Goal: Task Accomplishment & Management: Manage account settings

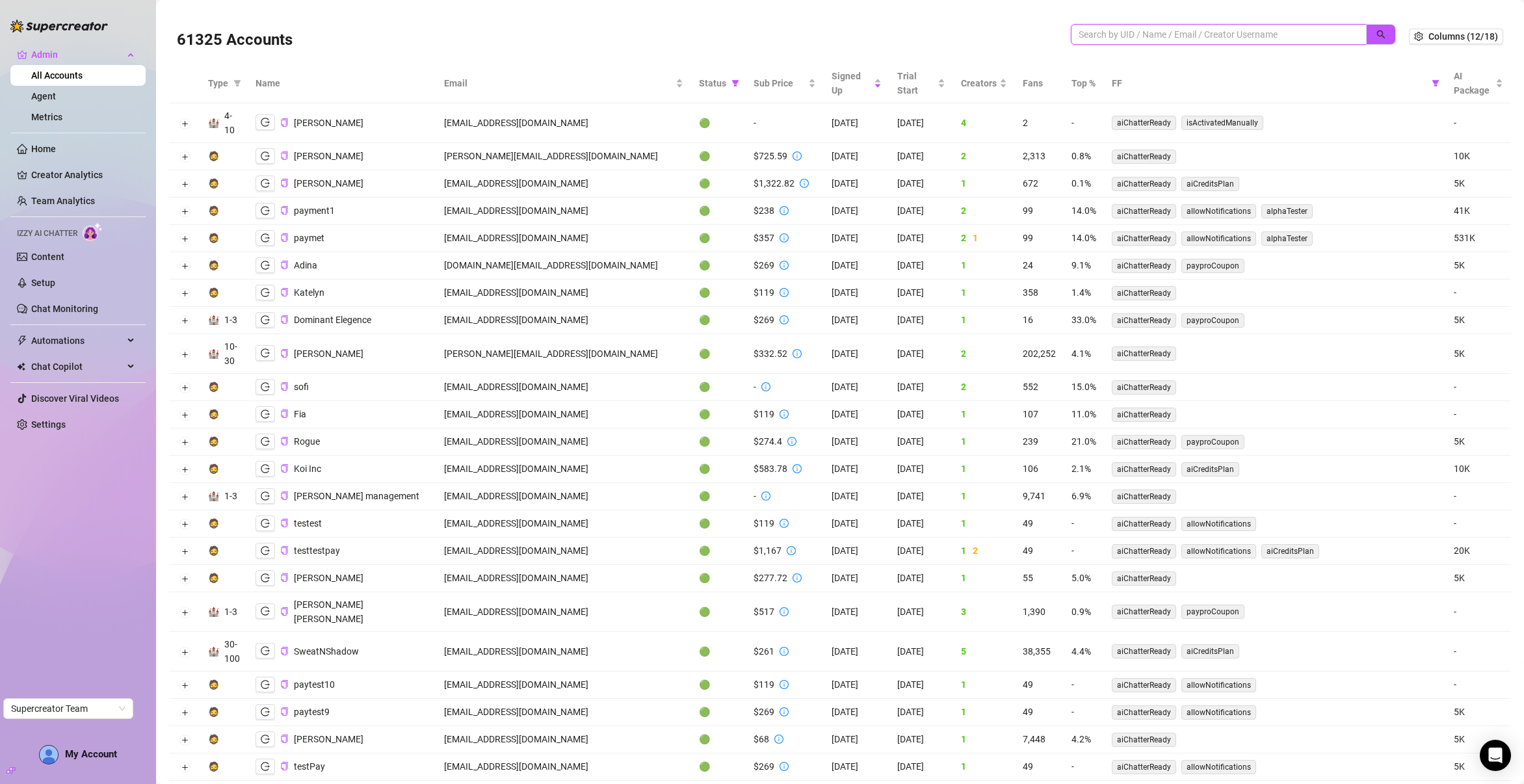
click at [1164, 31] on input "search" at bounding box center [1213, 34] width 270 height 14
click at [1121, 32] on input "search" at bounding box center [1213, 34] width 270 height 14
paste input "IPvskIuRIIQvq0ueLRE4bXoDzYm2"
click at [1376, 30] on icon "search" at bounding box center [1380, 34] width 9 height 9
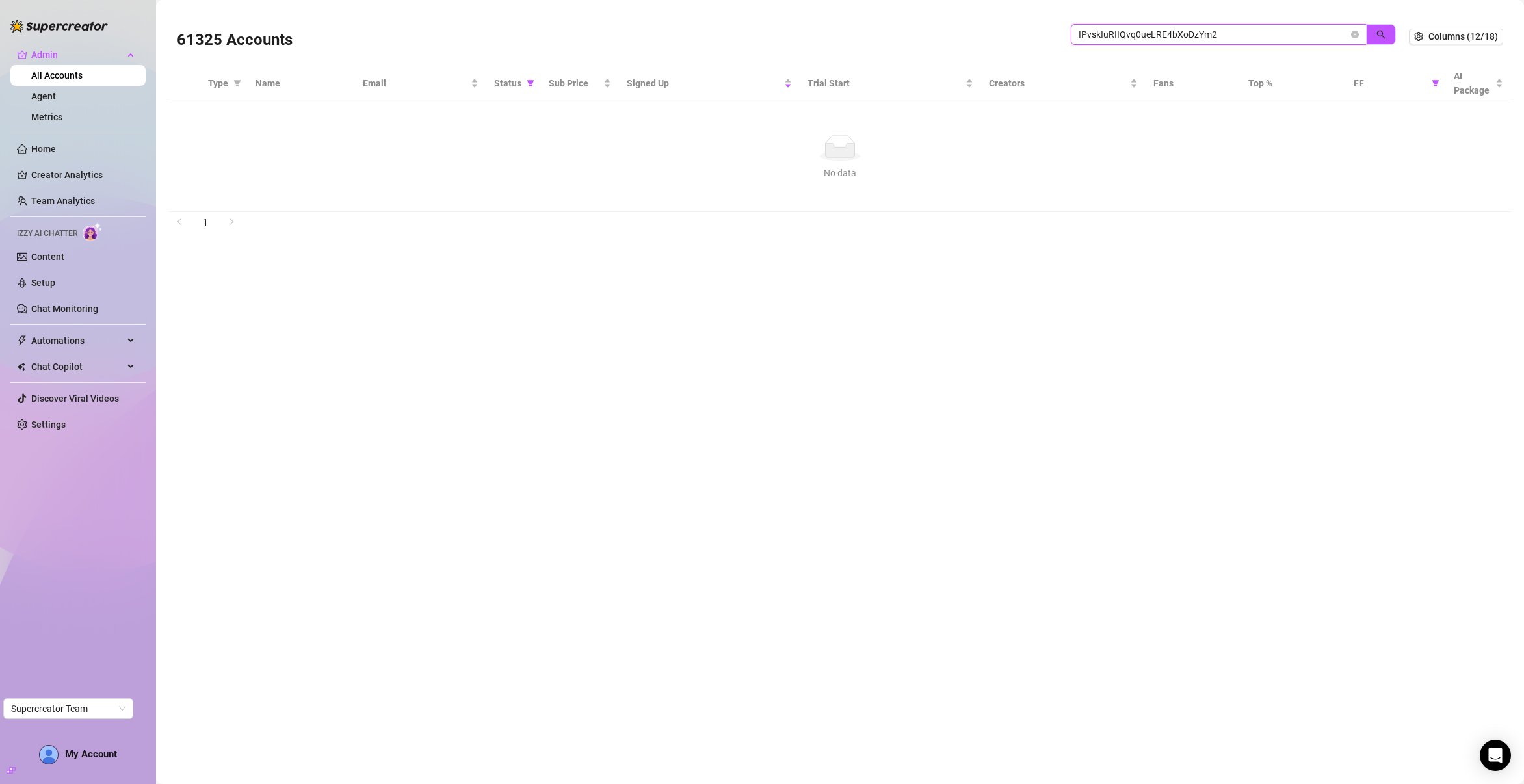
click at [1080, 36] on input "IPvskIuRIIQvq0ueLRE4bXoDzYm2" at bounding box center [1213, 34] width 270 height 14
click at [1076, 33] on span "IPvskIuRIIQvq0ueLRE4bXoDzYm2" at bounding box center [1219, 34] width 296 height 21
drag, startPoint x: 1231, startPoint y: 40, endPoint x: 1053, endPoint y: 34, distance: 178.1
click at [1053, 34] on div "61325 Accounts IPvskIuRIIQvq0ueLRE4bXoDzYm2" at bounding box center [793, 36] width 1232 height 44
paste input "dtlaciste@doristalent.com"
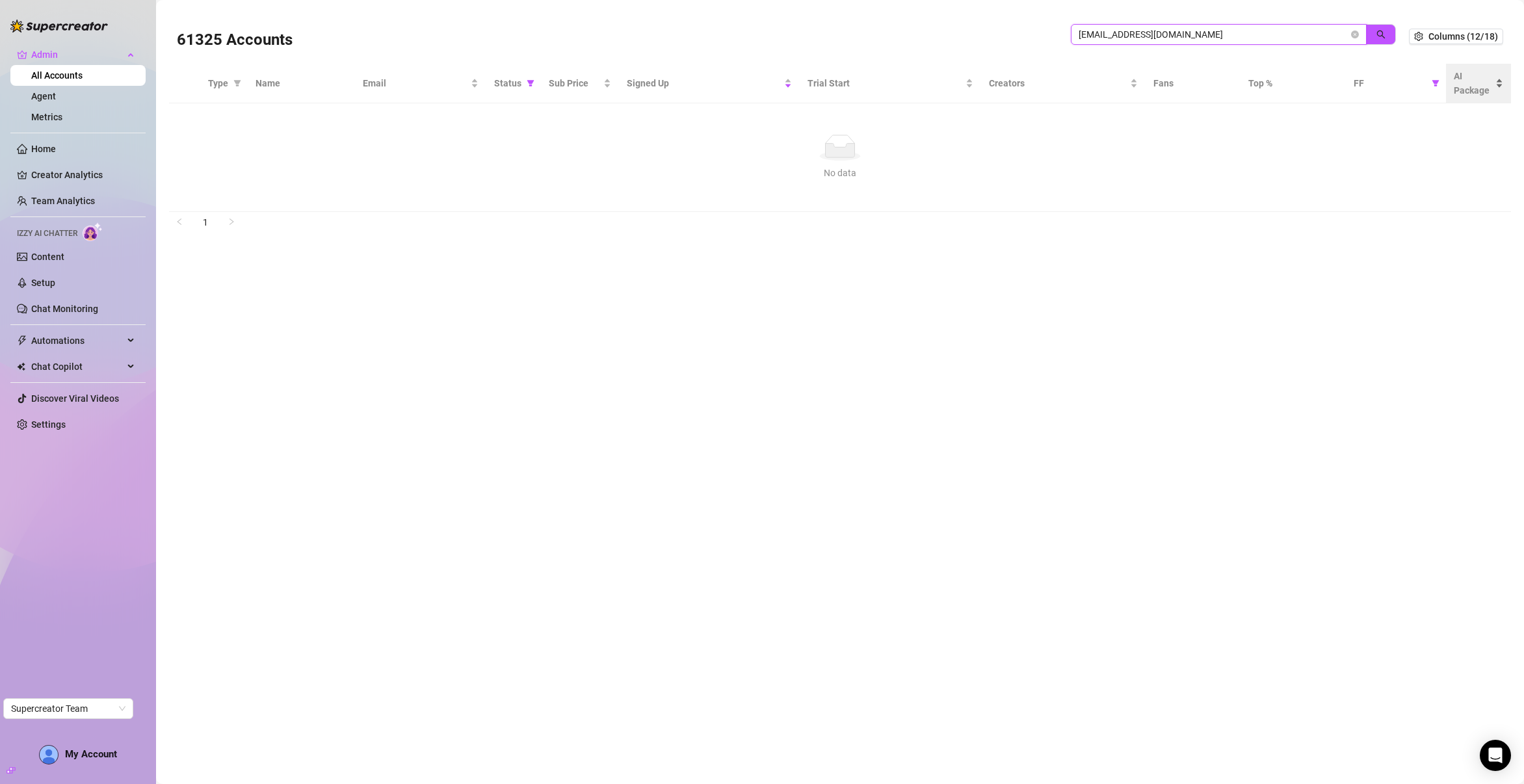
type input "dtlaciste@doristalent.com"
click at [1454, 75] on div "AI Package" at bounding box center [1478, 83] width 49 height 28
click at [1436, 87] on icon "filter" at bounding box center [1435, 83] width 8 height 8
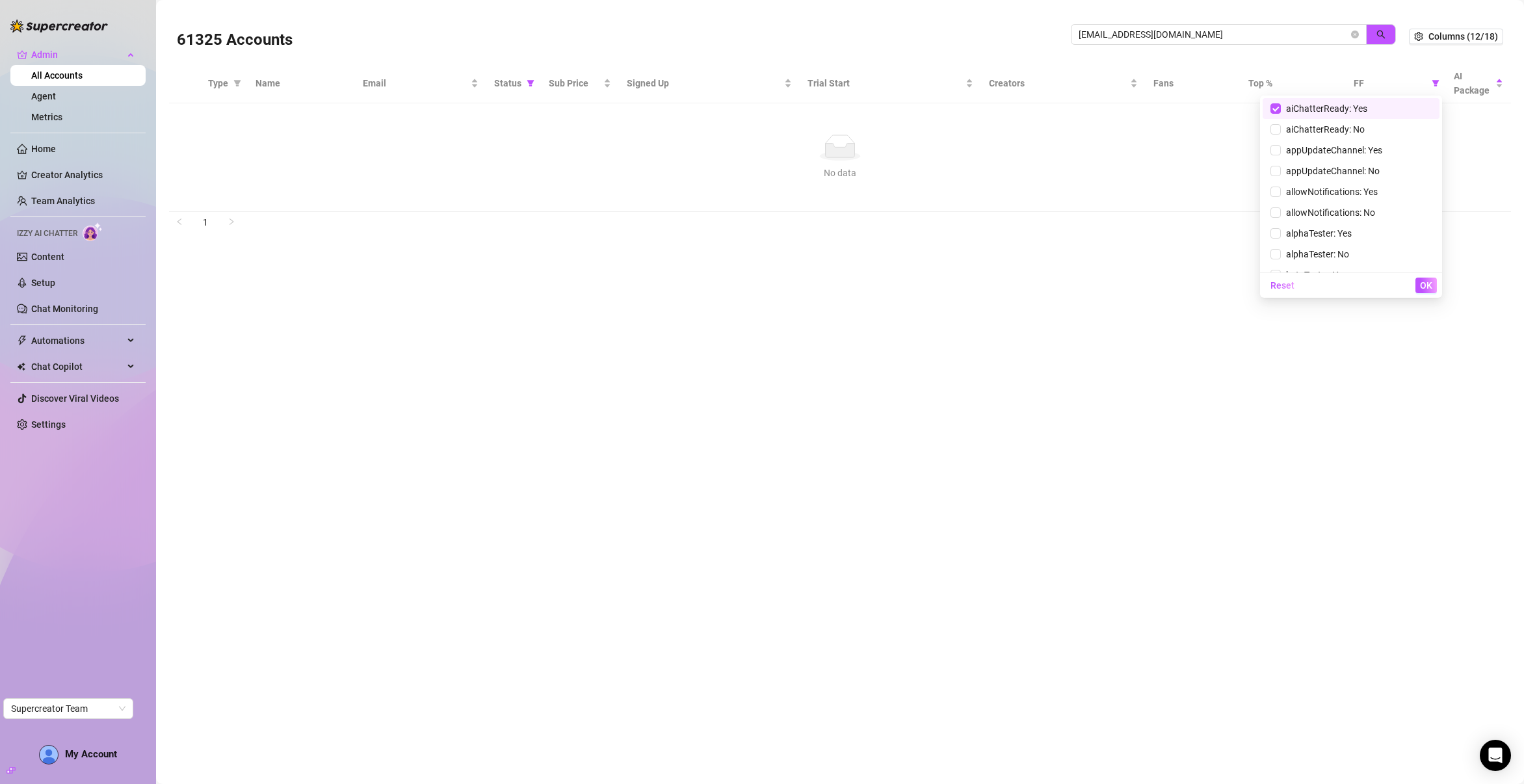
click at [1290, 102] on span "aiChatterReady: Yes" at bounding box center [1350, 109] width 162 height 14
checkbox input "false"
click at [1420, 282] on span "OK" at bounding box center [1426, 285] width 12 height 11
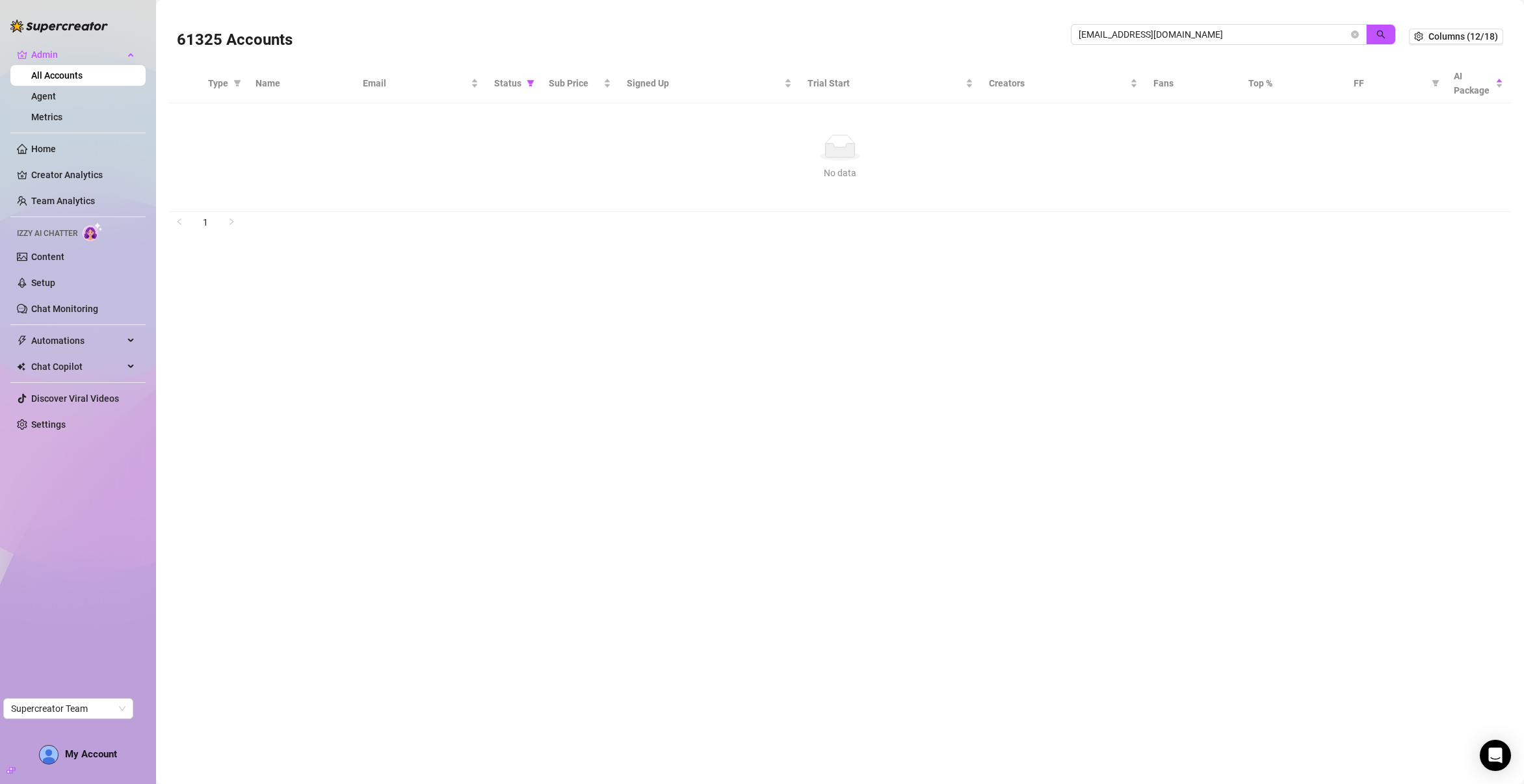
click at [505, 85] on span "Status" at bounding box center [507, 83] width 27 height 14
click at [528, 83] on icon "filter" at bounding box center [530, 83] width 7 height 6
click at [498, 145] on span "🟢 Active" at bounding box center [480, 150] width 43 height 11
checkbox input "false"
click at [524, 218] on span "OK" at bounding box center [519, 218] width 12 height 11
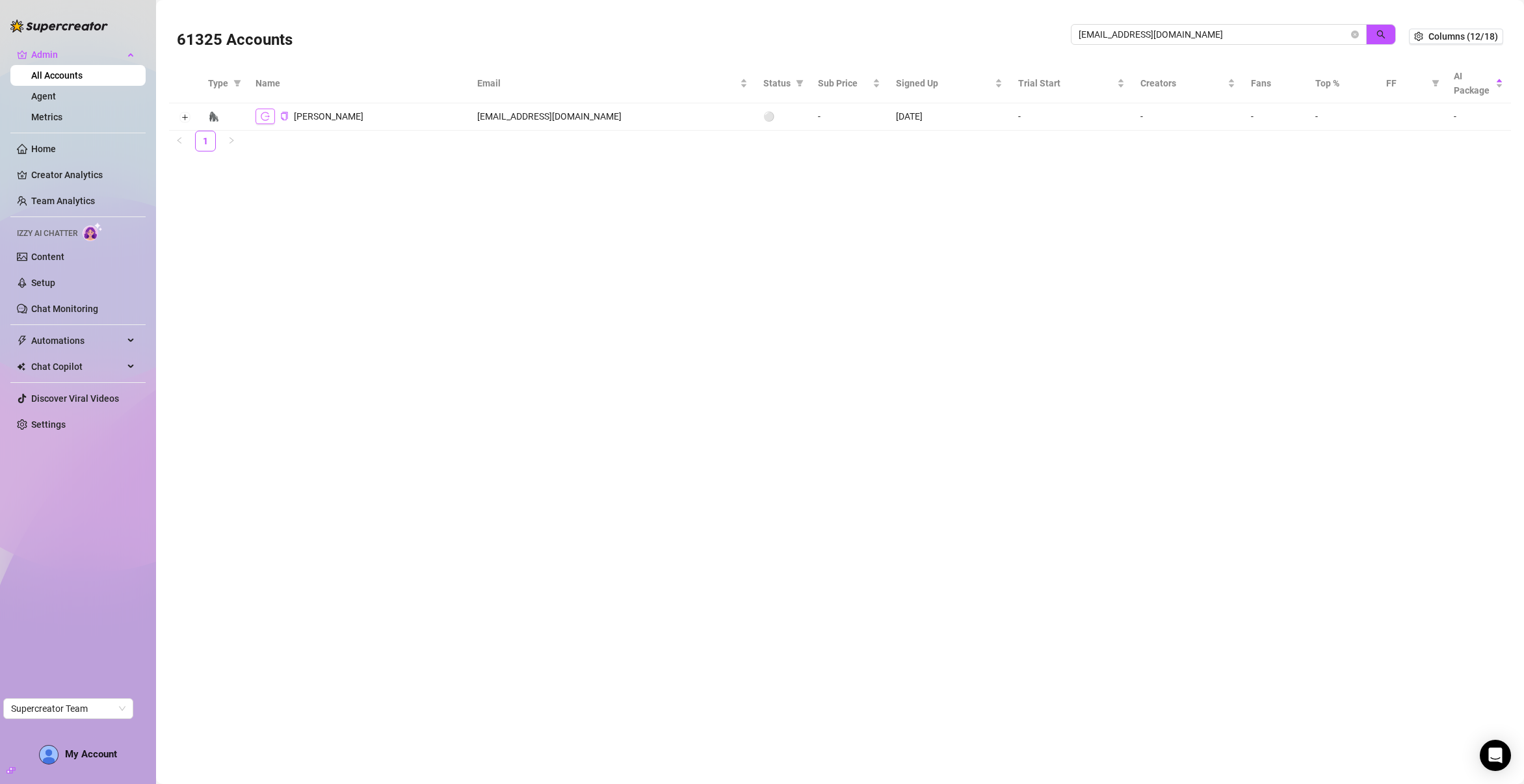
click at [260, 117] on icon "logout" at bounding box center [265, 116] width 9 height 9
drag, startPoint x: 1202, startPoint y: 38, endPoint x: 1057, endPoint y: 30, distance: 145.2
click at [1057, 30] on div "61325 Accounts dtlaciste@doristalent.com" at bounding box center [793, 36] width 1232 height 44
paste input "2rOk4R143defuz1Mb4GYbrJjofs2"
type input "2rOk4R143defuz1Mb4GYbrJjofs2"
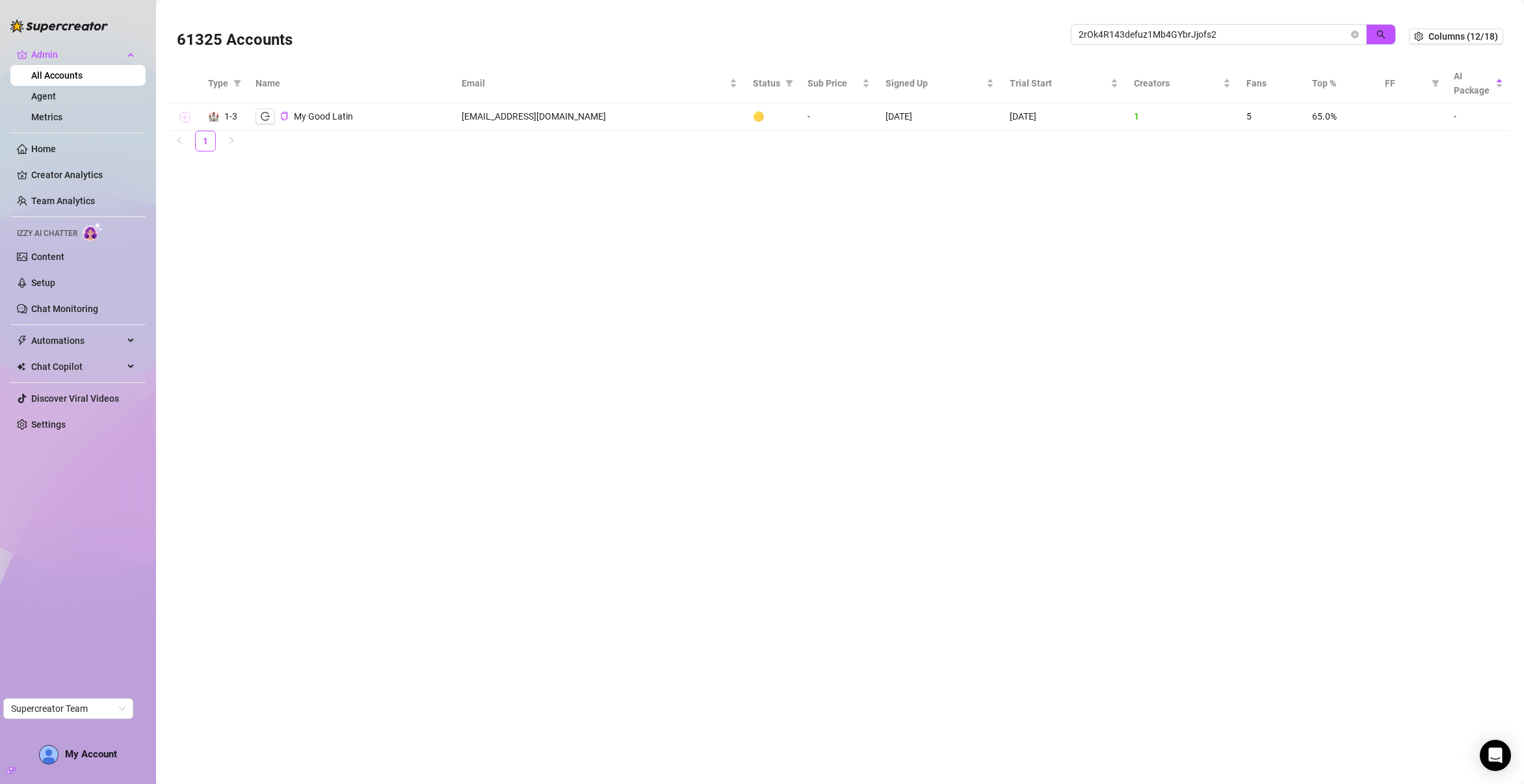
click at [180, 118] on button "Expand row" at bounding box center [184, 117] width 11 height 11
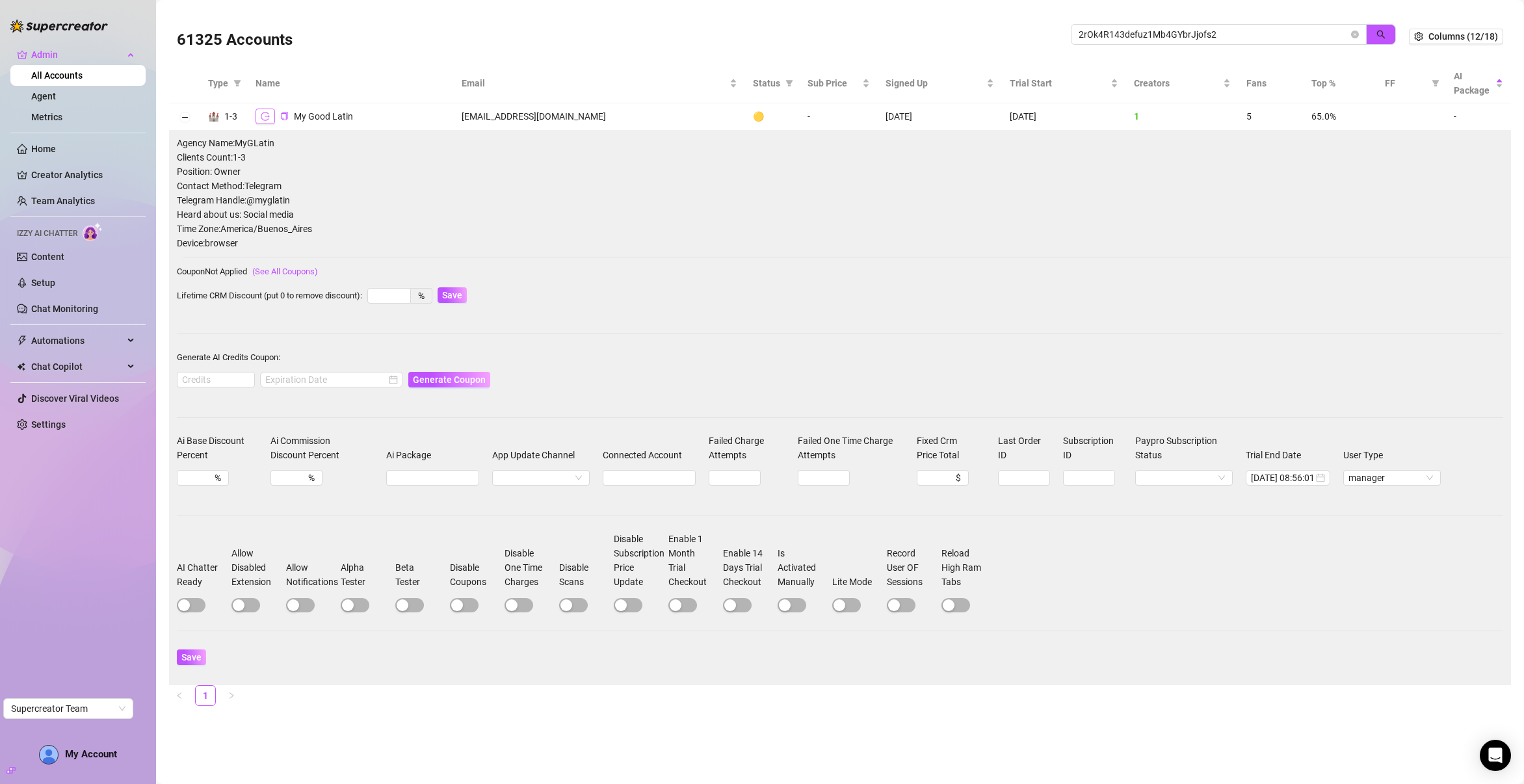
click at [269, 115] on icon "logout" at bounding box center [265, 116] width 9 height 9
click at [196, 604] on span "button" at bounding box center [191, 605] width 28 height 14
click at [221, 386] on input at bounding box center [216, 380] width 77 height 14
click at [375, 378] on div at bounding box center [332, 380] width 132 height 14
type input "1000"
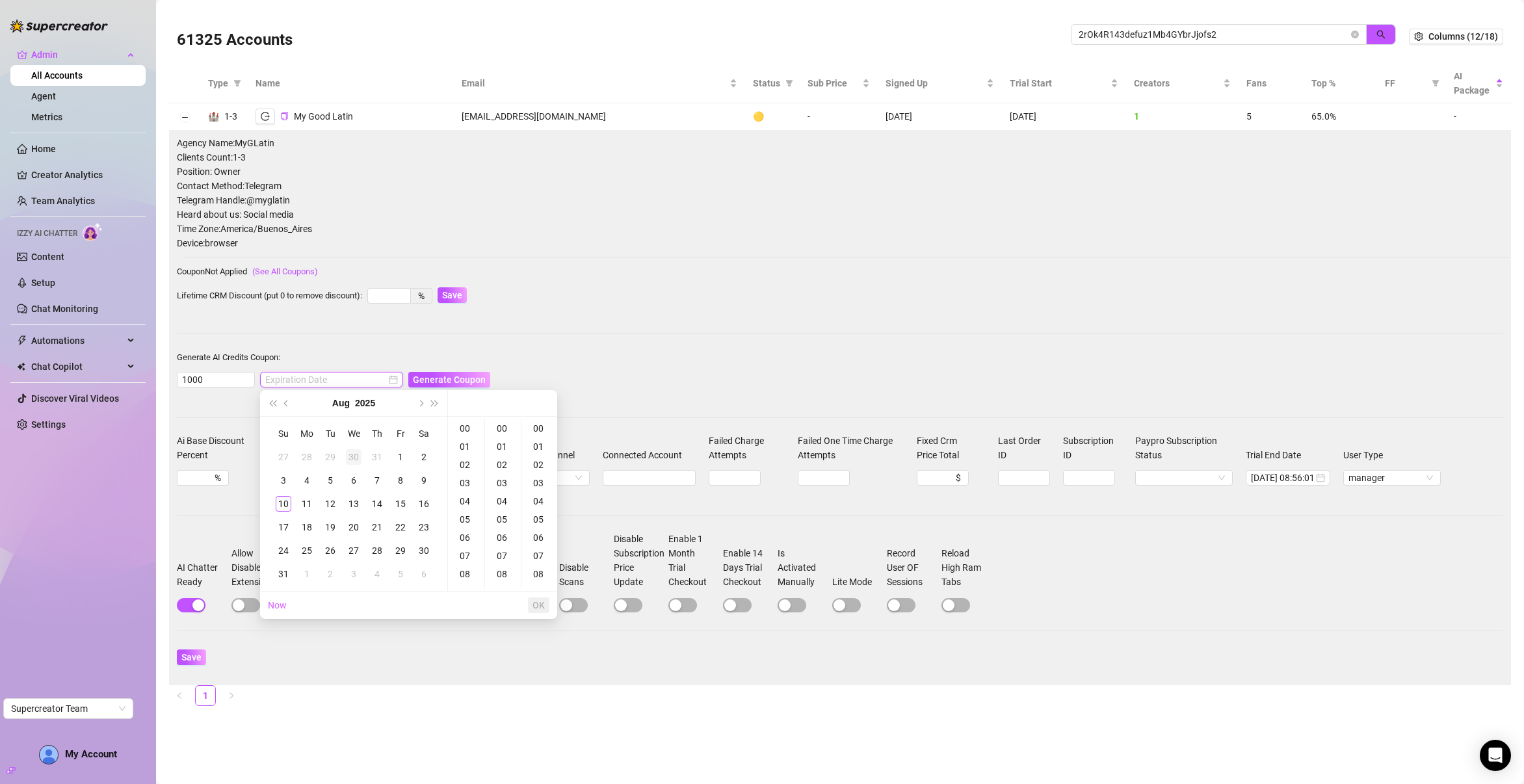
type input "2025-07-30 00:00:00"
type input "2025-08-10 00:00:00"
click at [422, 403] on span "Next month (PageDown)" at bounding box center [420, 403] width 6 height 6
click at [355, 484] on div "10" at bounding box center [354, 480] width 16 height 16
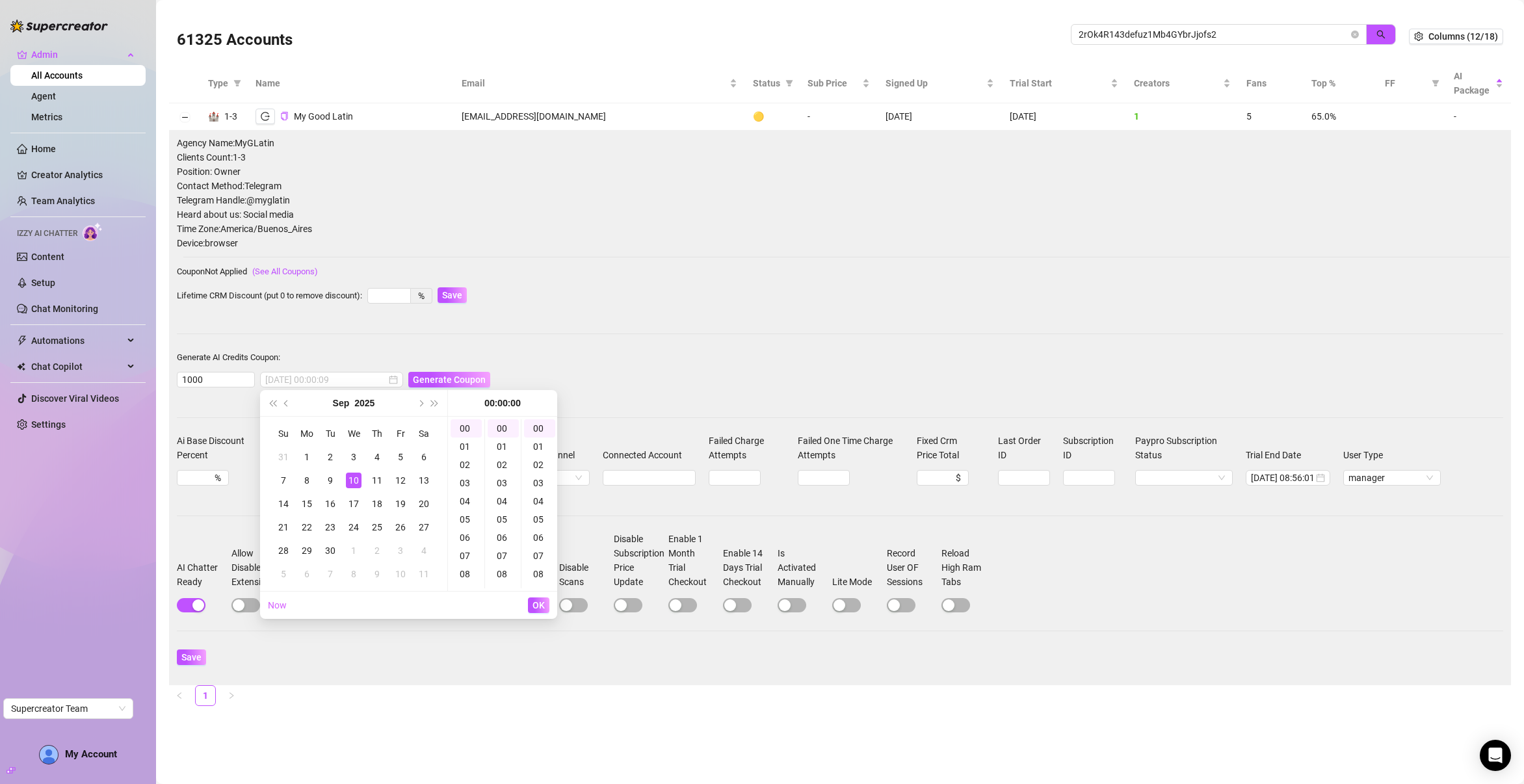
type input "2025-09-10 00:00:00"
click at [539, 605] on span "OK" at bounding box center [538, 605] width 12 height 11
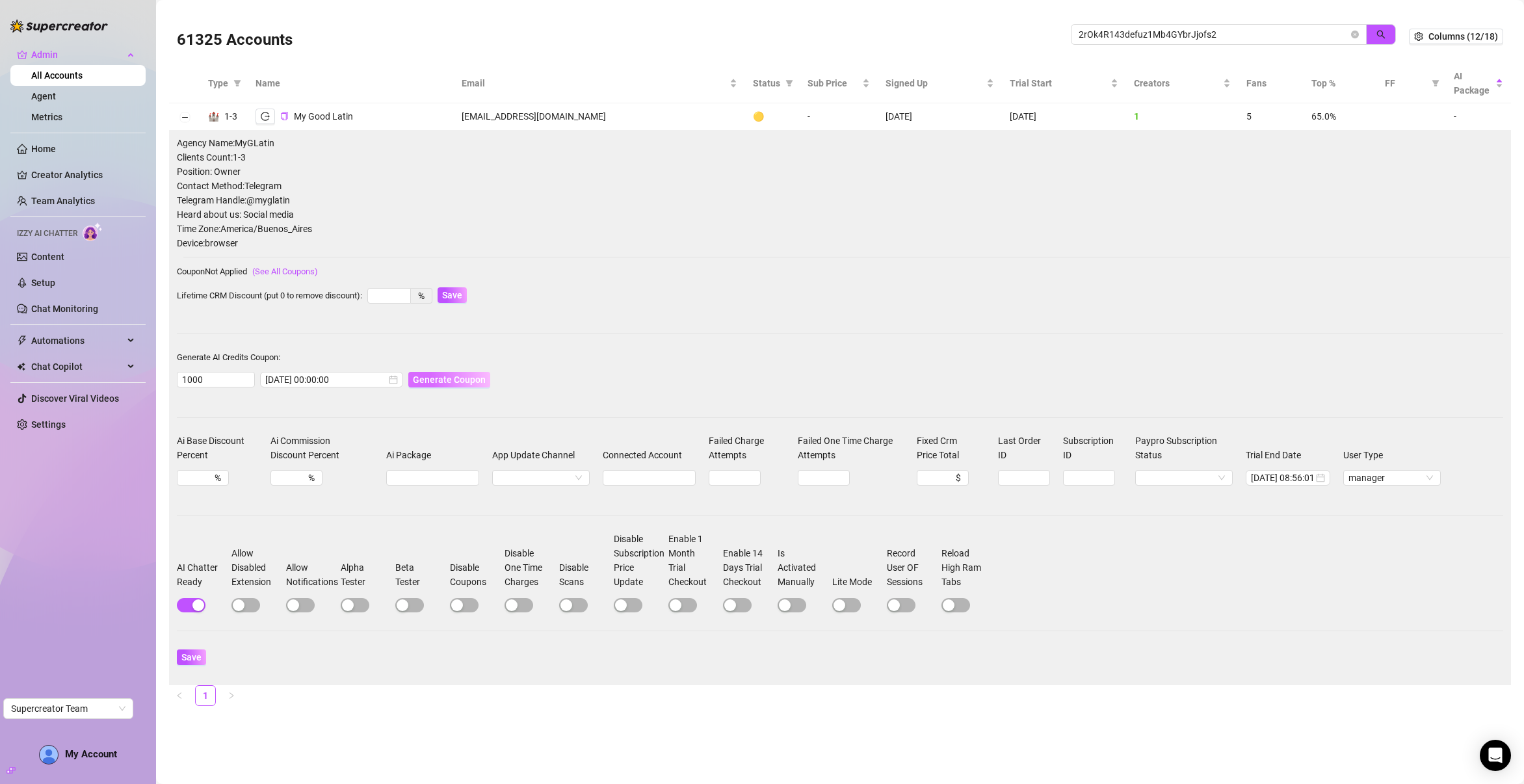
click at [428, 382] on span "Generate Coupon" at bounding box center [449, 379] width 73 height 11
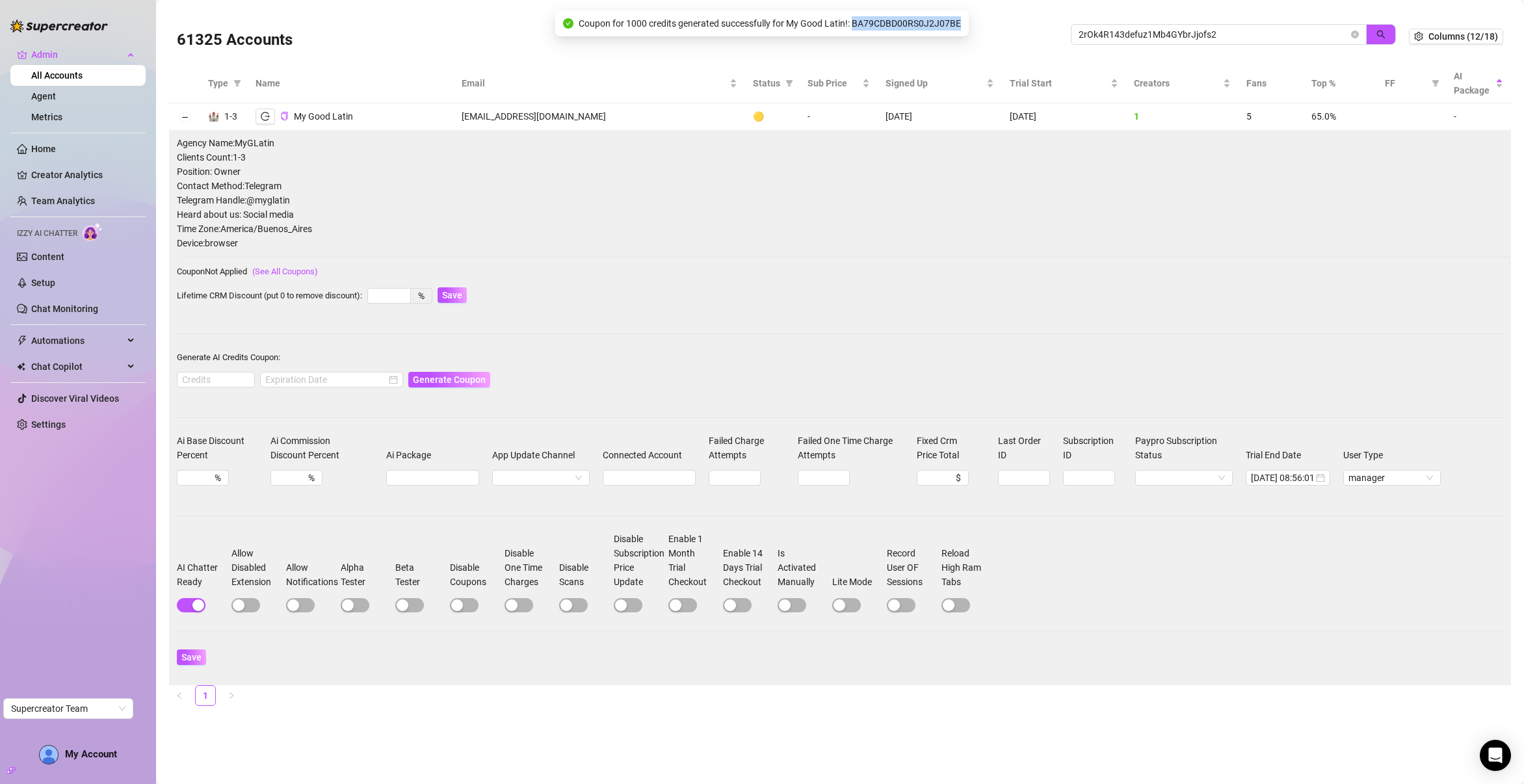
drag, startPoint x: 857, startPoint y: 22, endPoint x: 975, endPoint y: 23, distance: 118.0
click at [968, 23] on div "Coupon for 1000 credits generated successfully for My Good Latin!: BA79CDBD00RS…" at bounding box center [761, 23] width 413 height 26
copy span "BA79CDBD00RS0J2J07BE"
click at [198, 655] on span "Save" at bounding box center [191, 657] width 20 height 11
click at [324, 116] on span "My Good Latin" at bounding box center [323, 116] width 59 height 11
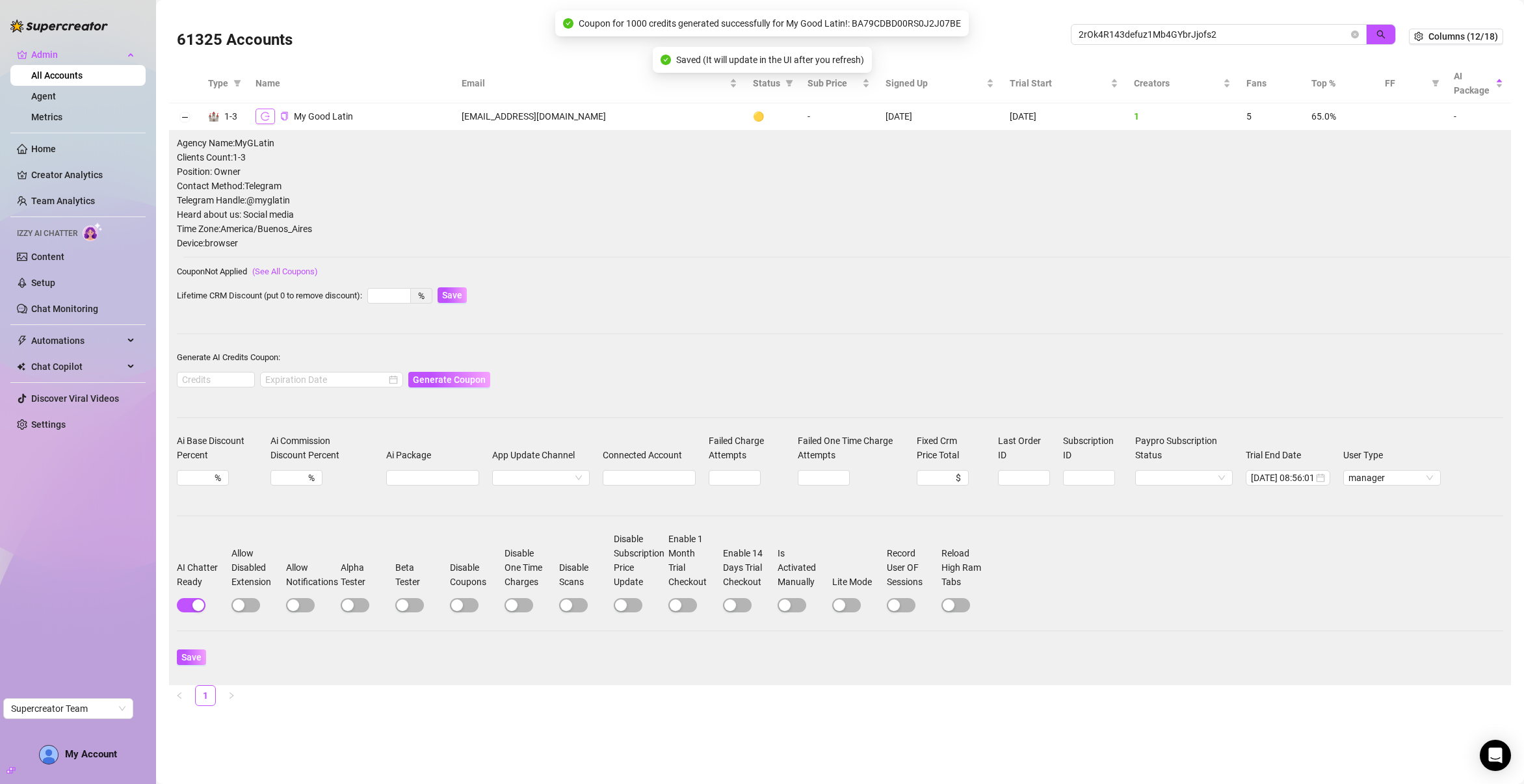
click at [267, 117] on icon "logout" at bounding box center [265, 116] width 9 height 9
drag, startPoint x: 1234, startPoint y: 39, endPoint x: 1038, endPoint y: 34, distance: 196.1
click at [1038, 34] on div "61325 Accounts 2rOk4R143defuz1Mb4GYbrJjofs2" at bounding box center [793, 36] width 1232 height 44
paste input "Cti1ai4TgrYp4Rq2RoH2YqFecBC"
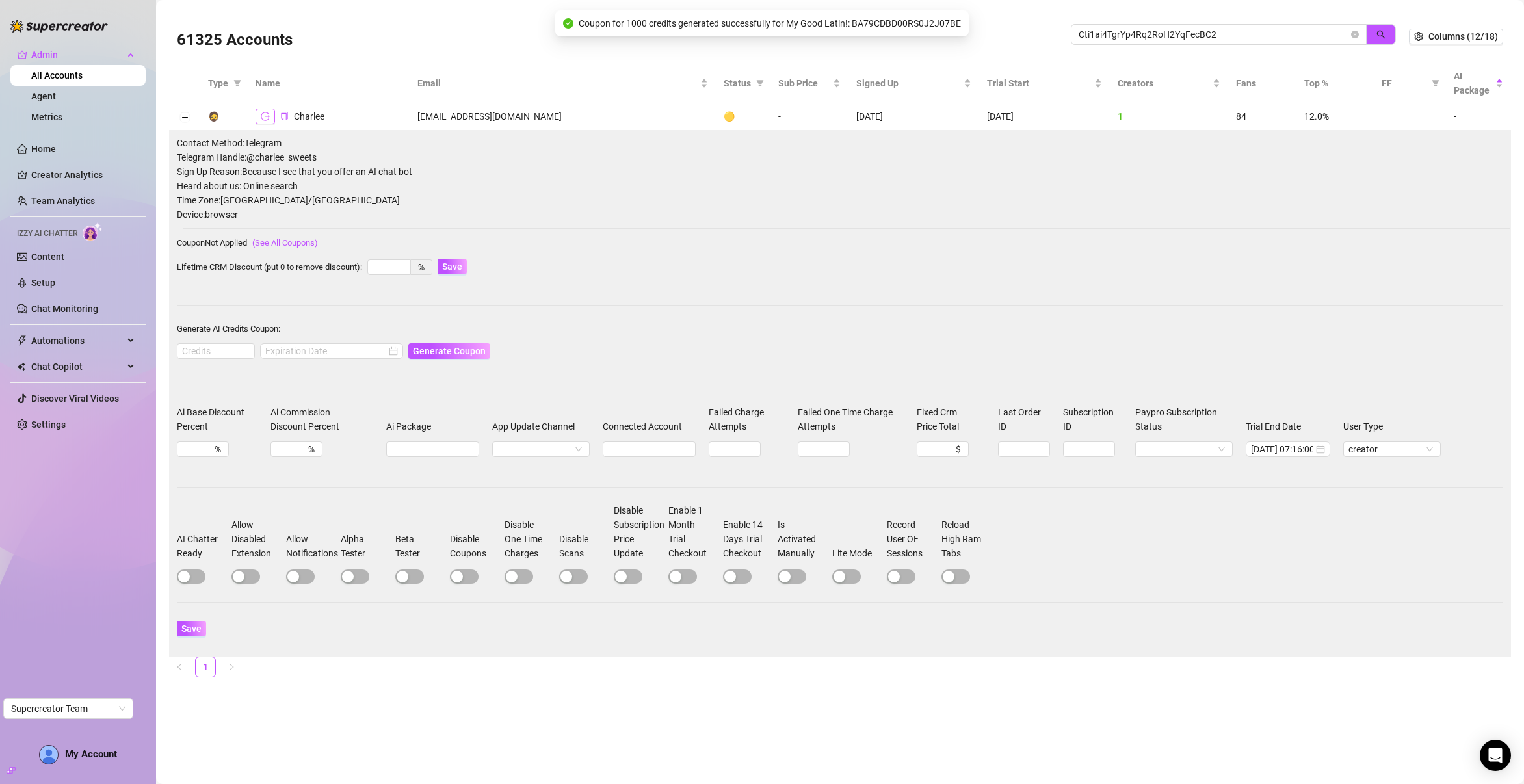
click at [270, 115] on button "button" at bounding box center [265, 117] width 19 height 16
click at [196, 579] on span "button" at bounding box center [191, 576] width 28 height 14
drag, startPoint x: 1232, startPoint y: 32, endPoint x: 1059, endPoint y: 32, distance: 173.0
click at [1059, 32] on div "61325 Accounts Cti1ai4TgrYp4Rq2RoH2YqFecBC2" at bounding box center [793, 36] width 1232 height 44
paste input "v1CHQChGNFRV1OQGy93GP737YiS"
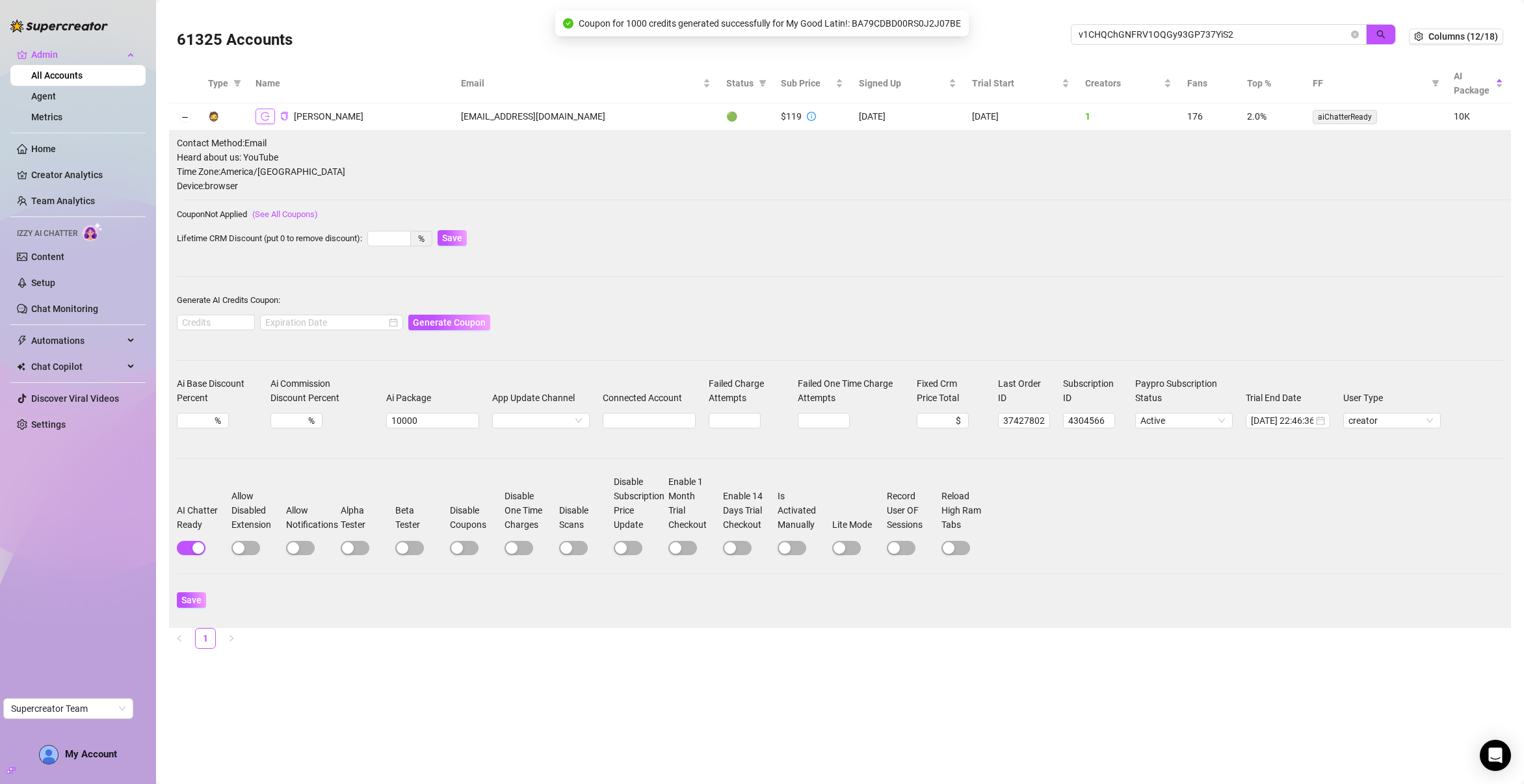
click at [269, 117] on icon "logout" at bounding box center [265, 116] width 9 height 9
drag, startPoint x: 1241, startPoint y: 31, endPoint x: 1079, endPoint y: 26, distance: 162.1
click at [1079, 26] on span "v1CHQChGNFRV1OQGy93GP737YiS2" at bounding box center [1219, 34] width 296 height 21
paste input "SKdE0qiBU8UxnuwdehPCR52rTKH3"
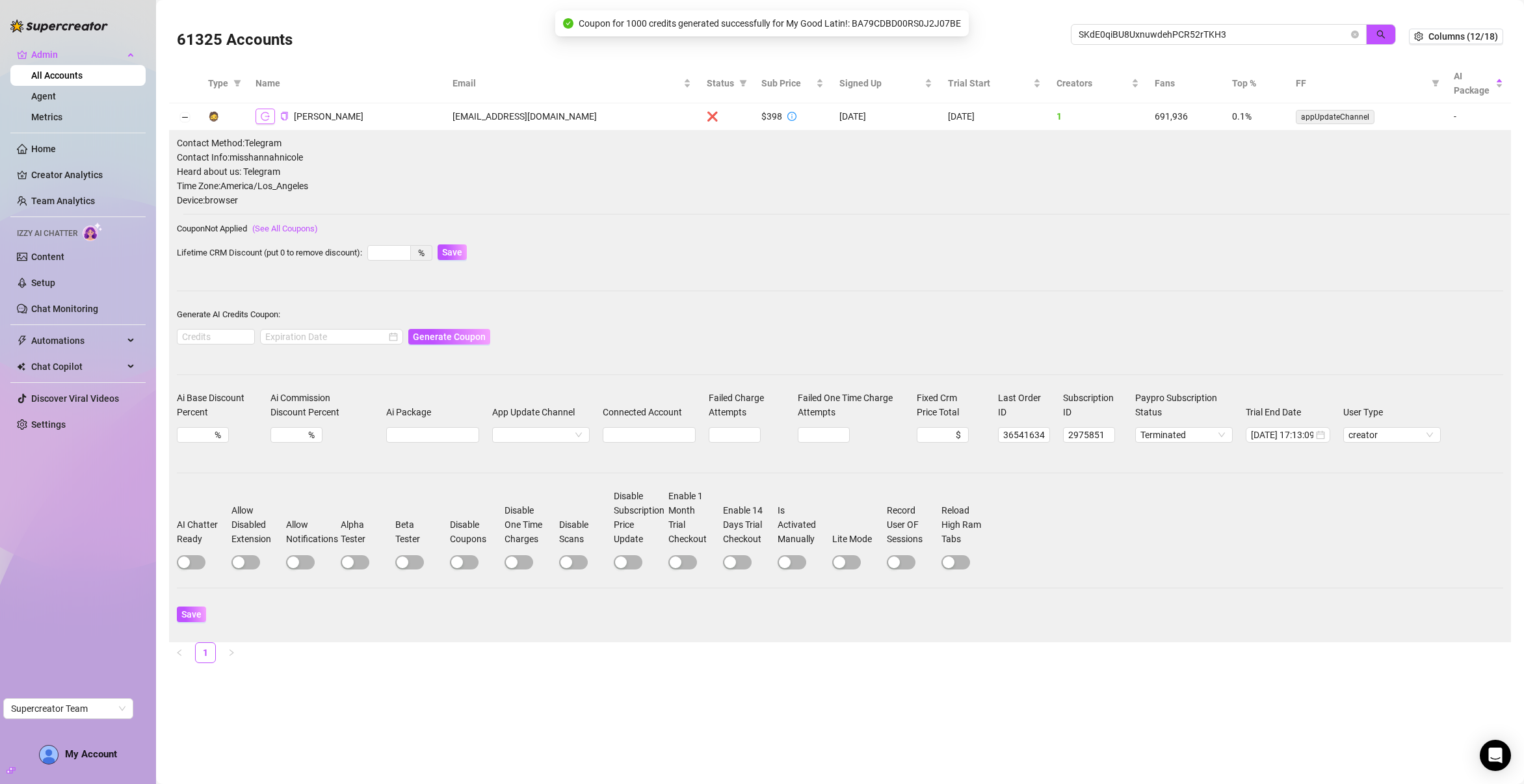
click at [266, 117] on icon "logout" at bounding box center [265, 116] width 9 height 9
drag, startPoint x: 1259, startPoint y: 39, endPoint x: 1016, endPoint y: 36, distance: 243.0
click at [1016, 36] on div "61325 Accounts SKdE0qiBU8UxnuwdehPCR52rTKH3" at bounding box center [793, 36] width 1232 height 44
paste input "QKcYH2ObPTYKVahQQK8L0wQfBZ02"
type input "QKcYH2ObPTYKVahQQK8L0wQfBZ02"
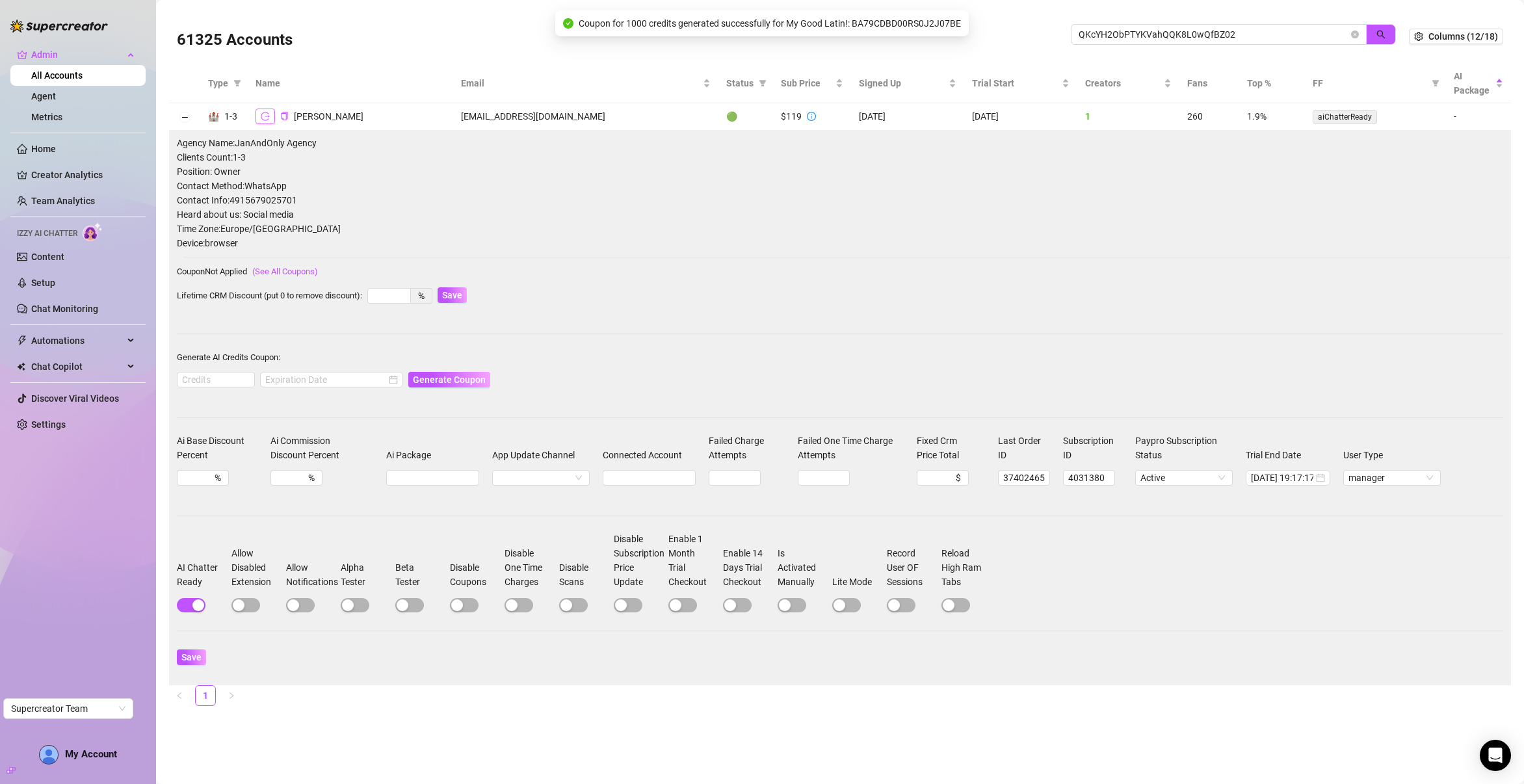
click at [262, 116] on icon "logout" at bounding box center [265, 116] width 9 height 9
click at [196, 381] on input at bounding box center [216, 380] width 77 height 14
click at [379, 379] on div at bounding box center [331, 380] width 143 height 16
type input "1000"
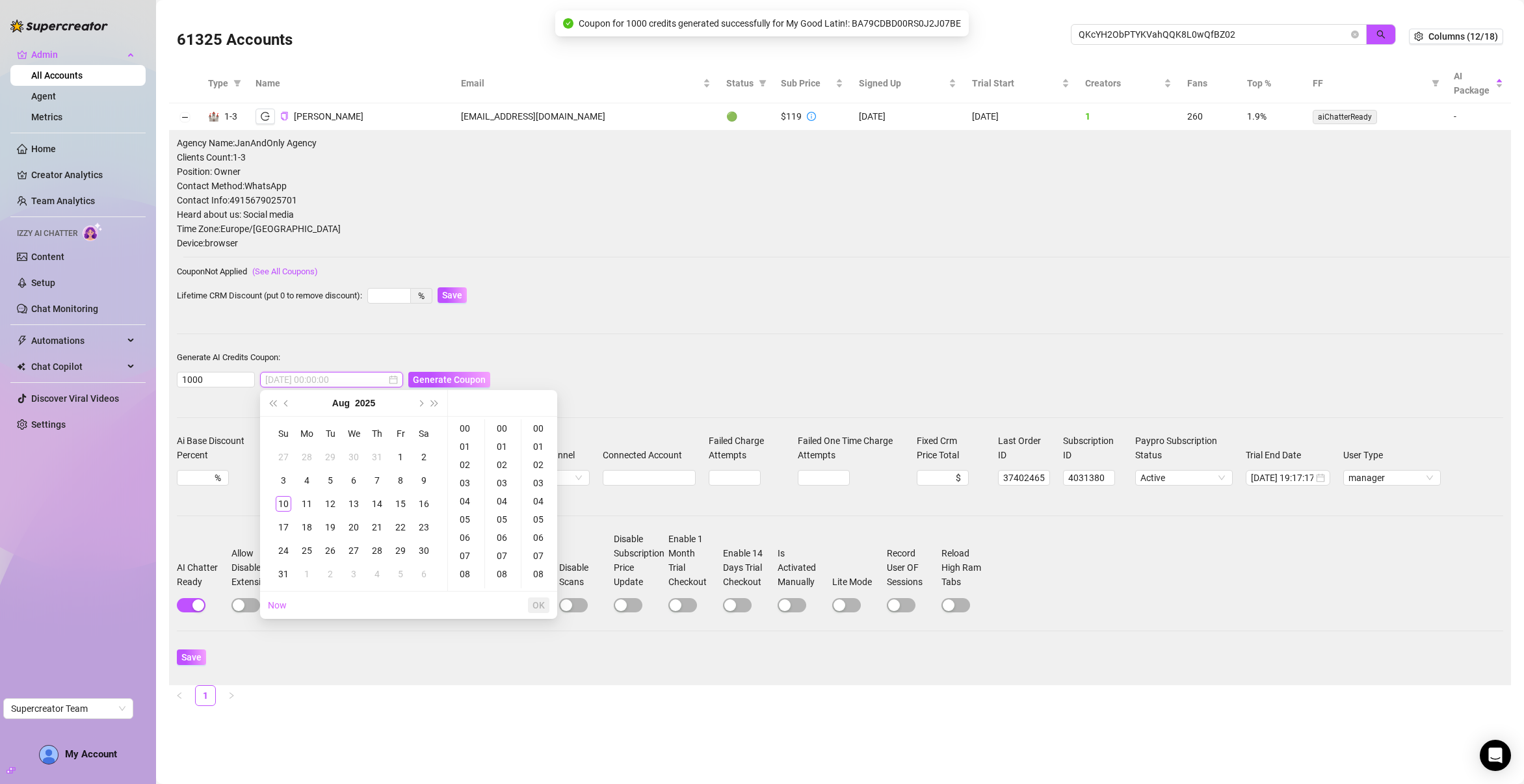
type input "2025-07-31 00:00:00"
click at [421, 400] on button "Next month (PageDown)" at bounding box center [420, 403] width 14 height 26
click at [353, 479] on div "10" at bounding box center [354, 480] width 16 height 16
type input "2025-09-10 00:00:00"
click at [534, 602] on span "OK" at bounding box center [538, 605] width 12 height 11
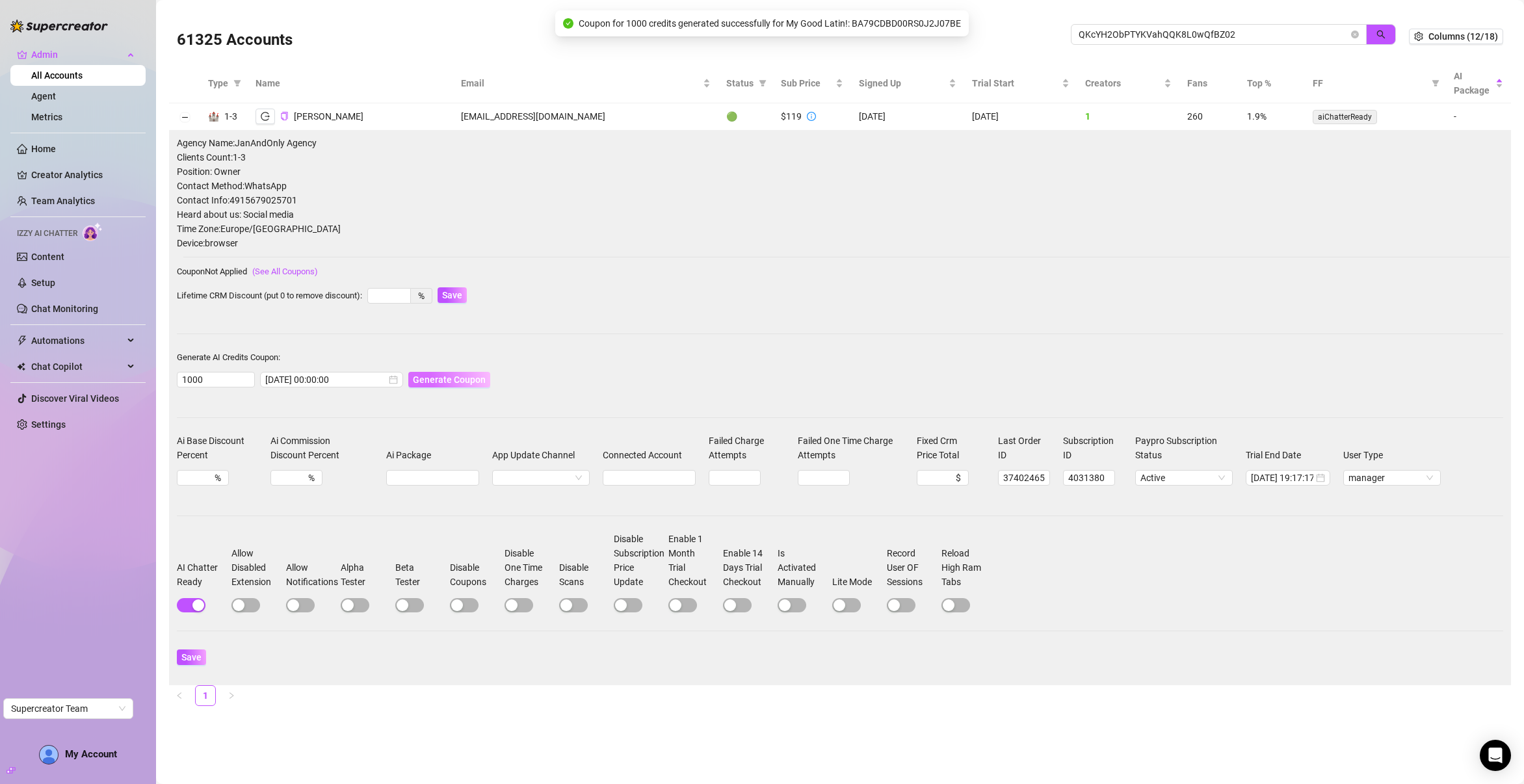
click at [445, 378] on span "Generate Coupon" at bounding box center [449, 379] width 73 height 11
drag, startPoint x: 857, startPoint y: 59, endPoint x: 972, endPoint y: 53, distance: 115.2
click at [972, 53] on div "Coupon for 1000 credits generated successfully for Jan Neumann!: A359182000RS0J…" at bounding box center [762, 60] width 420 height 26
copy span "A359182000RS0J2J0E57"
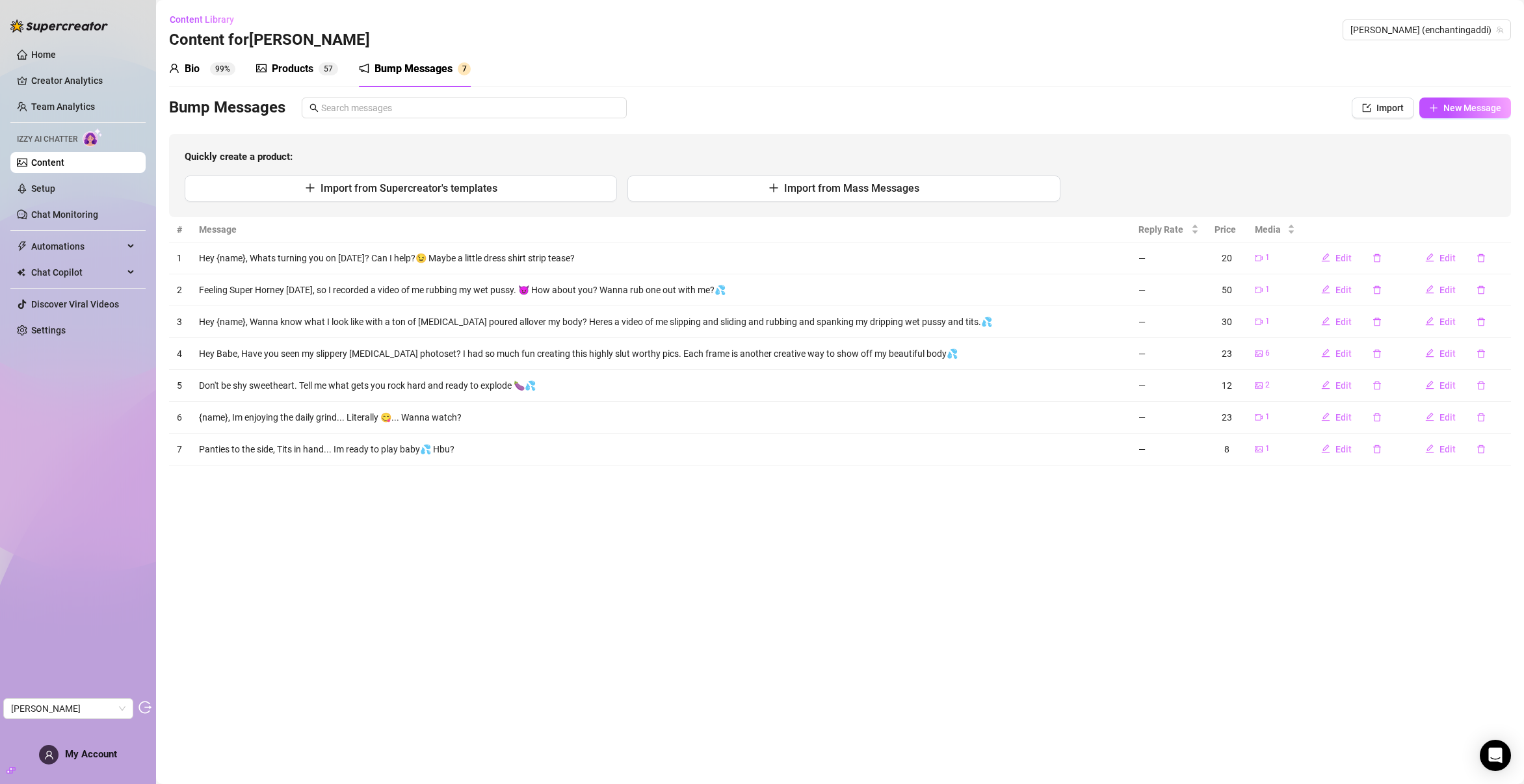
click at [186, 65] on div "Bio" at bounding box center [191, 69] width 15 height 16
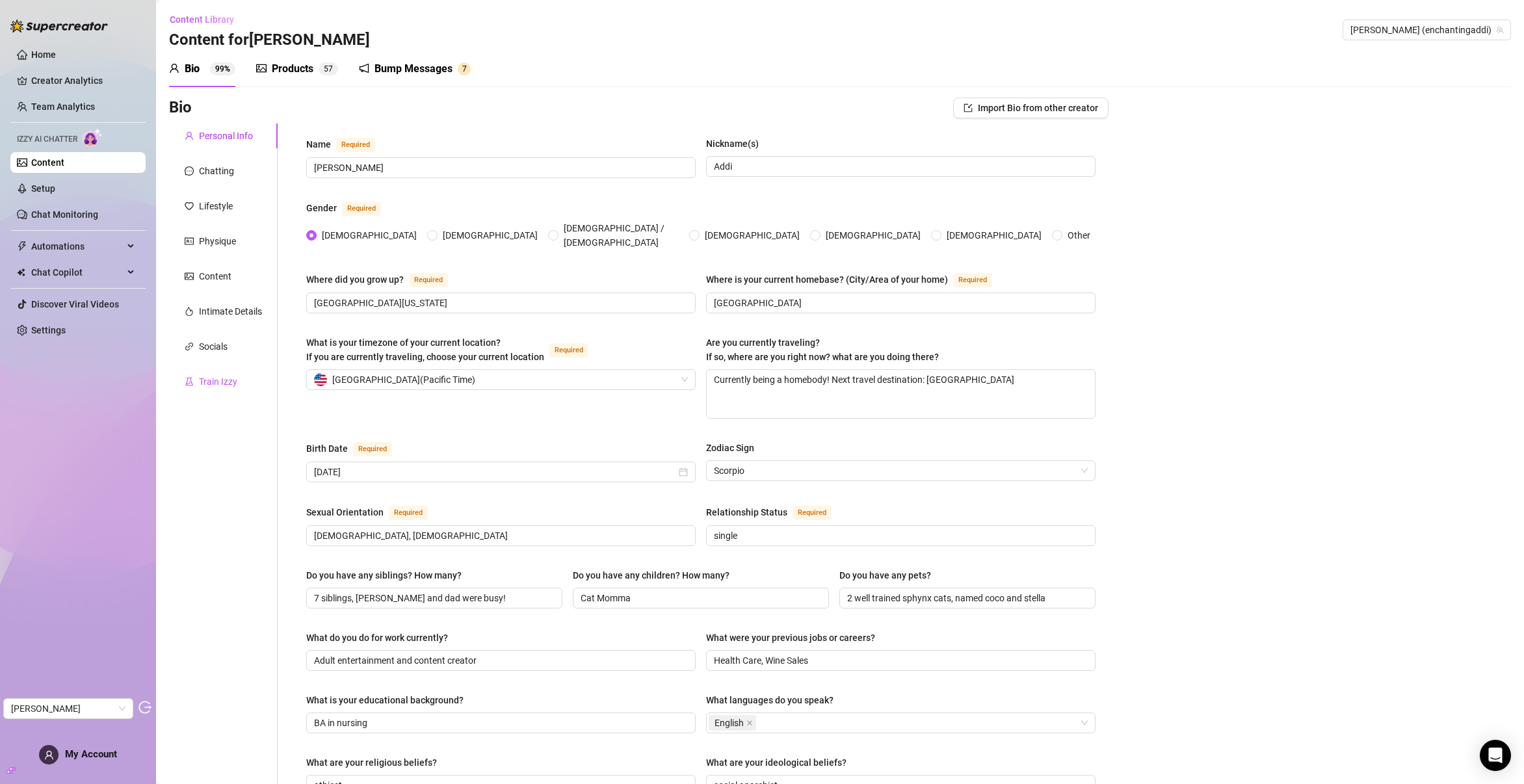
click at [204, 386] on div "Train Izzy" at bounding box center [218, 381] width 38 height 14
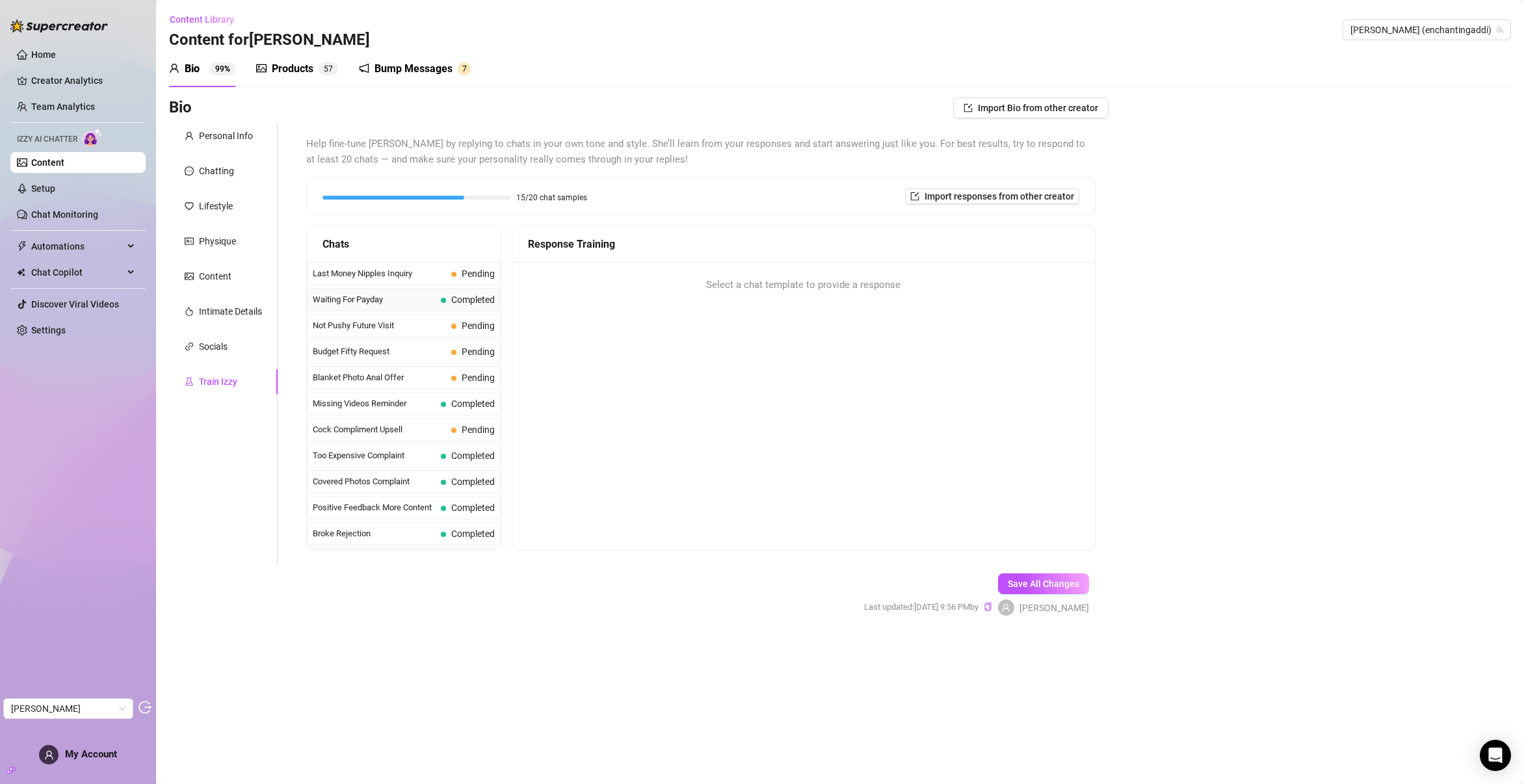
click at [350, 297] on span "Waiting For Payday" at bounding box center [374, 300] width 123 height 13
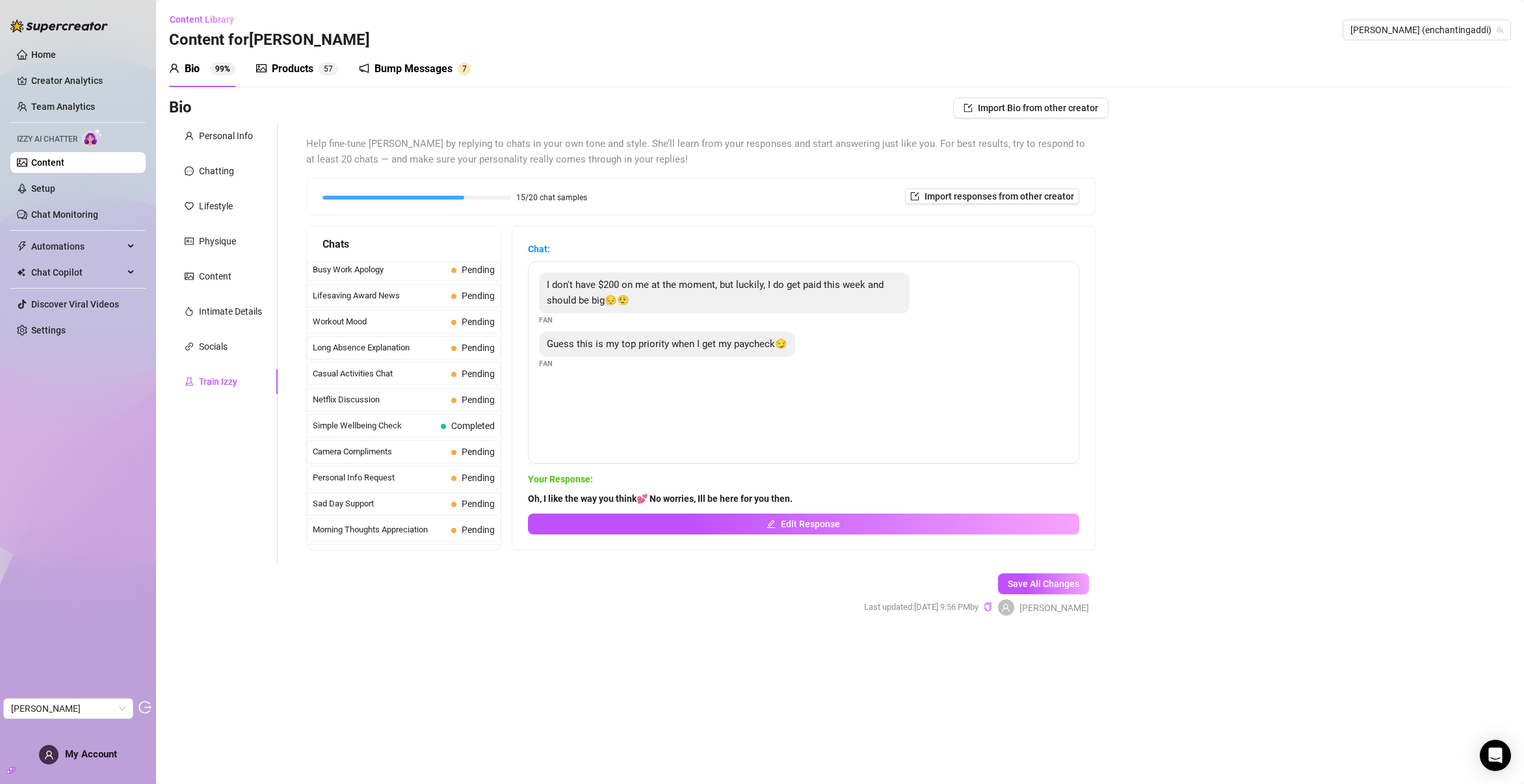
scroll to position [1167, 0]
click at [367, 513] on span "Unmuted Chat Compliment" at bounding box center [374, 511] width 123 height 13
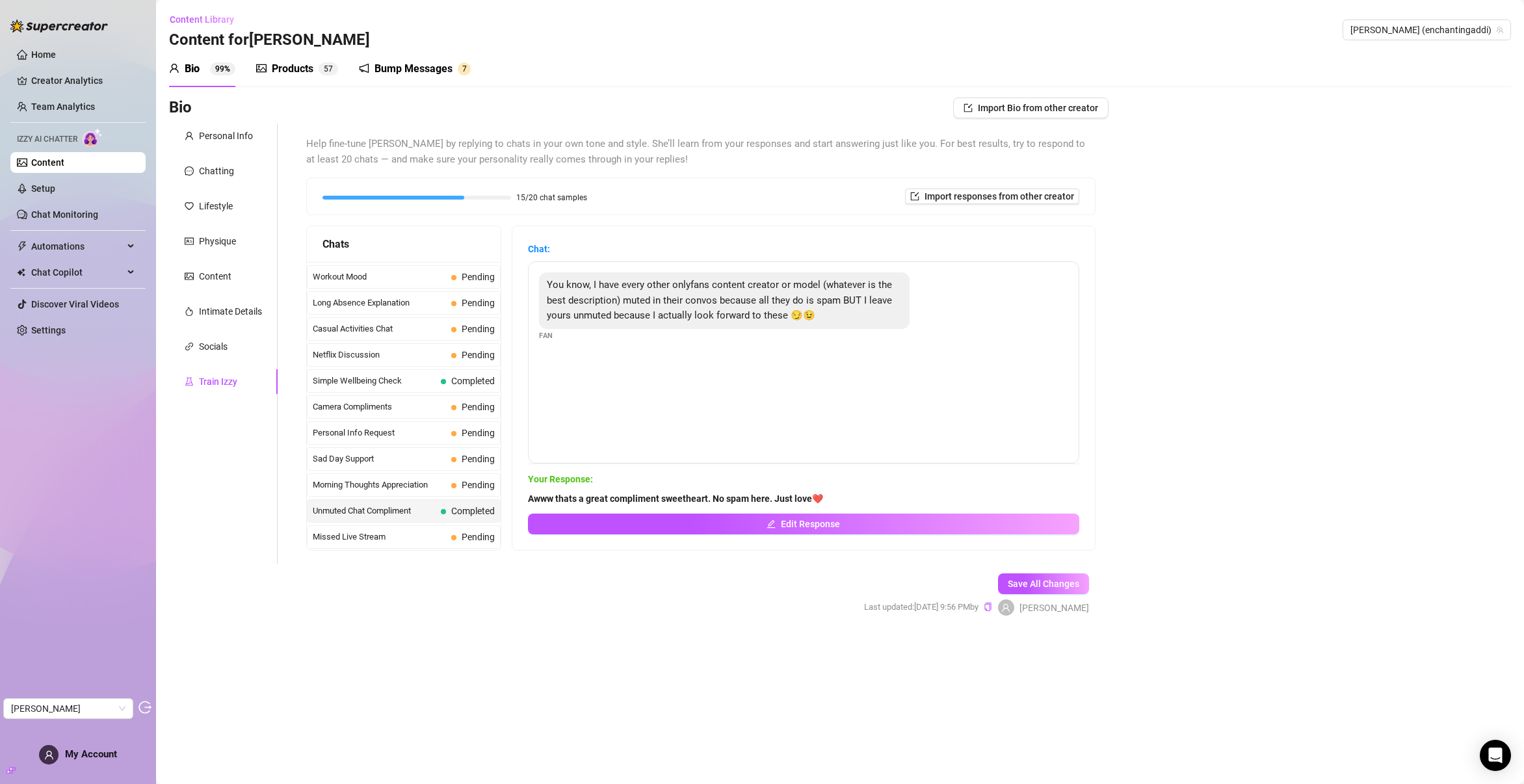
click at [412, 69] on div "Bump Messages" at bounding box center [413, 69] width 78 height 16
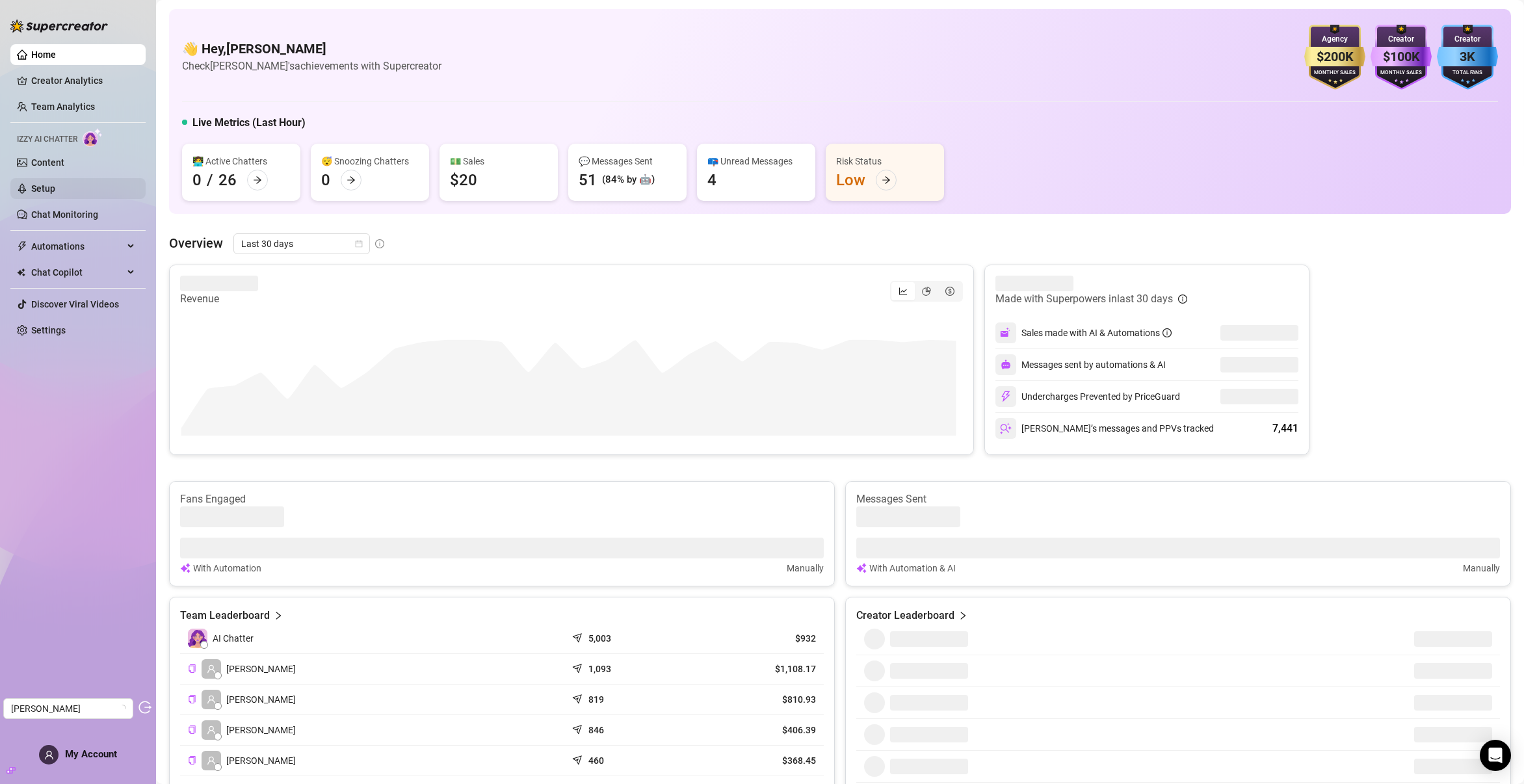
click at [41, 194] on link "Setup" at bounding box center [43, 189] width 24 height 11
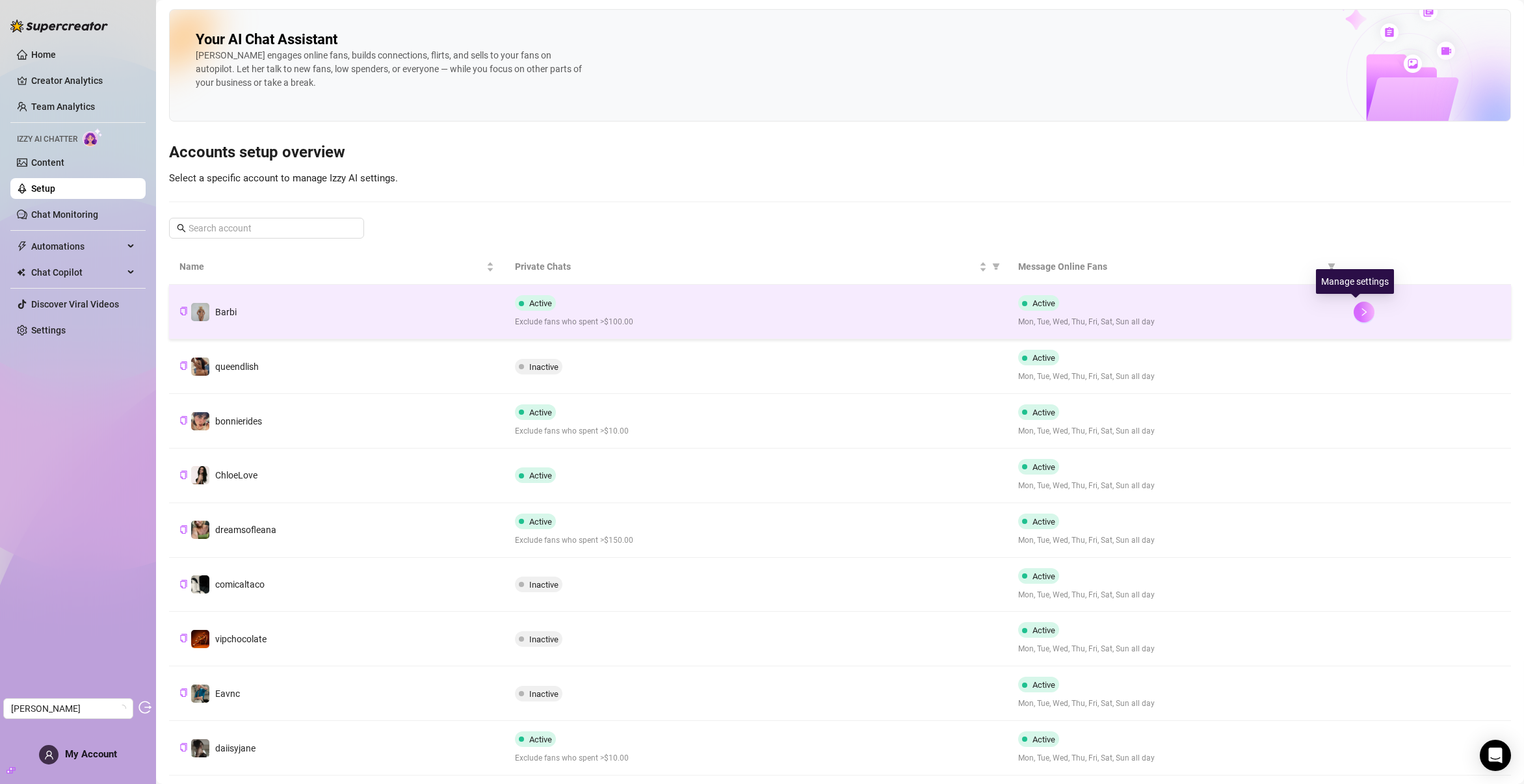
click at [1360, 312] on icon "right" at bounding box center [1364, 312] width 9 height 9
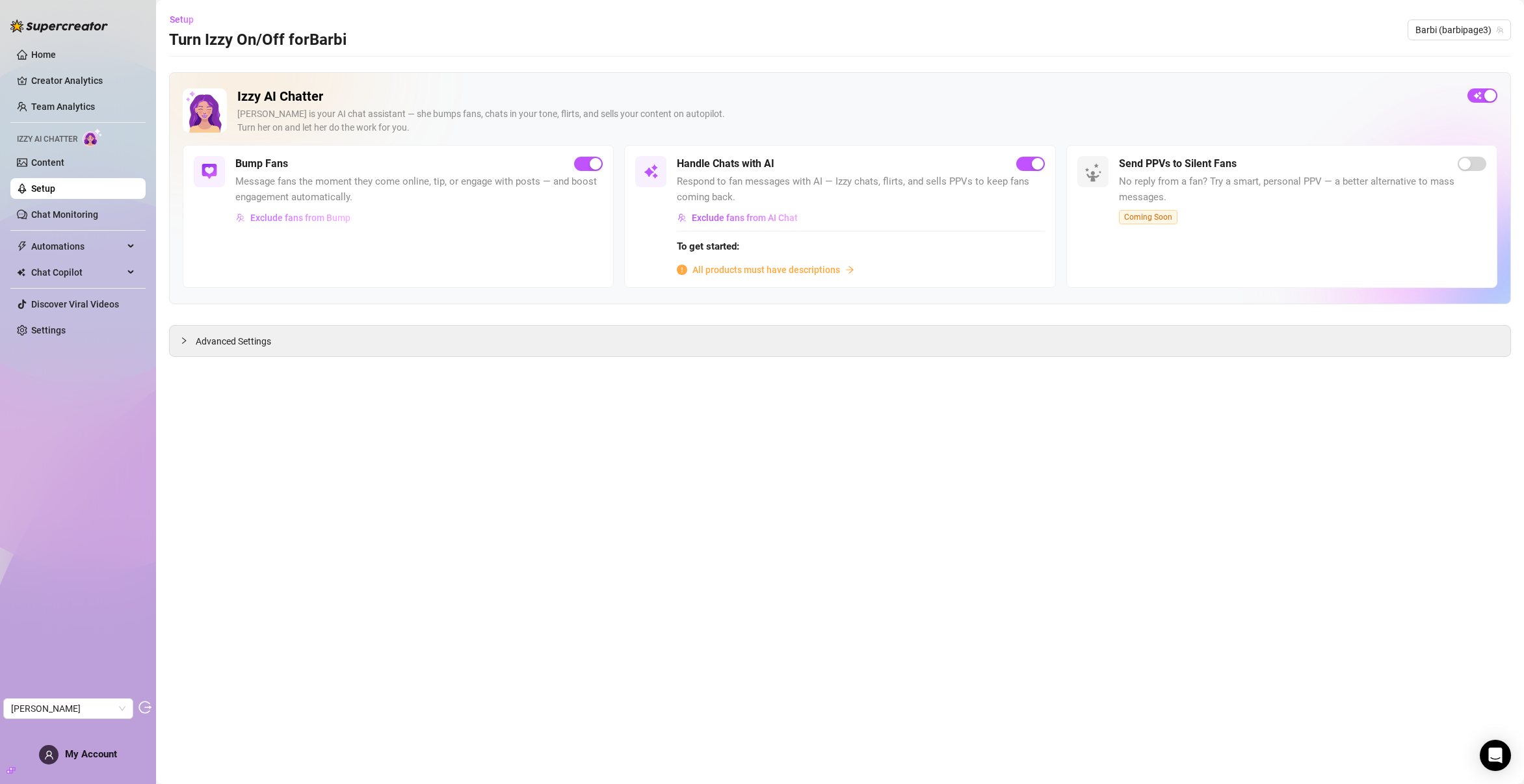
click at [292, 219] on span "Exclude fans from Bump" at bounding box center [300, 218] width 100 height 11
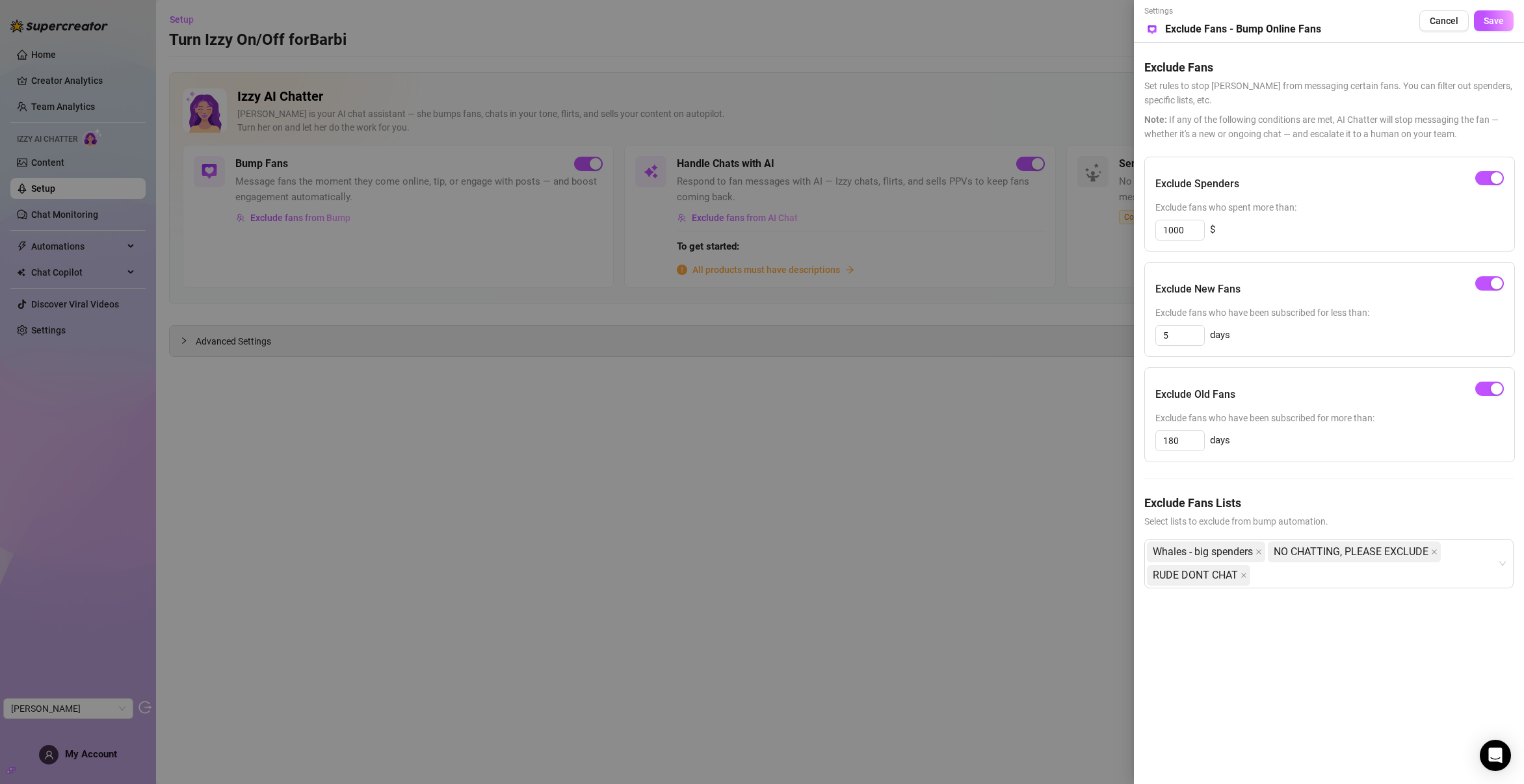
click at [744, 227] on div at bounding box center [762, 392] width 1524 height 784
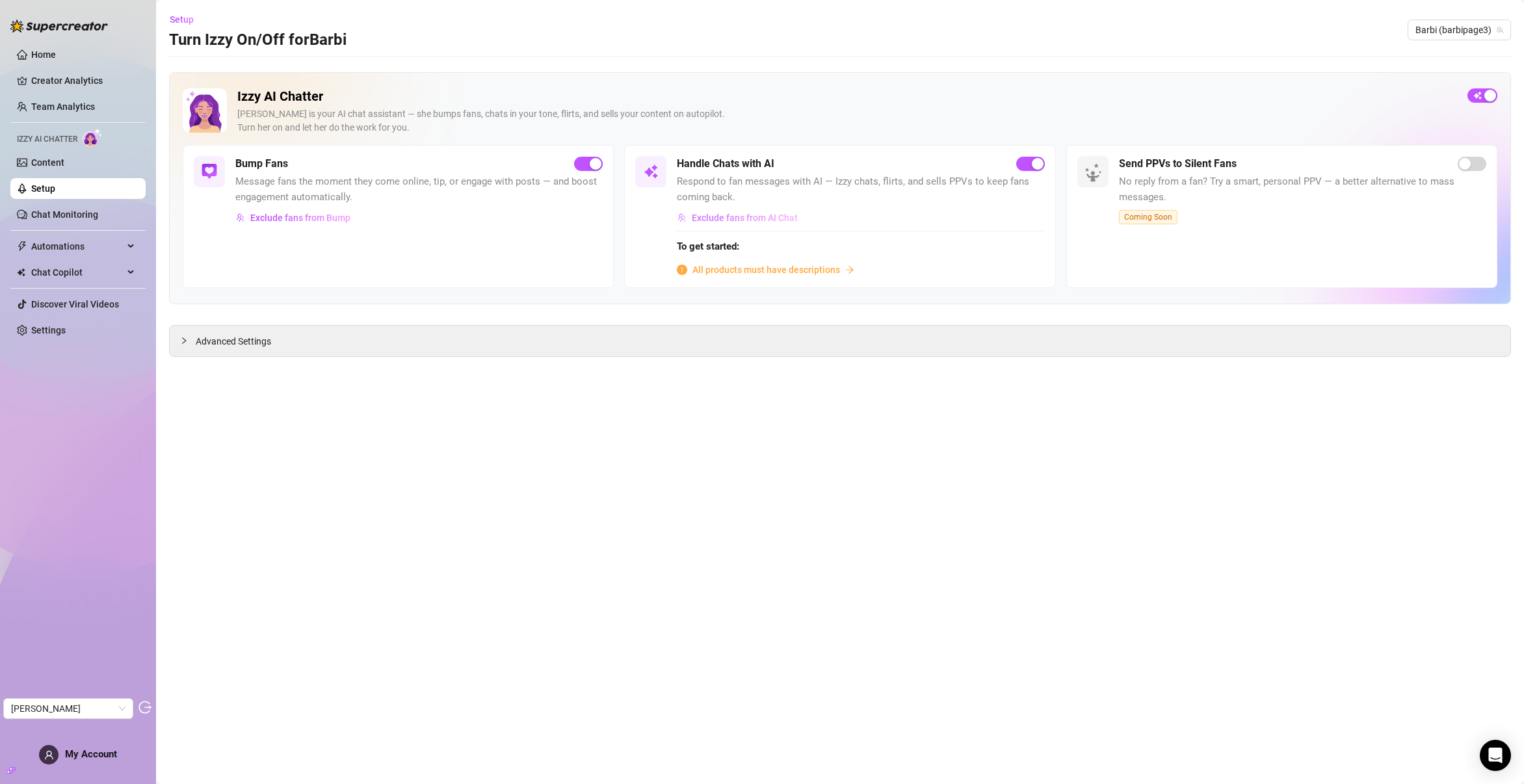
click at [774, 220] on span "Exclude fans from AI Chat" at bounding box center [744, 218] width 106 height 11
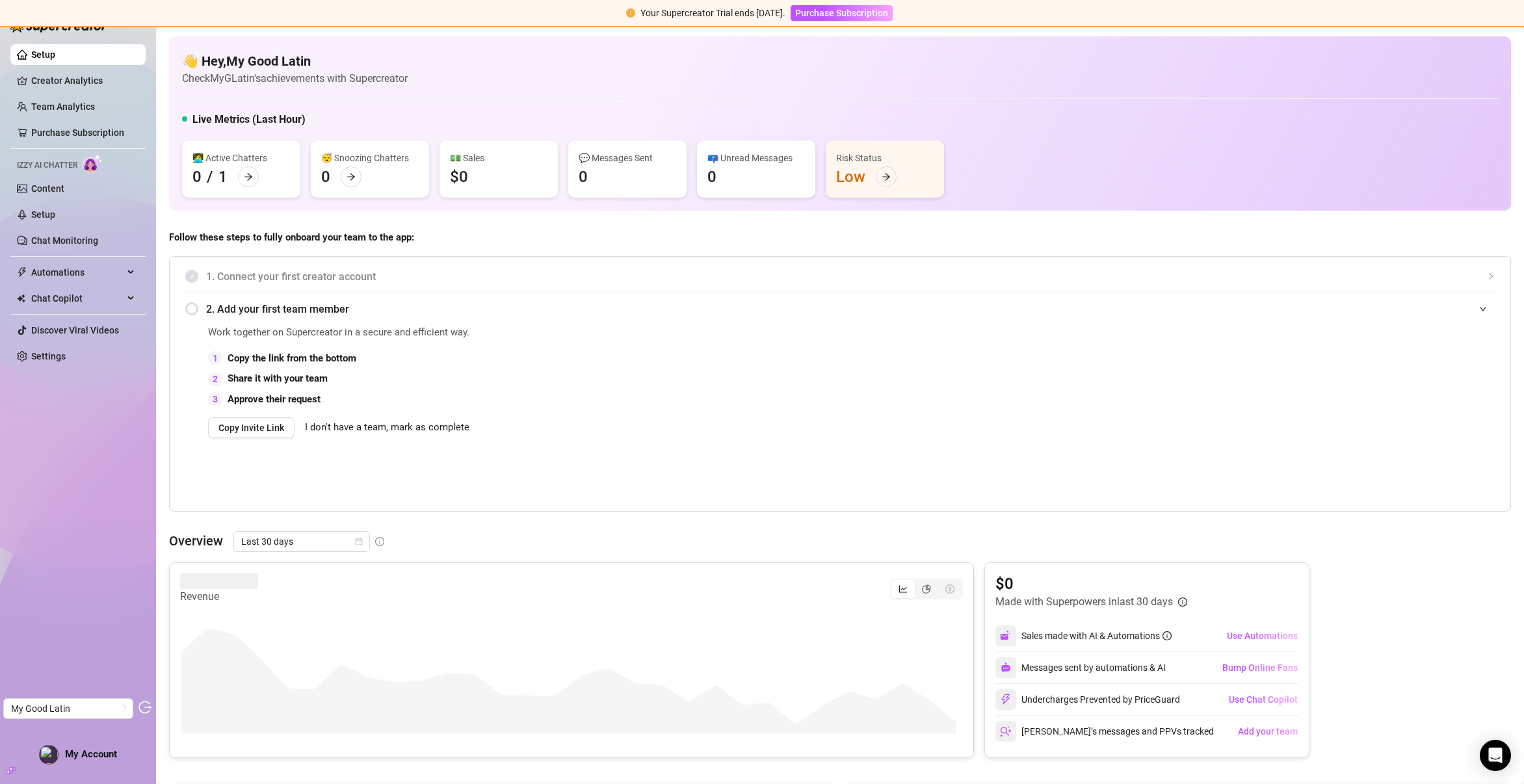
click at [58, 171] on span "Izzy AI Chatter" at bounding box center [47, 165] width 60 height 12
click at [58, 189] on link "Content" at bounding box center [48, 189] width 33 height 11
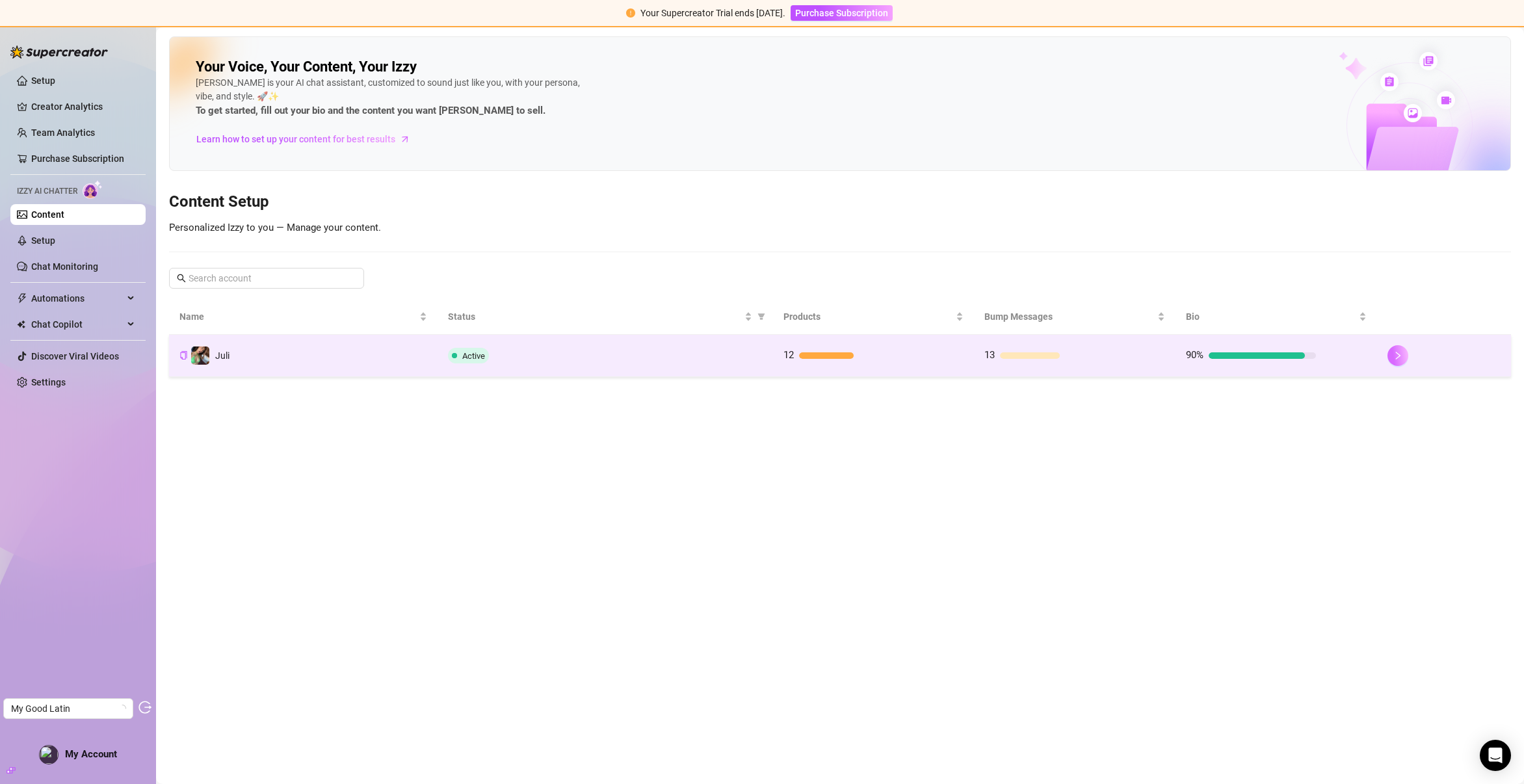
click at [1391, 359] on button "button" at bounding box center [1397, 355] width 21 height 21
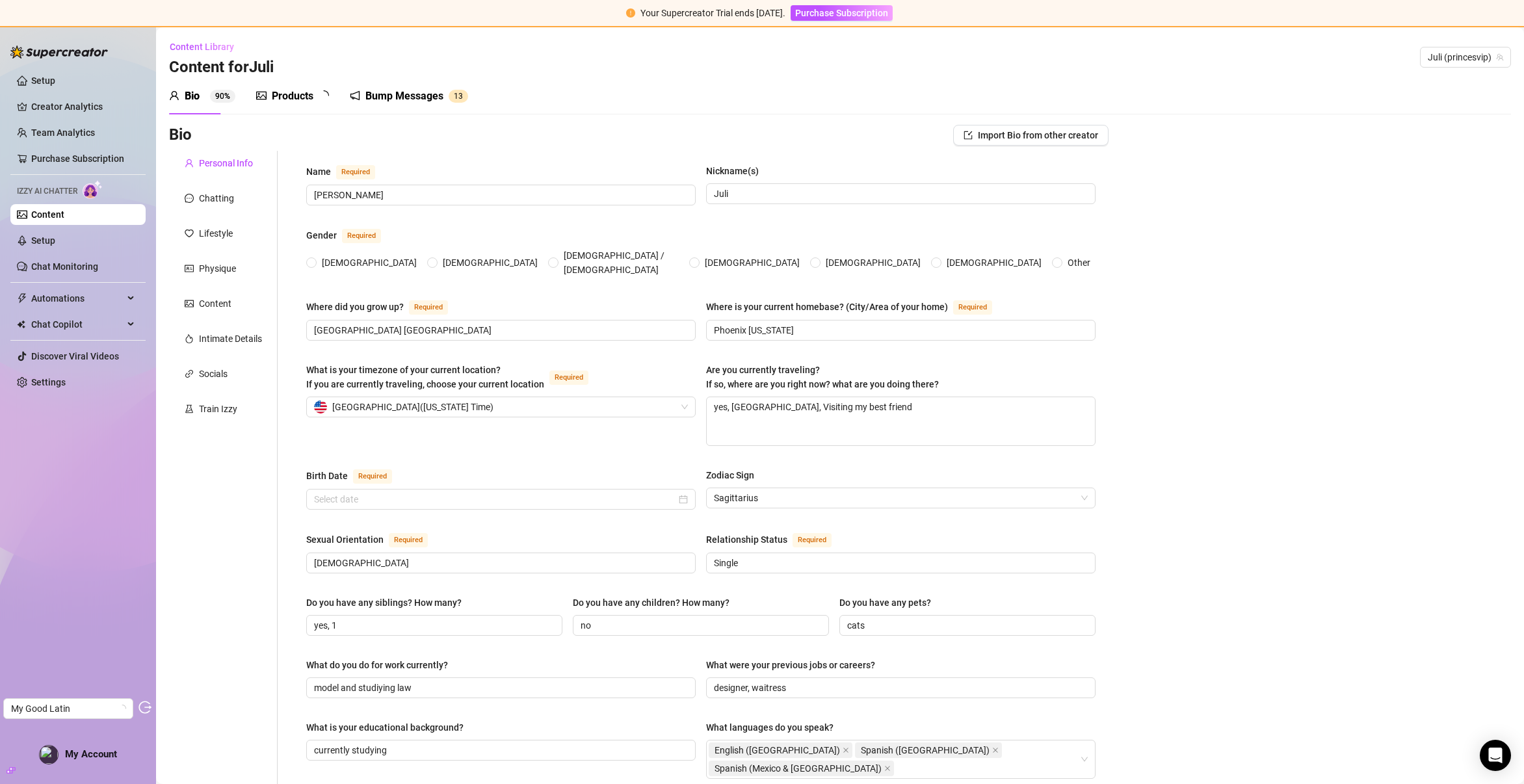
radio input "true"
type input "December 17th, 2003"
click at [206, 409] on div "Train Izzy" at bounding box center [218, 409] width 38 height 14
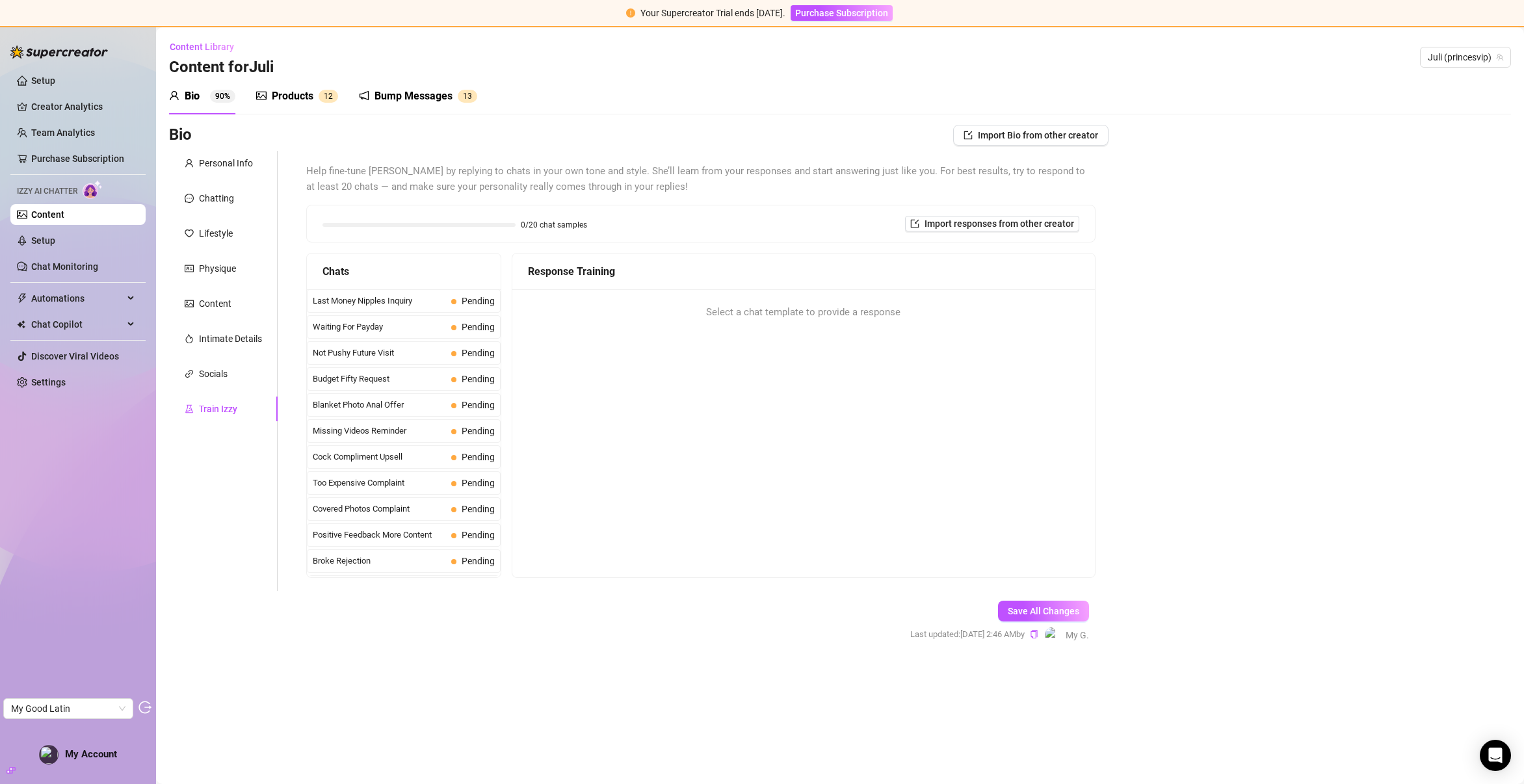
click at [309, 97] on div "Products" at bounding box center [292, 96] width 41 height 16
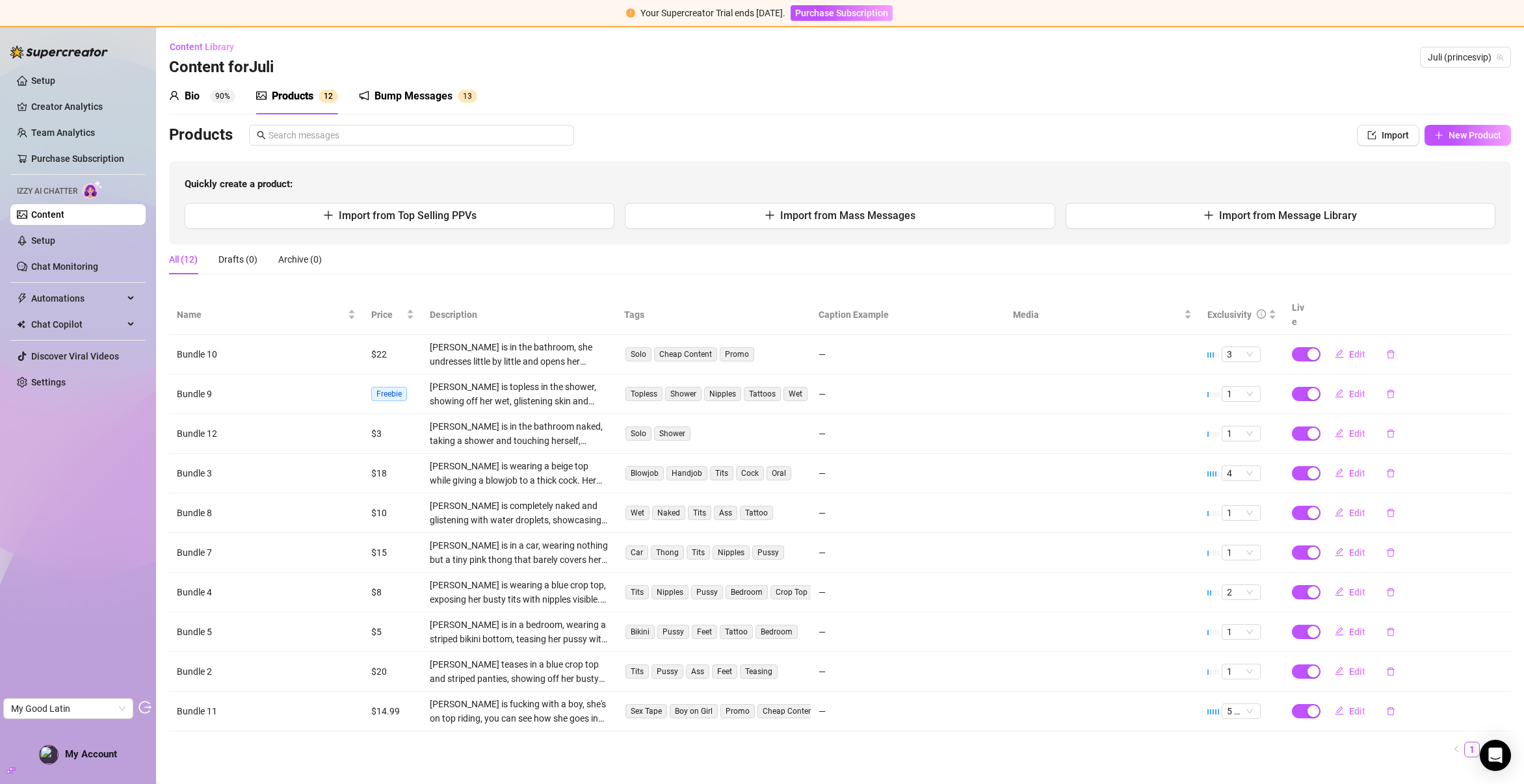
click at [300, 94] on div "Products" at bounding box center [292, 96] width 41 height 16
click at [424, 103] on div "Bump Messages" at bounding box center [413, 96] width 78 height 16
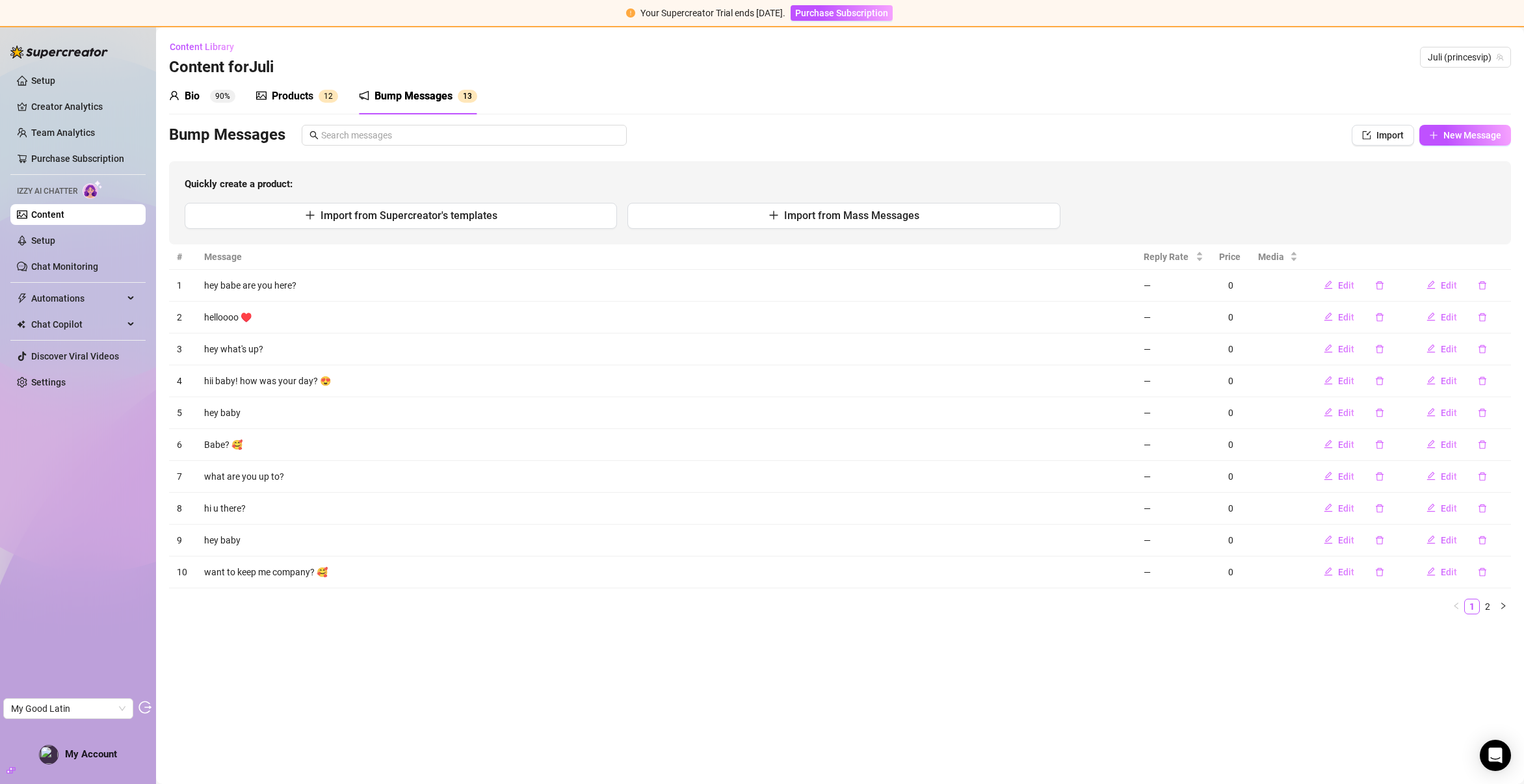
click at [202, 94] on div "Bio 90%" at bounding box center [202, 96] width 66 height 16
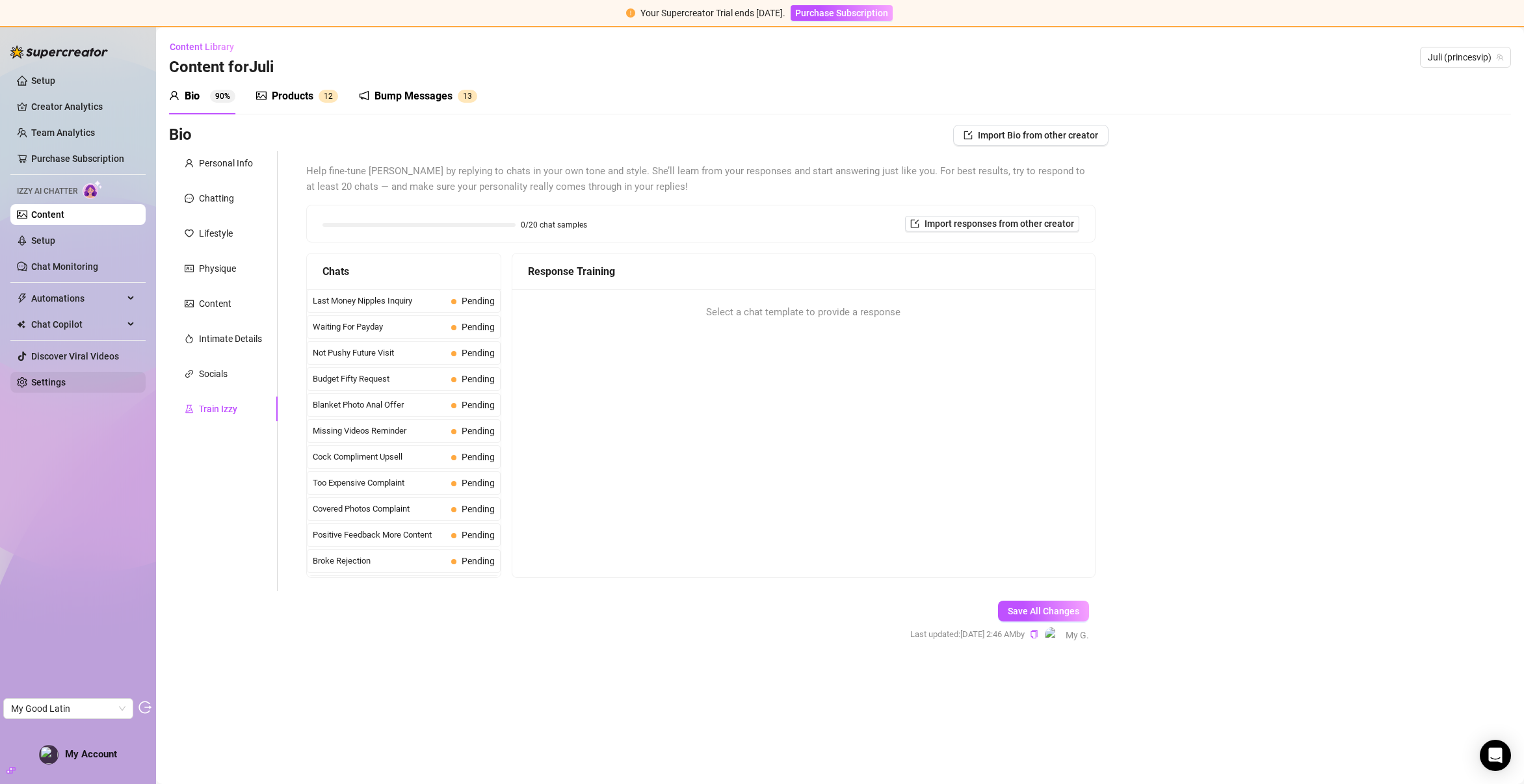
click at [65, 383] on link "Settings" at bounding box center [48, 382] width 34 height 11
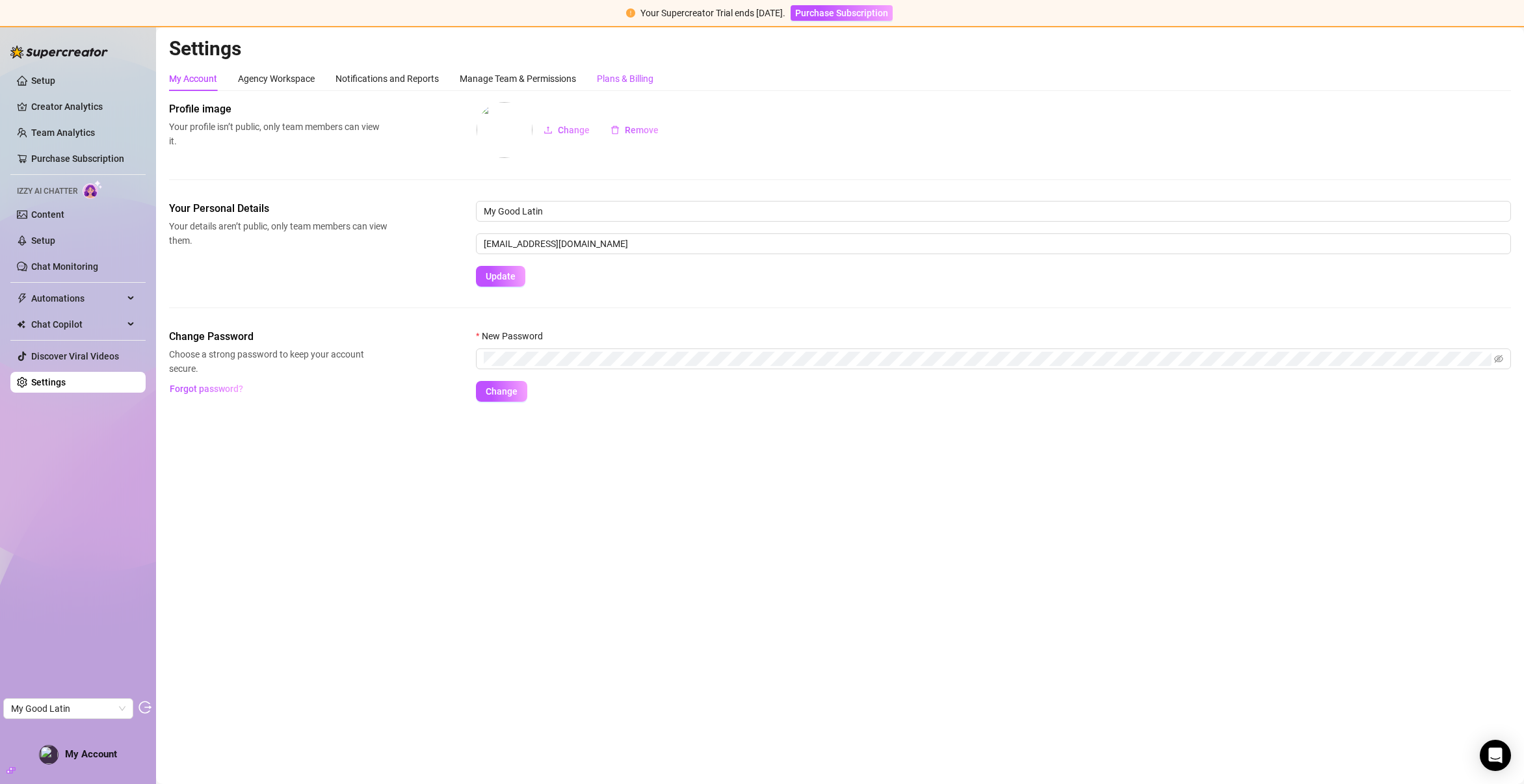
click at [635, 82] on div "Plans & Billing" at bounding box center [625, 79] width 56 height 14
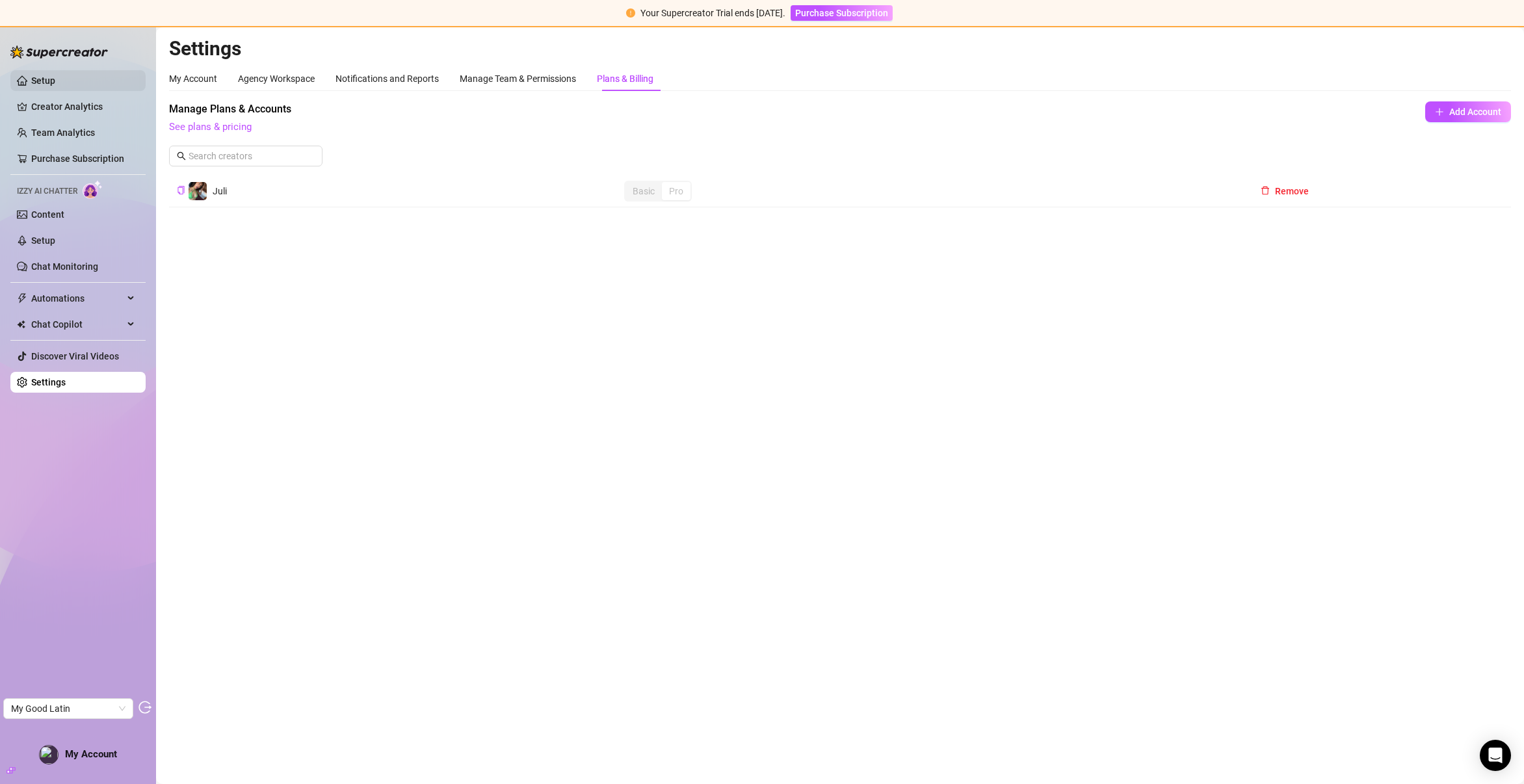
click at [55, 86] on link "Setup" at bounding box center [43, 80] width 24 height 11
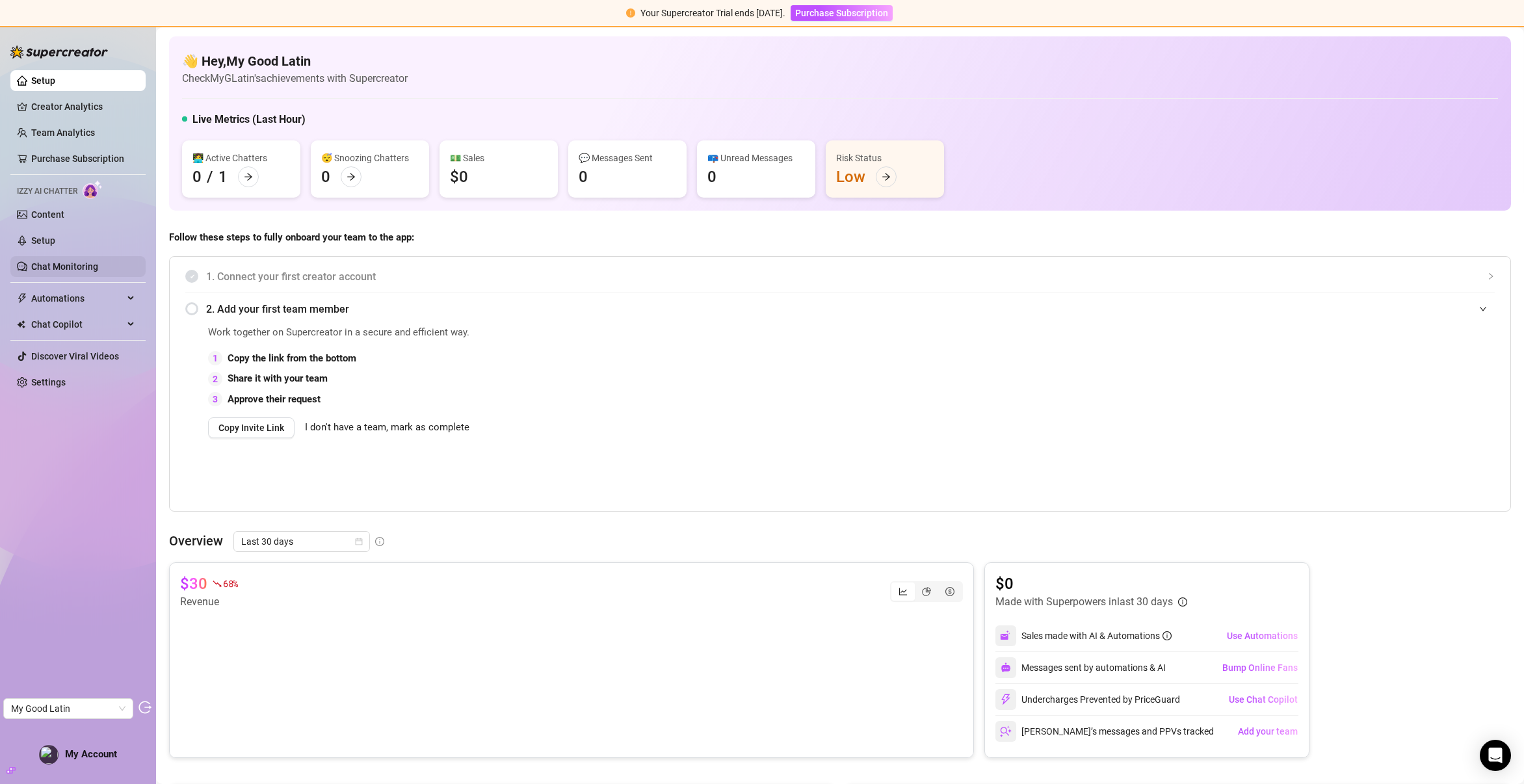
click at [54, 263] on link "Chat Monitoring" at bounding box center [65, 266] width 67 height 11
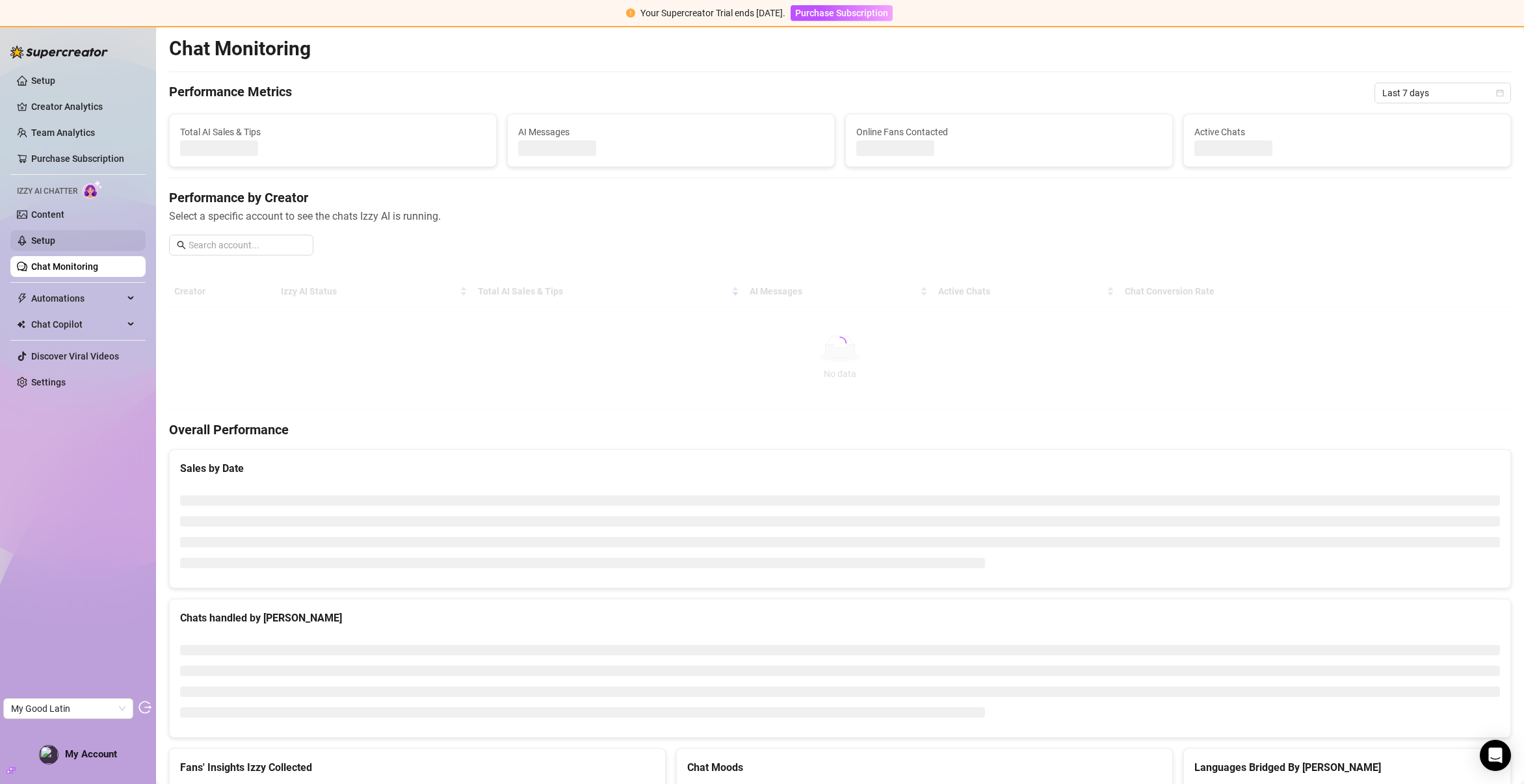
click at [50, 243] on link "Setup" at bounding box center [43, 240] width 24 height 11
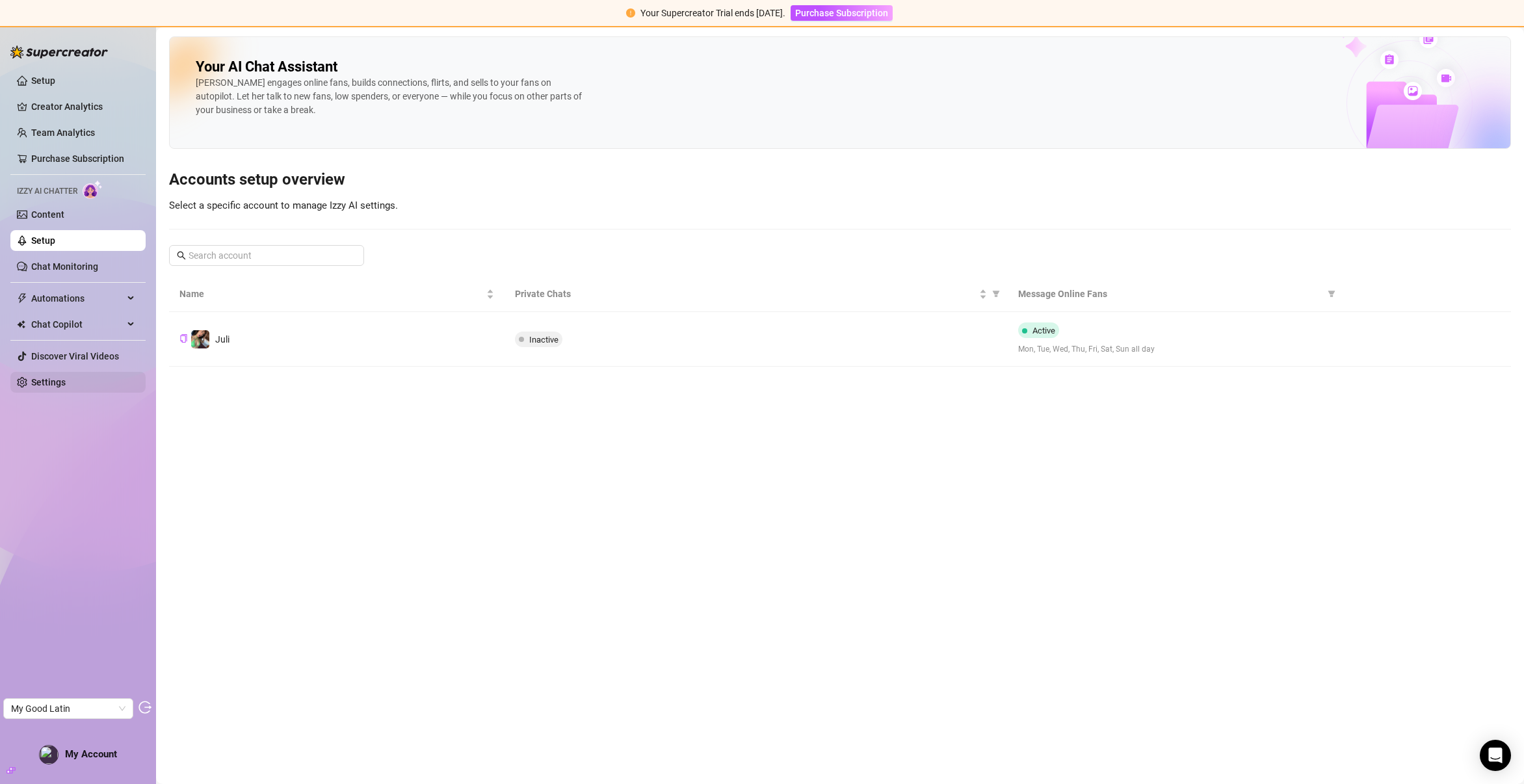
click at [53, 387] on link "Settings" at bounding box center [48, 382] width 34 height 11
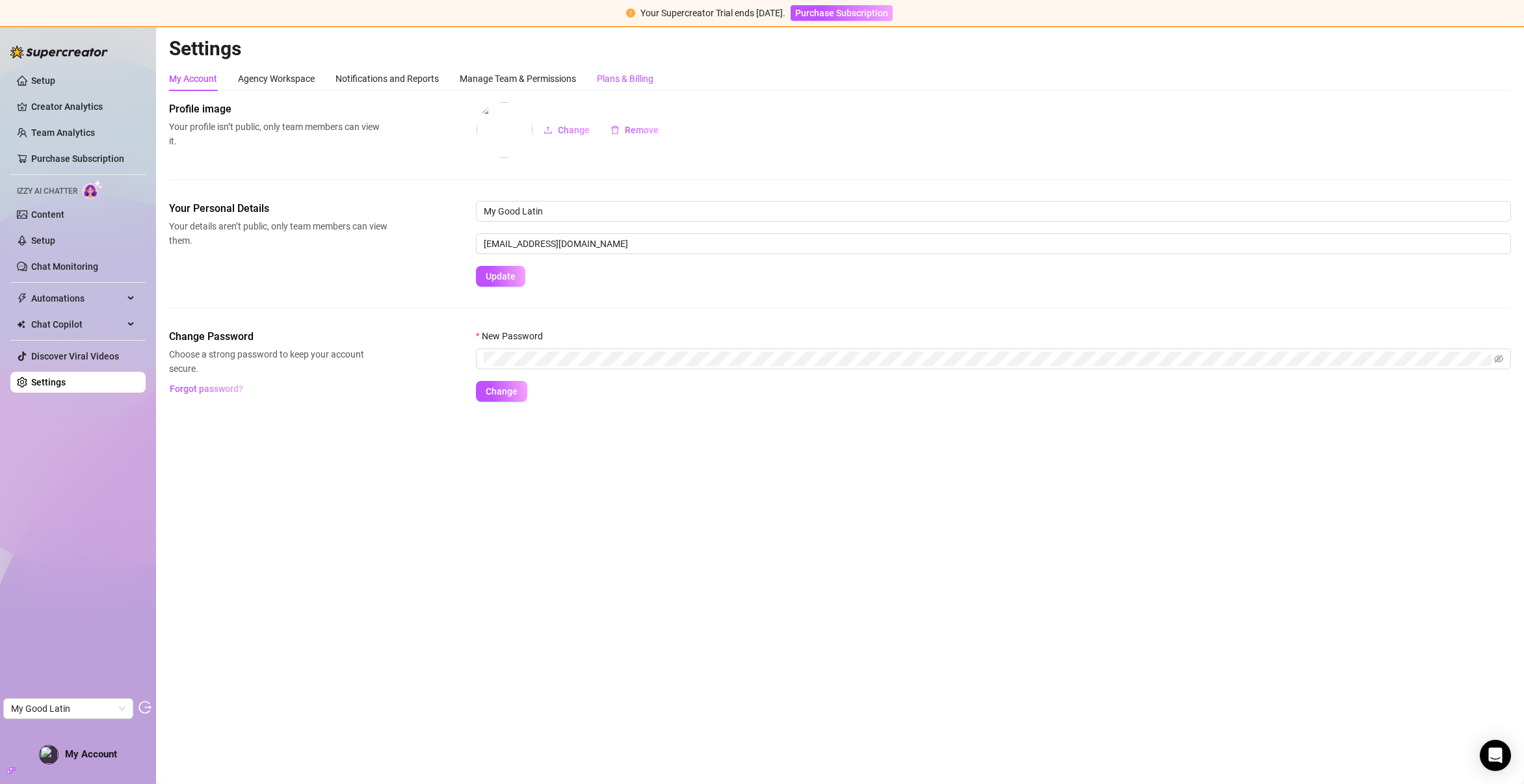
click at [640, 73] on div "Plans & Billing" at bounding box center [625, 79] width 56 height 14
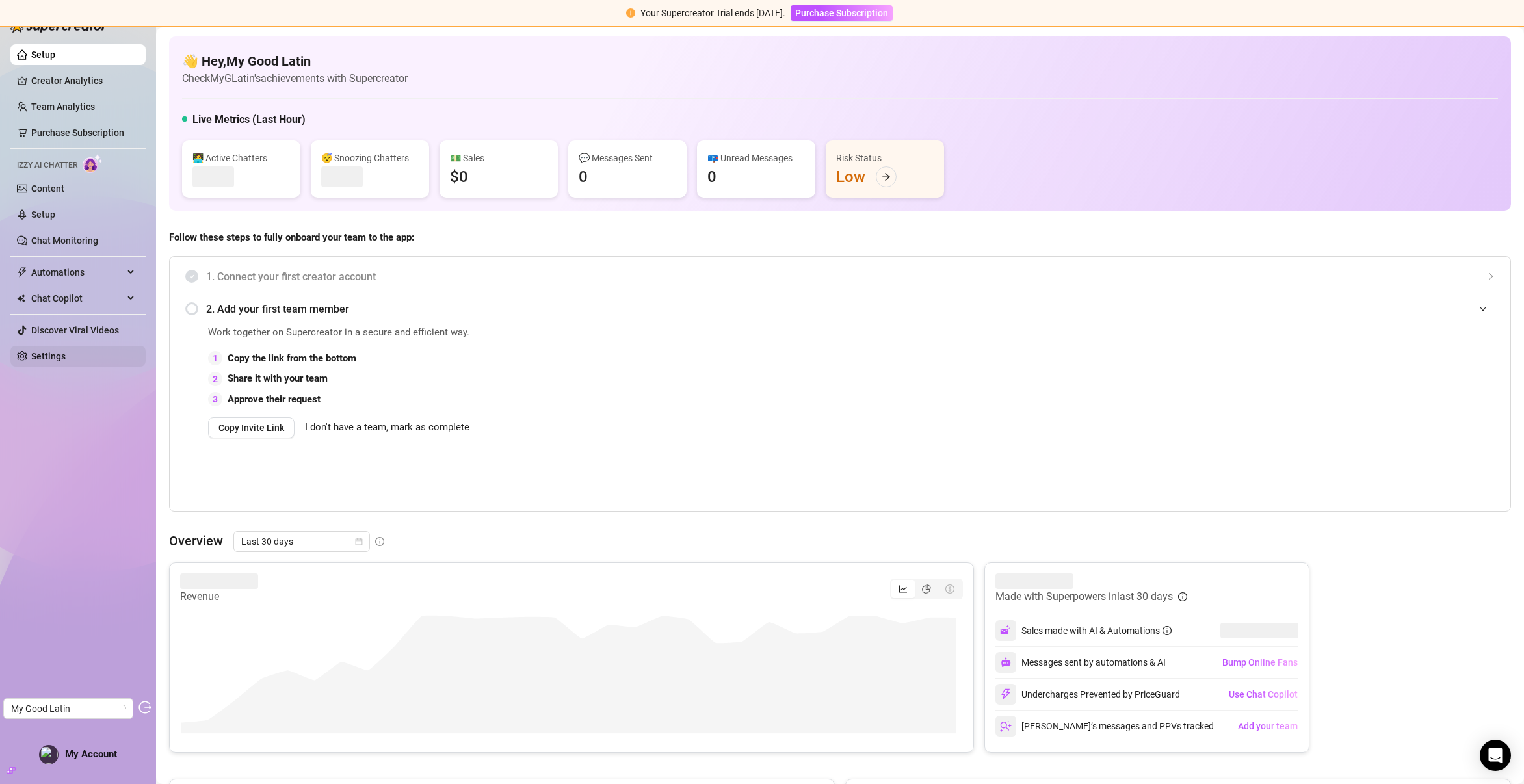
click at [48, 351] on link "Settings" at bounding box center [48, 356] width 34 height 11
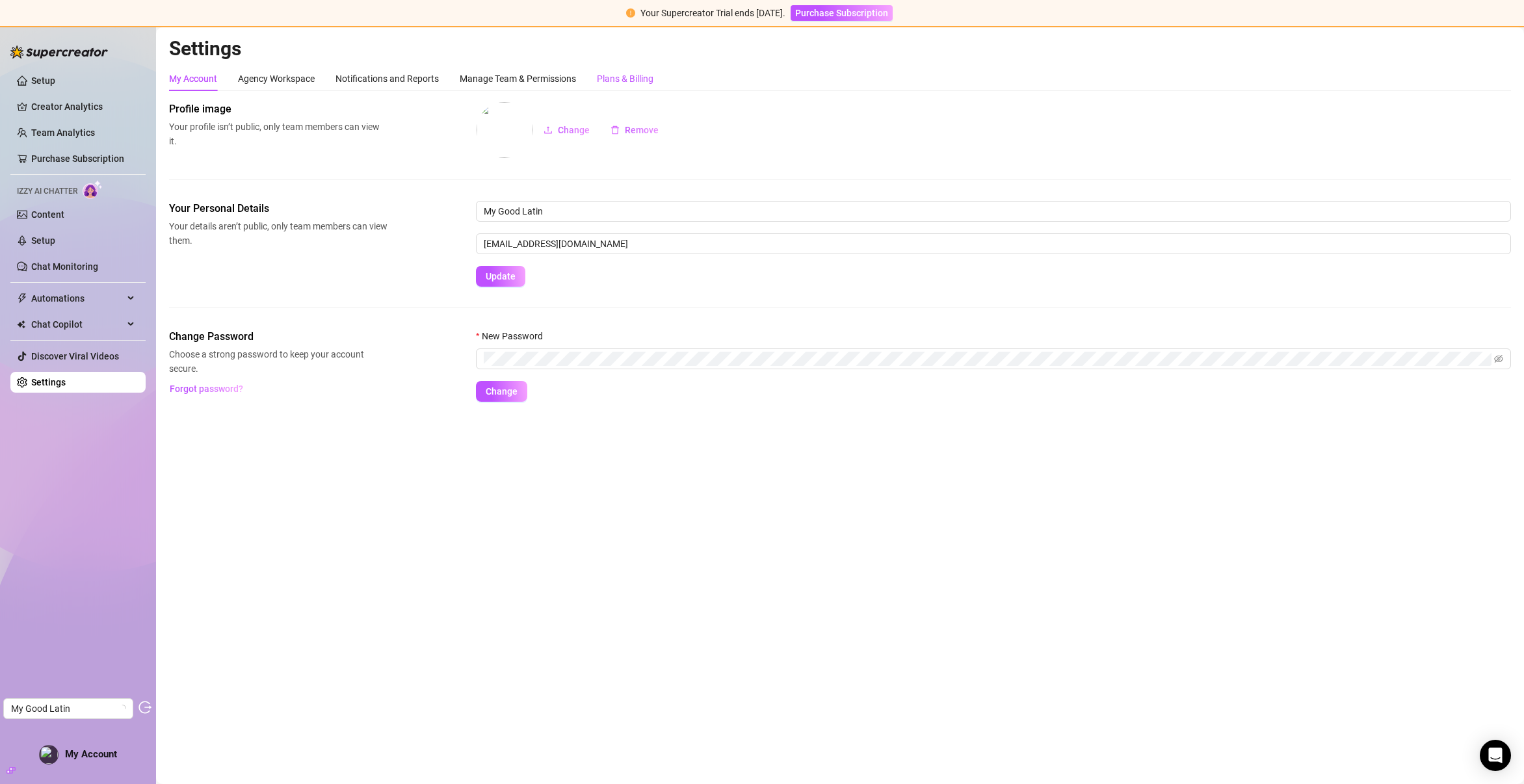
click at [619, 80] on div "Plans & Billing" at bounding box center [625, 79] width 56 height 14
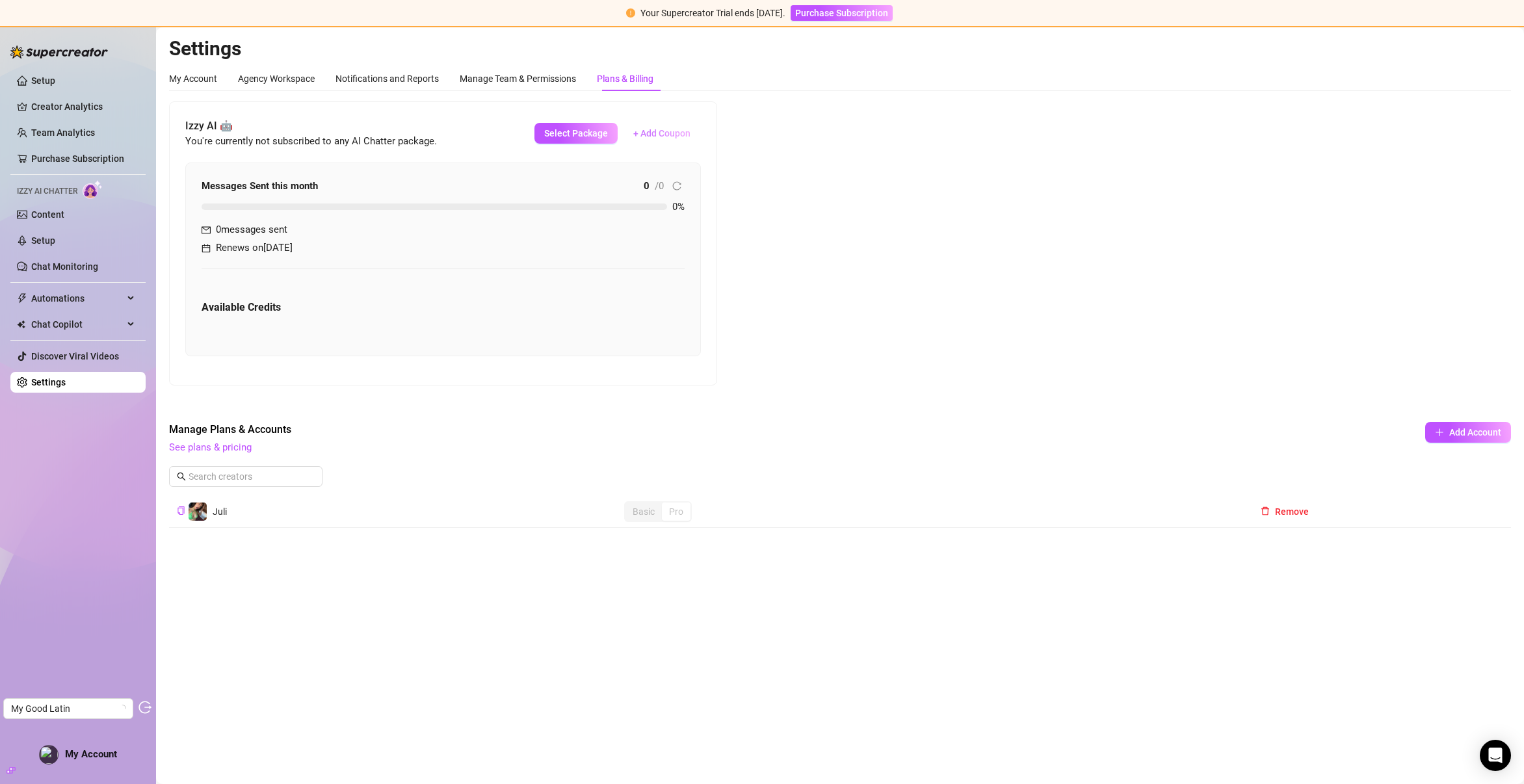
click at [667, 132] on span "+ Add Coupon" at bounding box center [662, 133] width 57 height 11
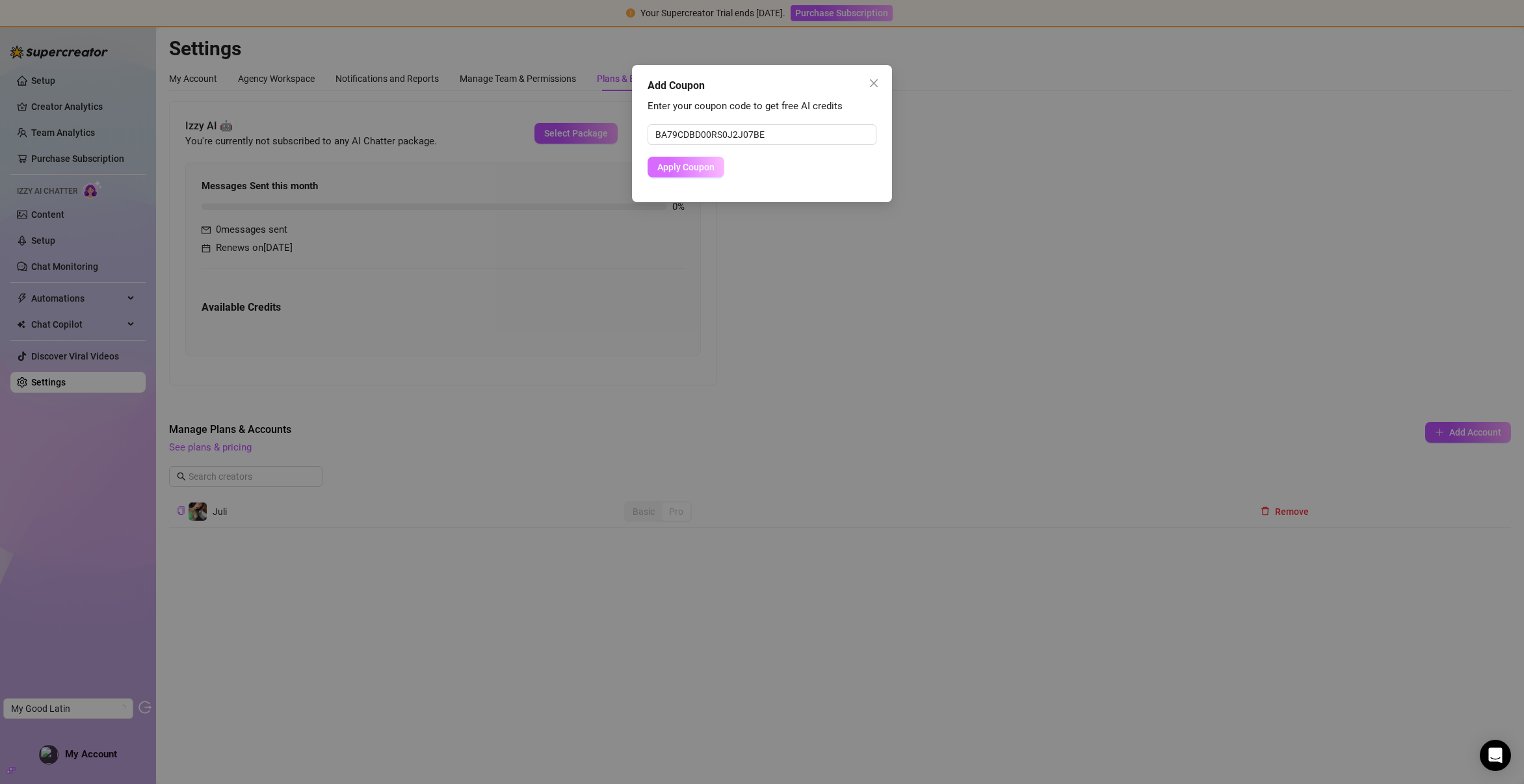
type input "BA79CDBD00RS0J2J07BE"
click at [697, 164] on span "Apply Coupon" at bounding box center [686, 167] width 57 height 11
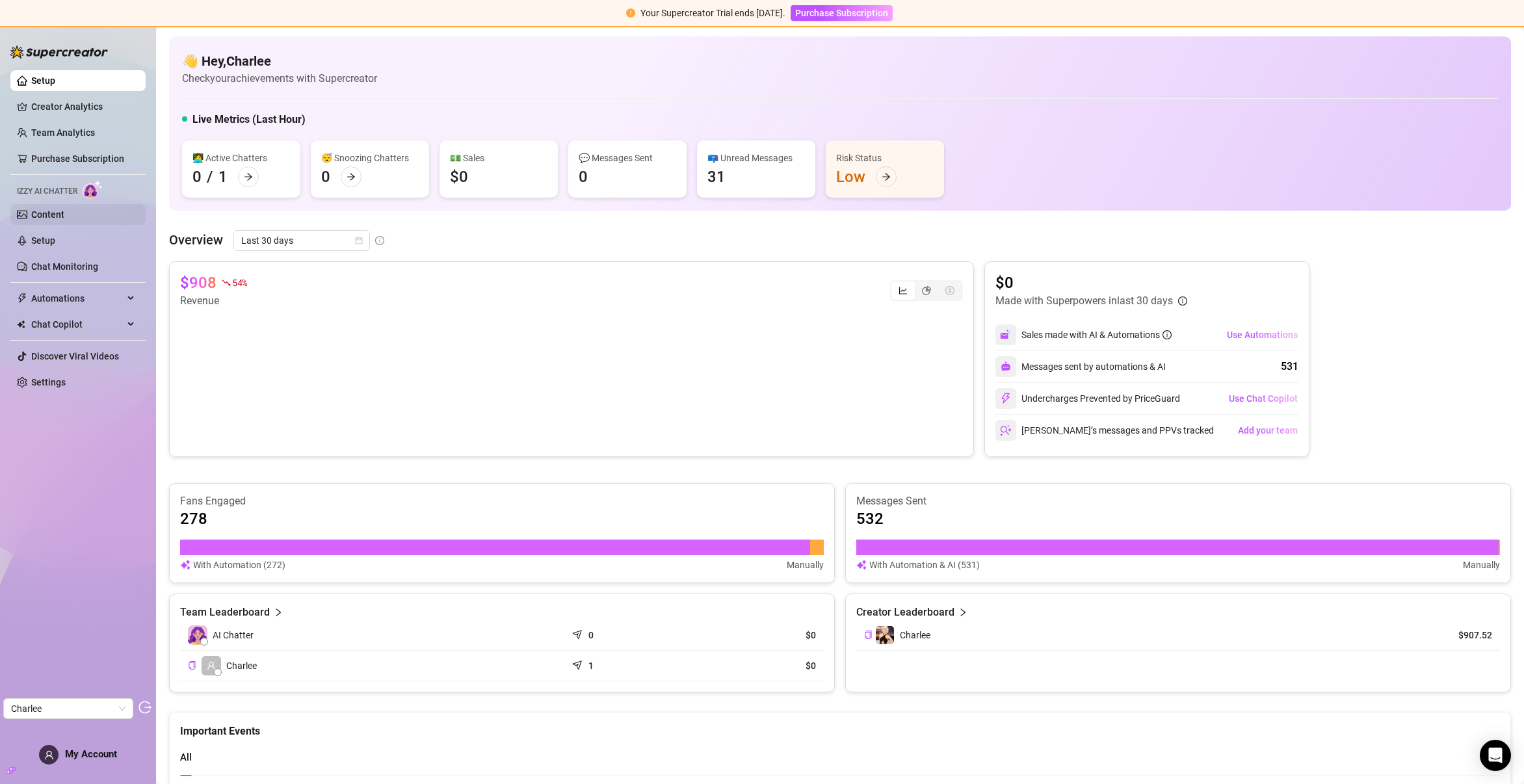
click at [49, 216] on link "Content" at bounding box center [48, 214] width 33 height 11
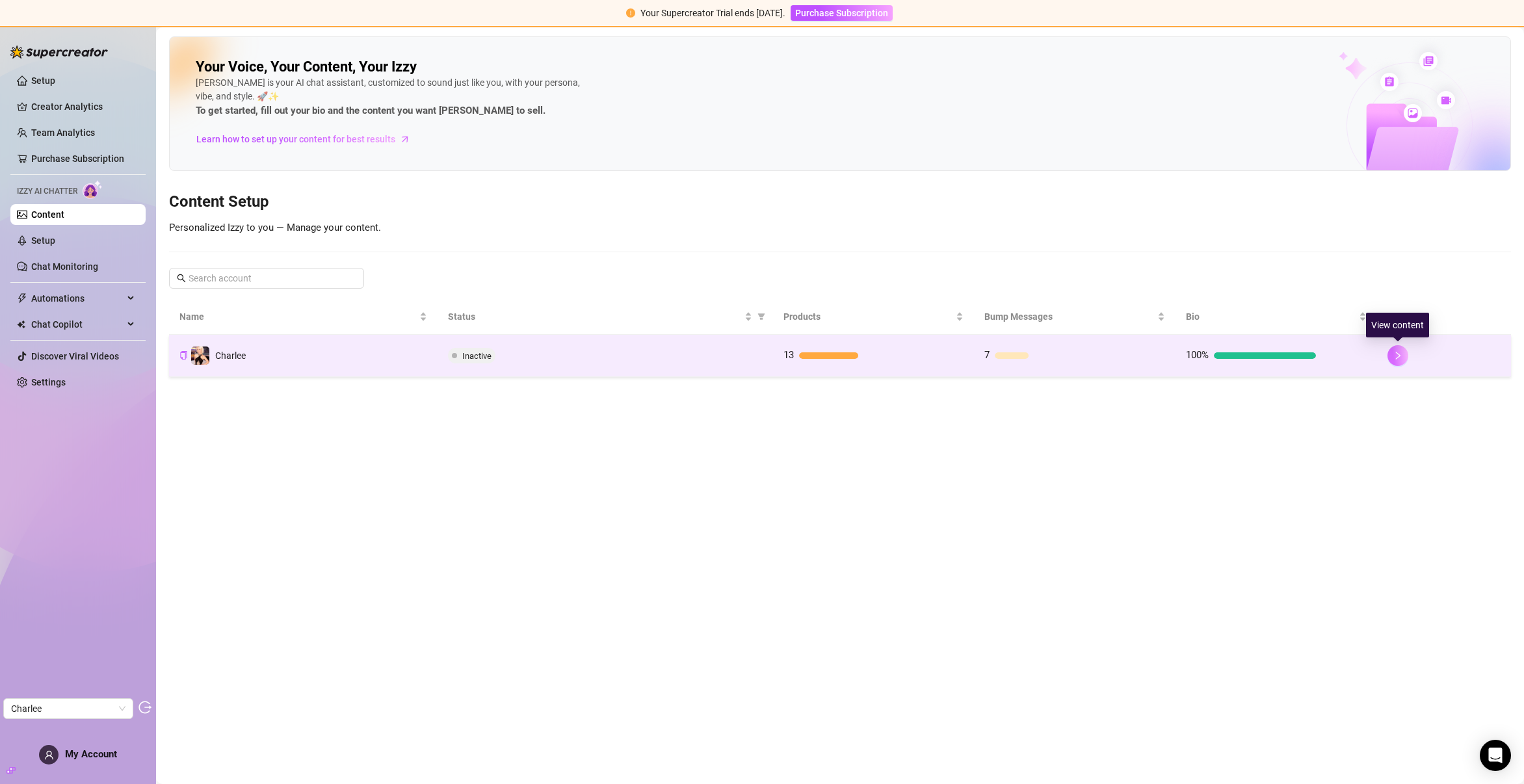
click at [1393, 359] on icon "right" at bounding box center [1397, 355] width 9 height 9
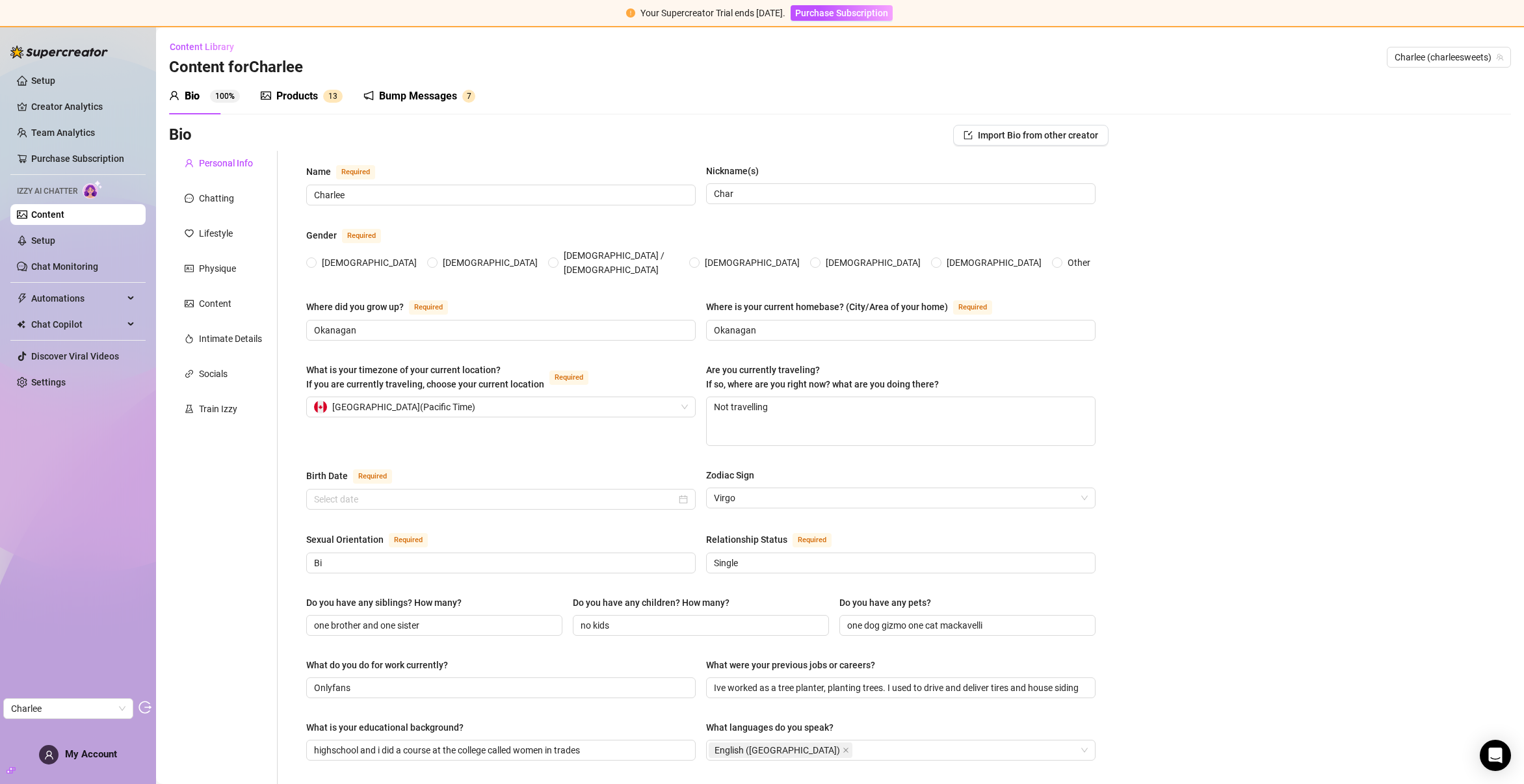
radio input "true"
type input "August 25th, 1990"
click at [302, 93] on div "Products" at bounding box center [297, 96] width 41 height 16
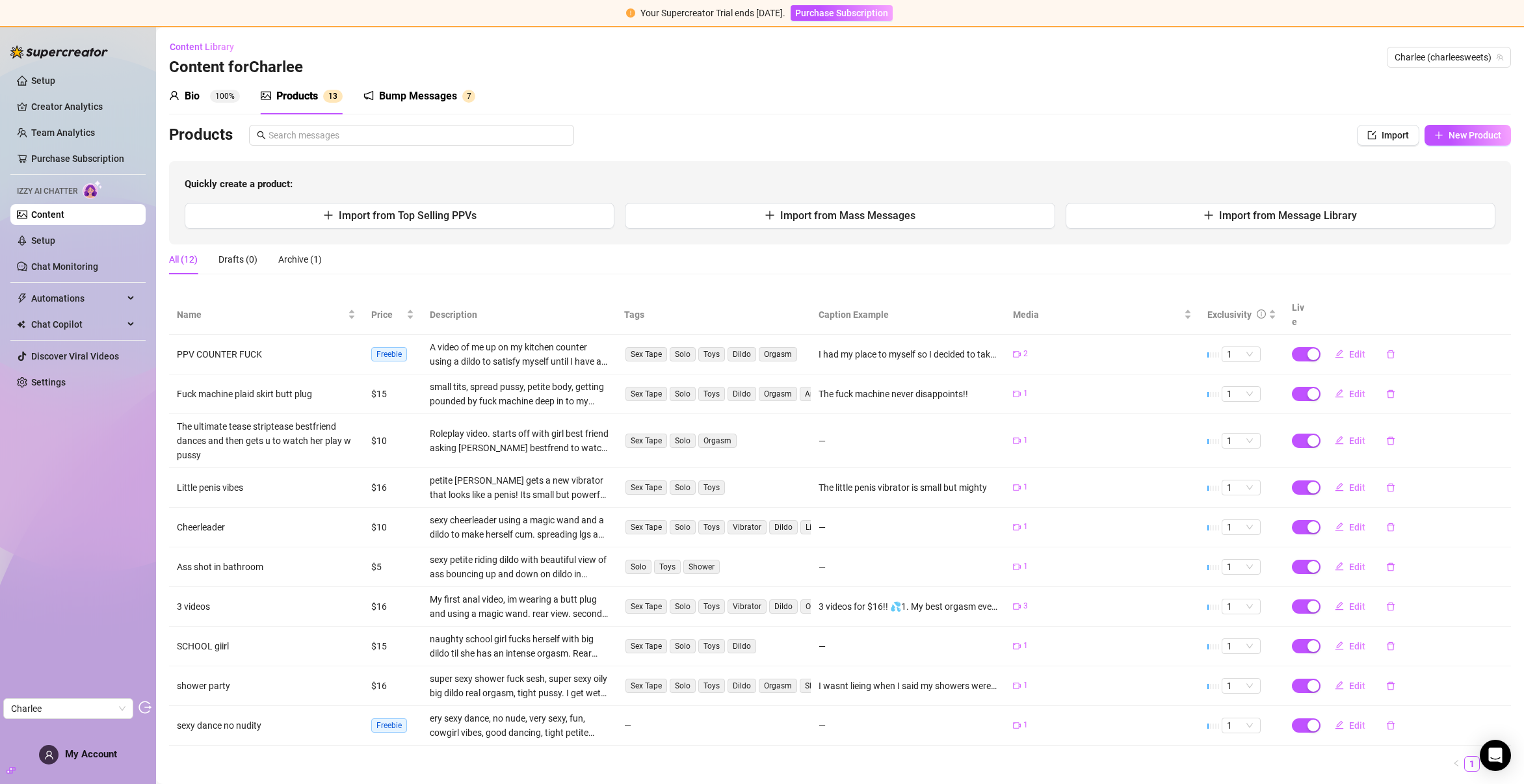
click at [184, 100] on div "Bio 100%" at bounding box center [205, 96] width 71 height 16
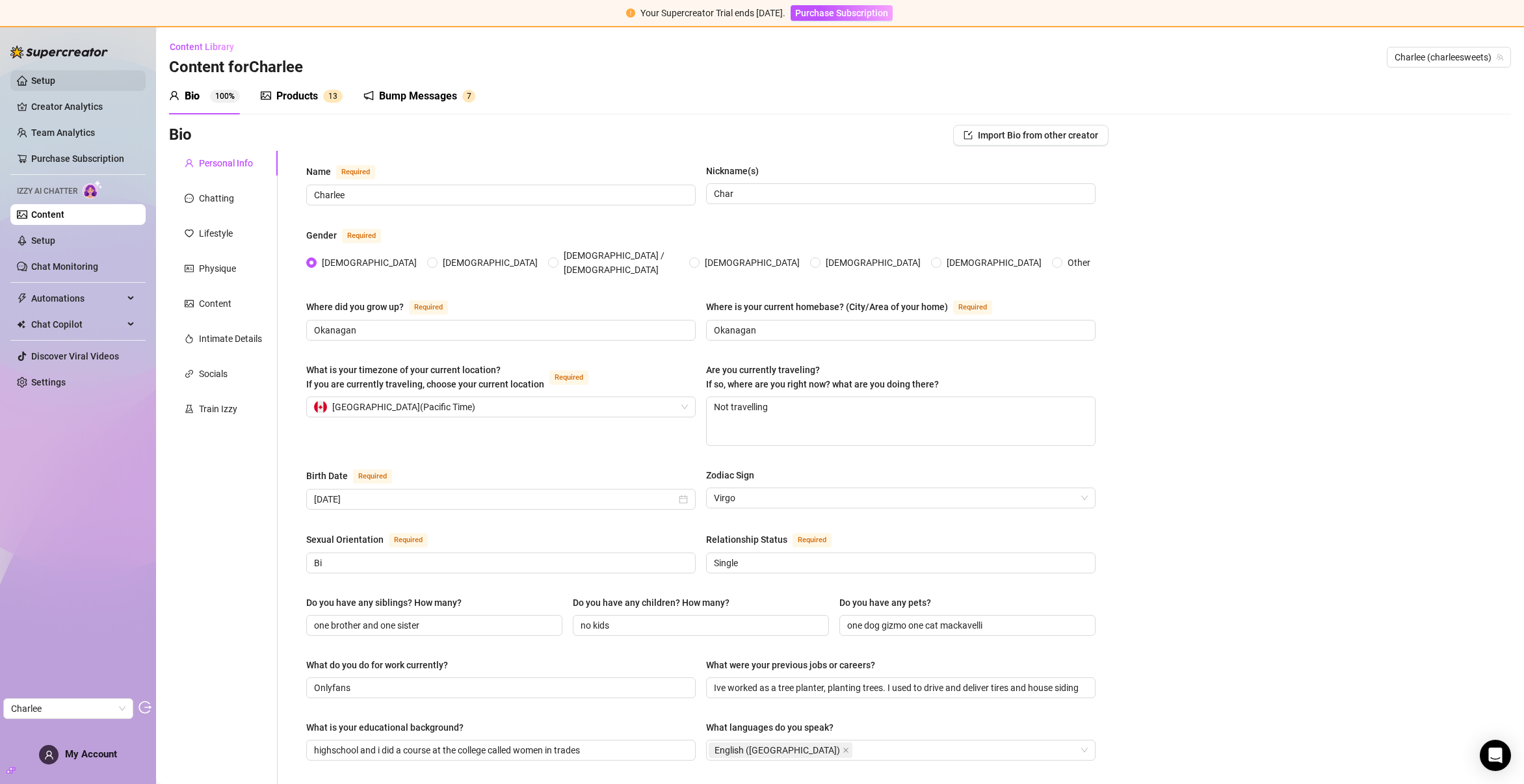
click at [55, 86] on link "Setup" at bounding box center [43, 80] width 24 height 11
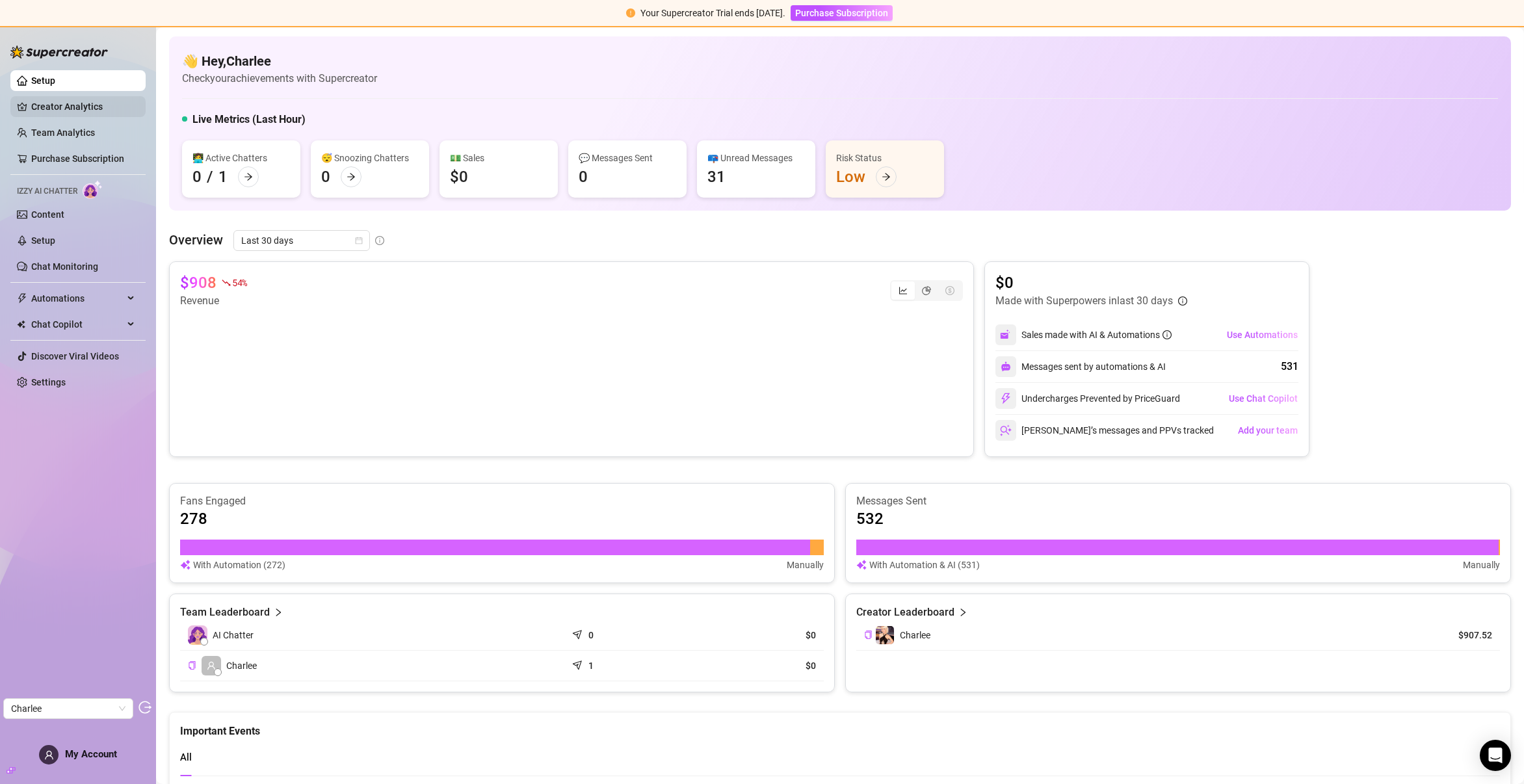
click at [63, 107] on link "Creator Analytics" at bounding box center [83, 106] width 104 height 21
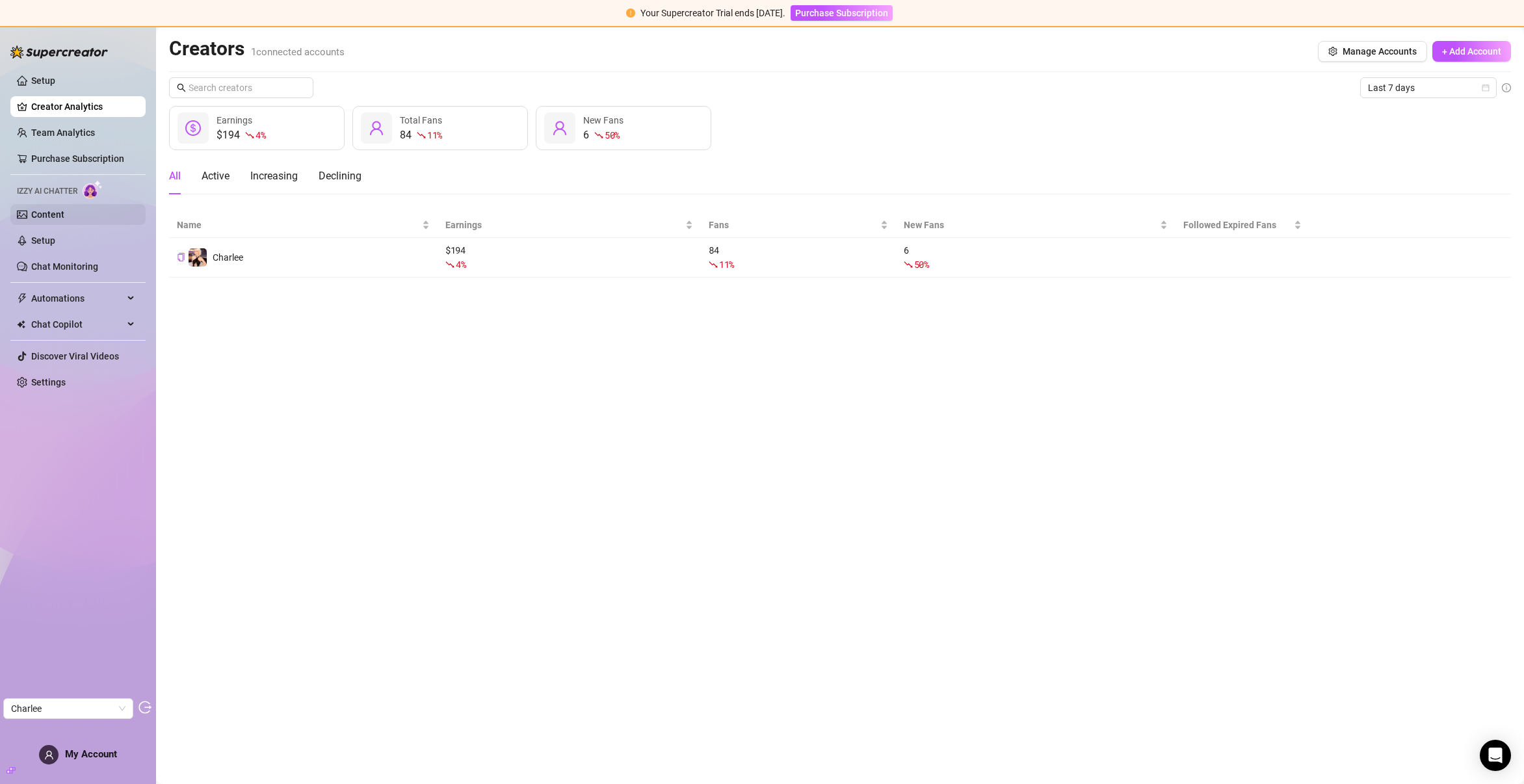
click at [43, 215] on link "Content" at bounding box center [48, 214] width 33 height 11
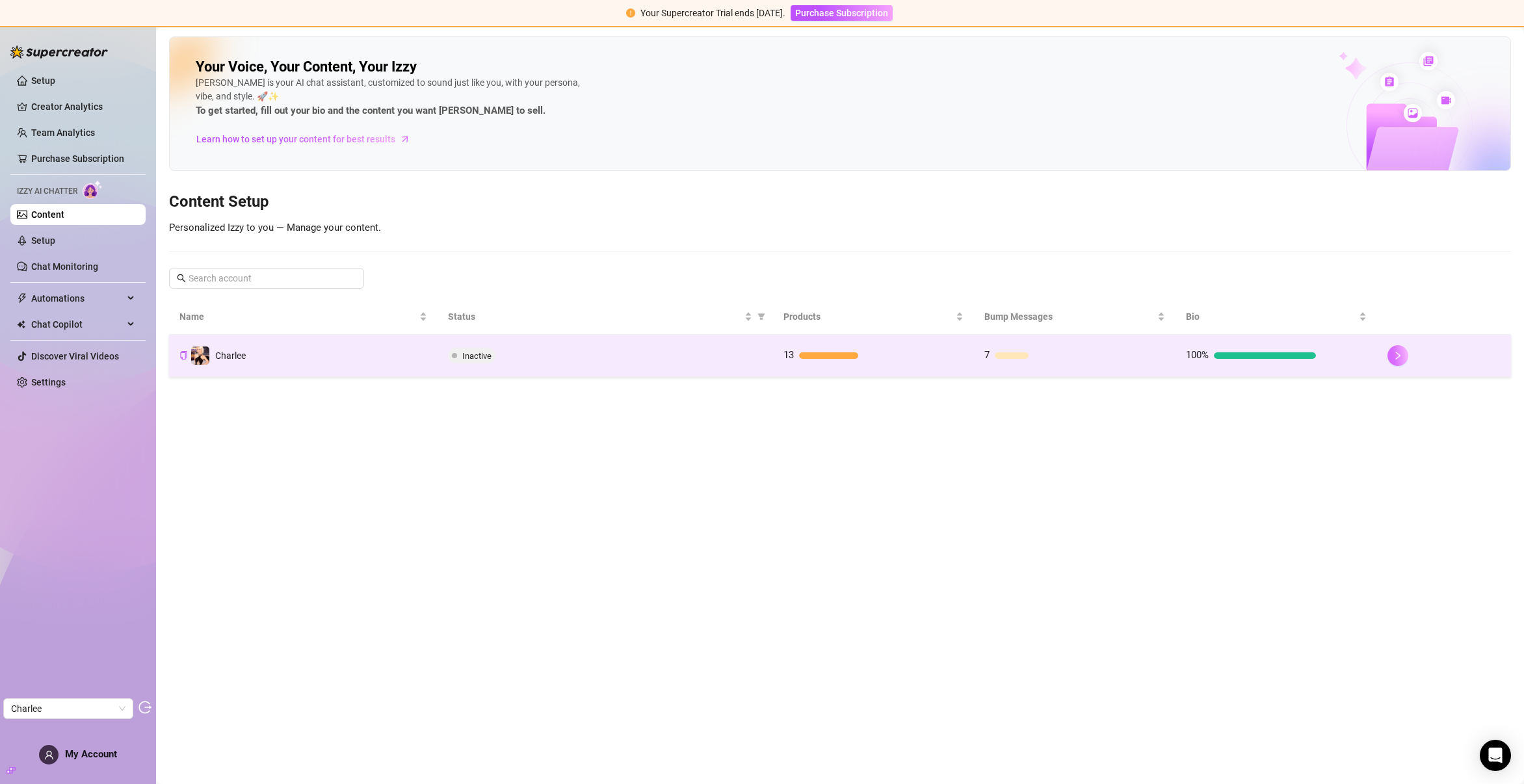
click at [1388, 354] on button "button" at bounding box center [1397, 355] width 21 height 21
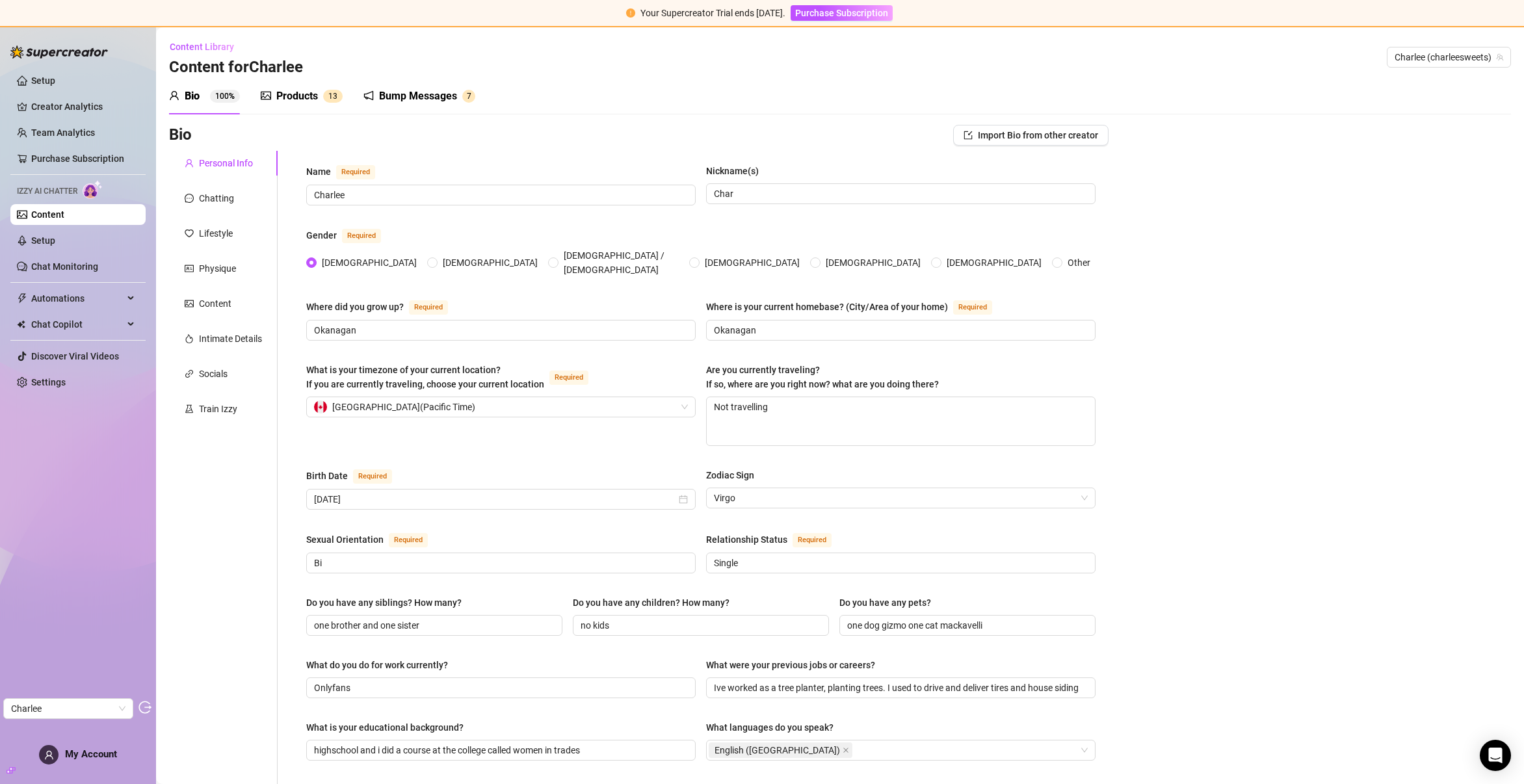
click at [301, 88] on div "Products" at bounding box center [297, 96] width 41 height 16
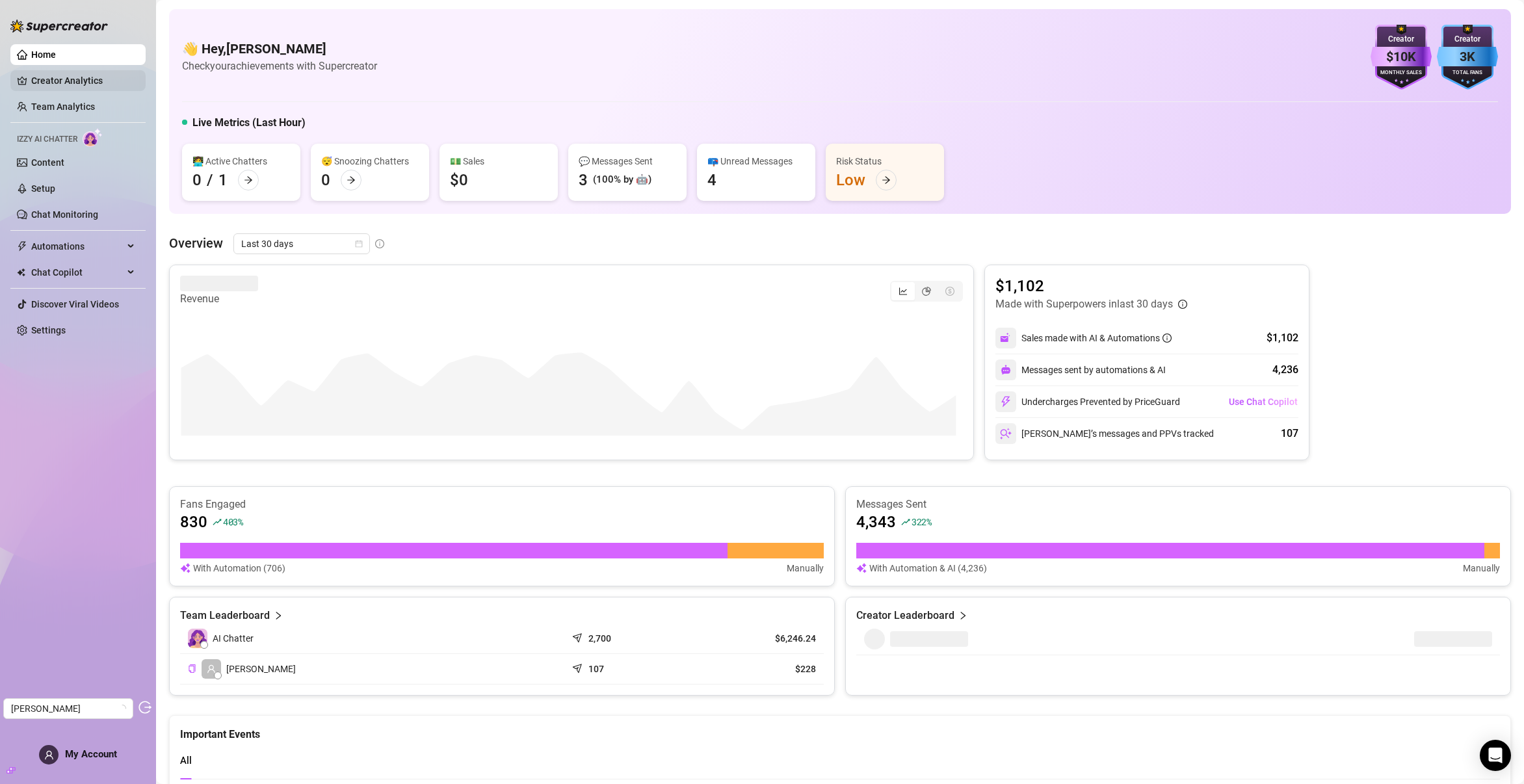
click at [64, 78] on link "Creator Analytics" at bounding box center [83, 80] width 104 height 21
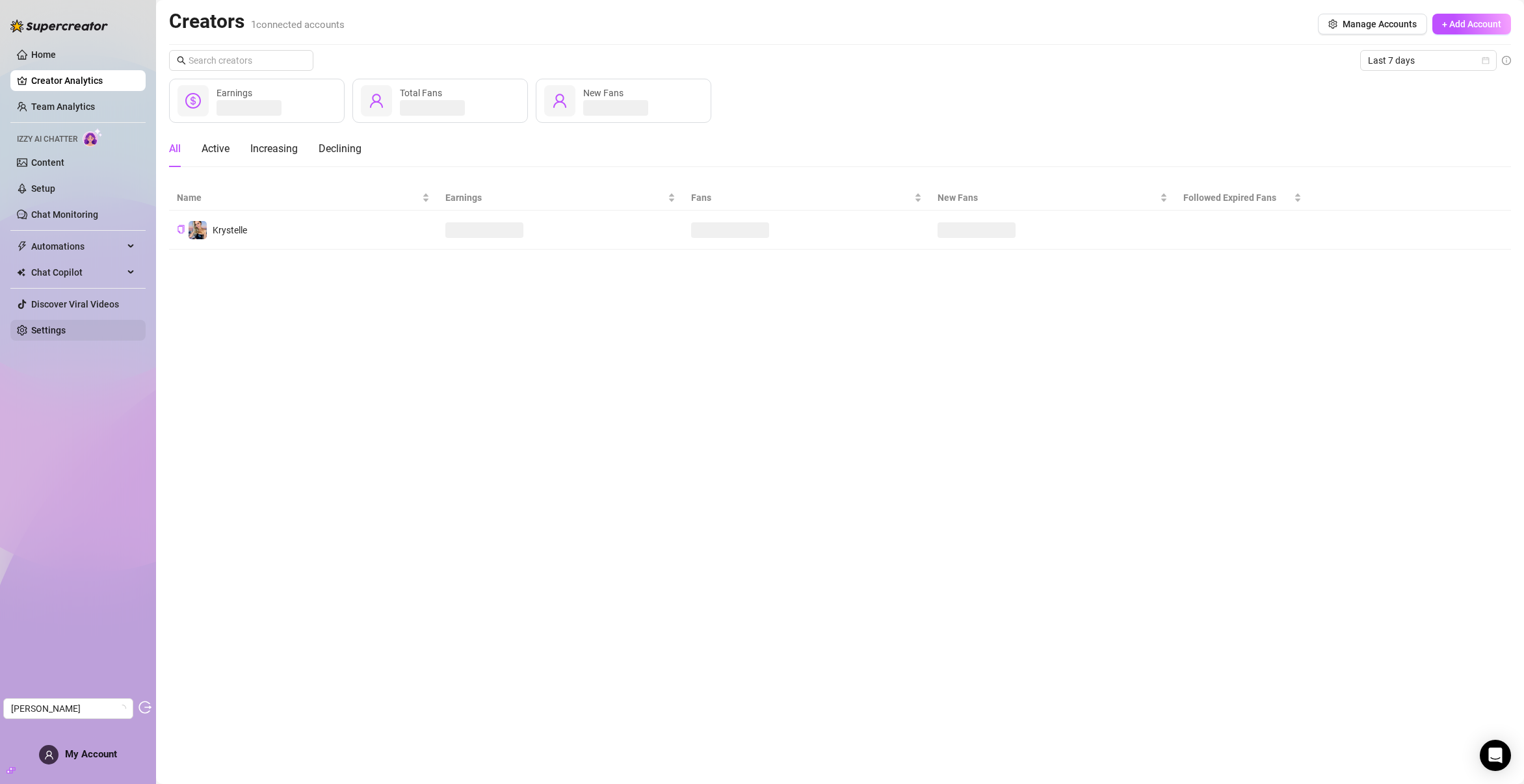
click at [43, 325] on link "Settings" at bounding box center [48, 330] width 34 height 11
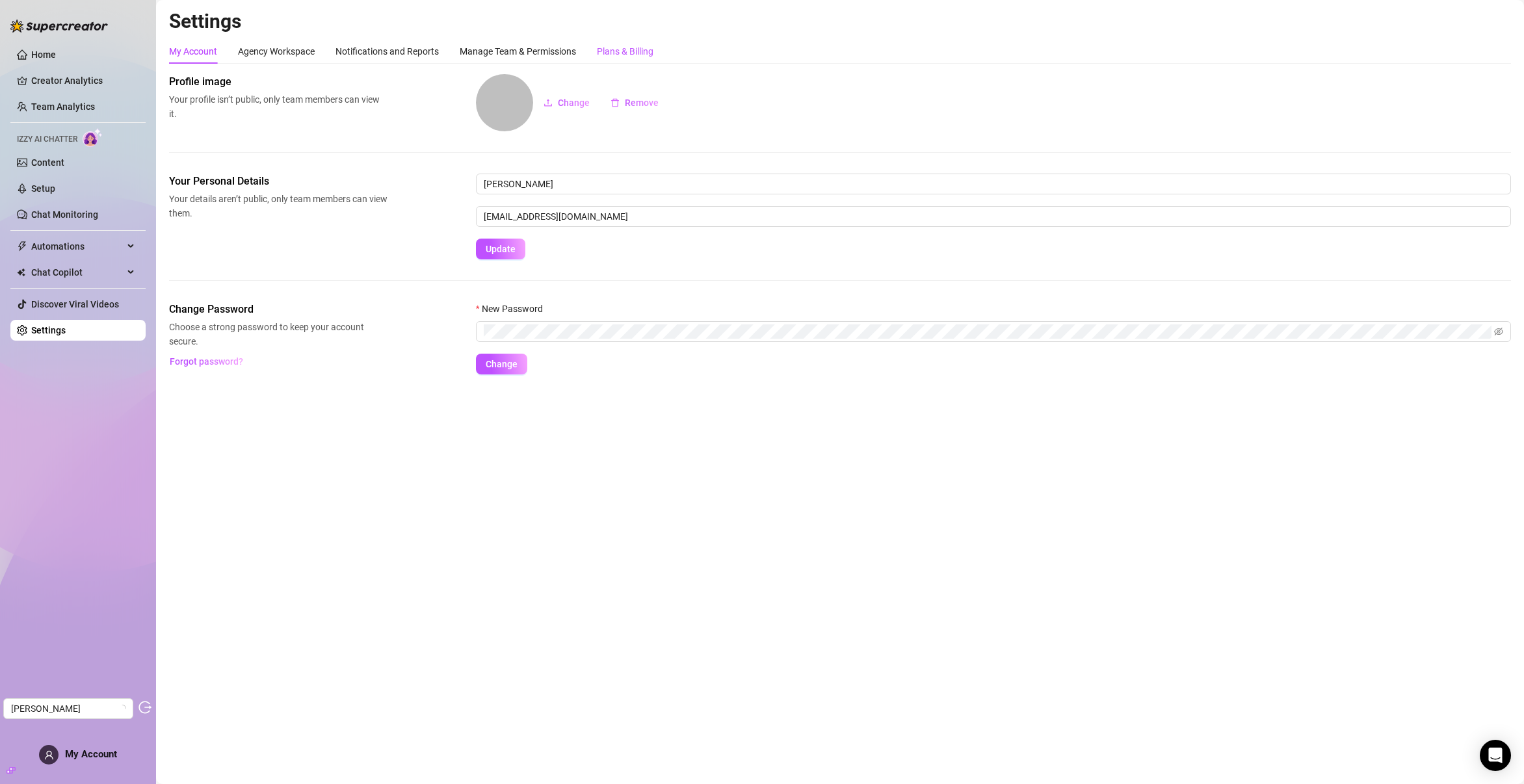
click at [625, 52] on div "Plans & Billing" at bounding box center [625, 51] width 56 height 14
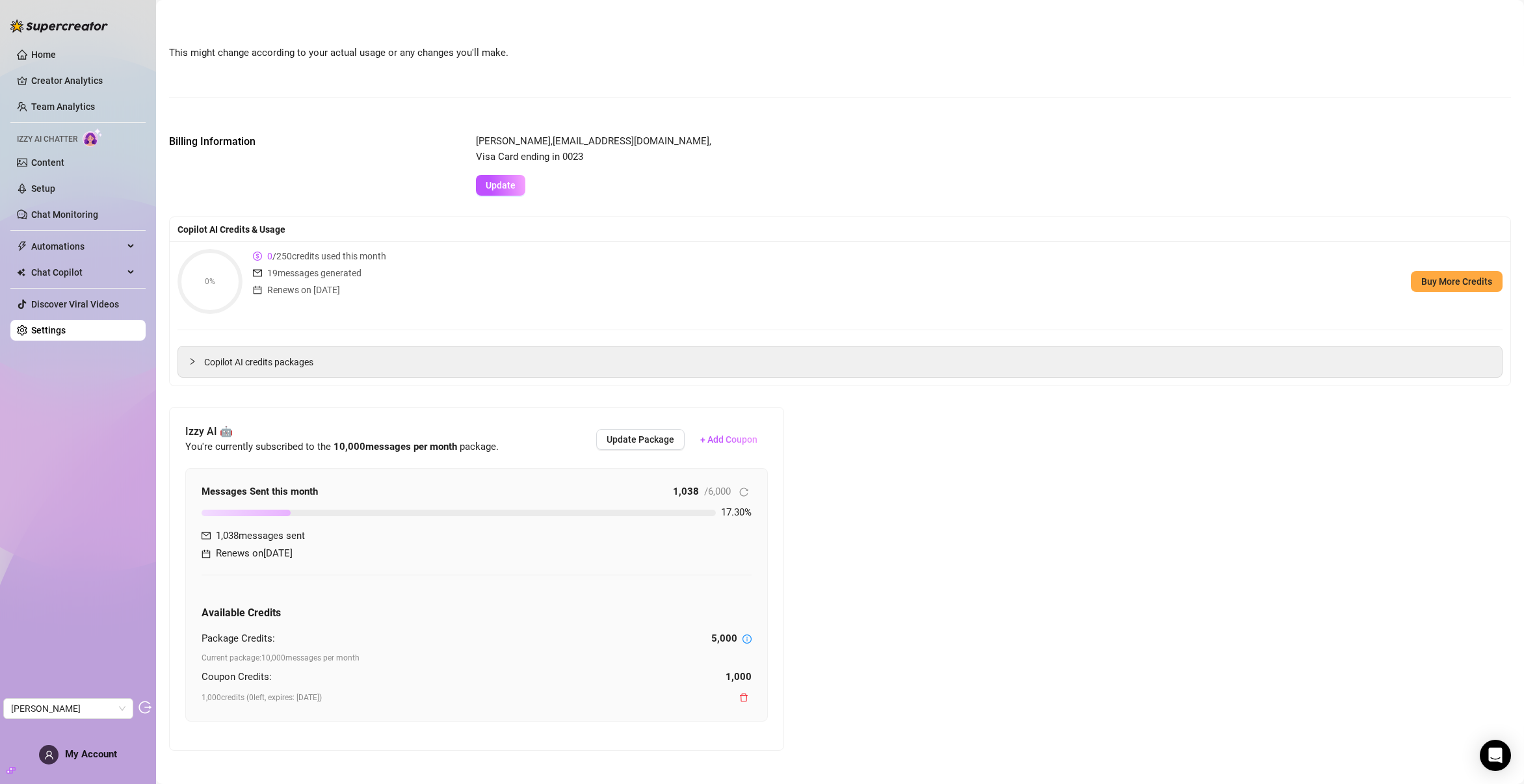
scroll to position [105, 0]
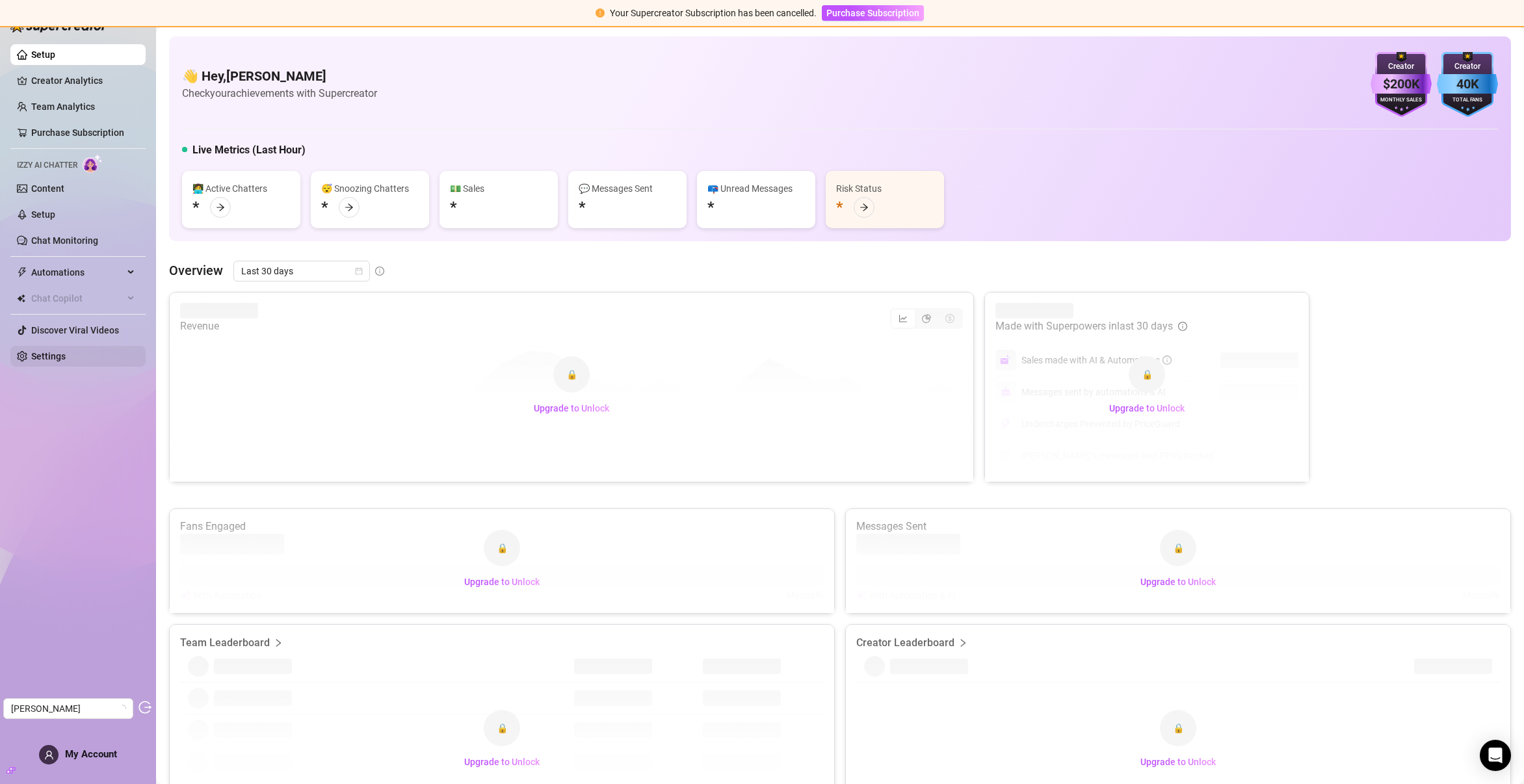
click at [45, 361] on link "Settings" at bounding box center [48, 356] width 34 height 11
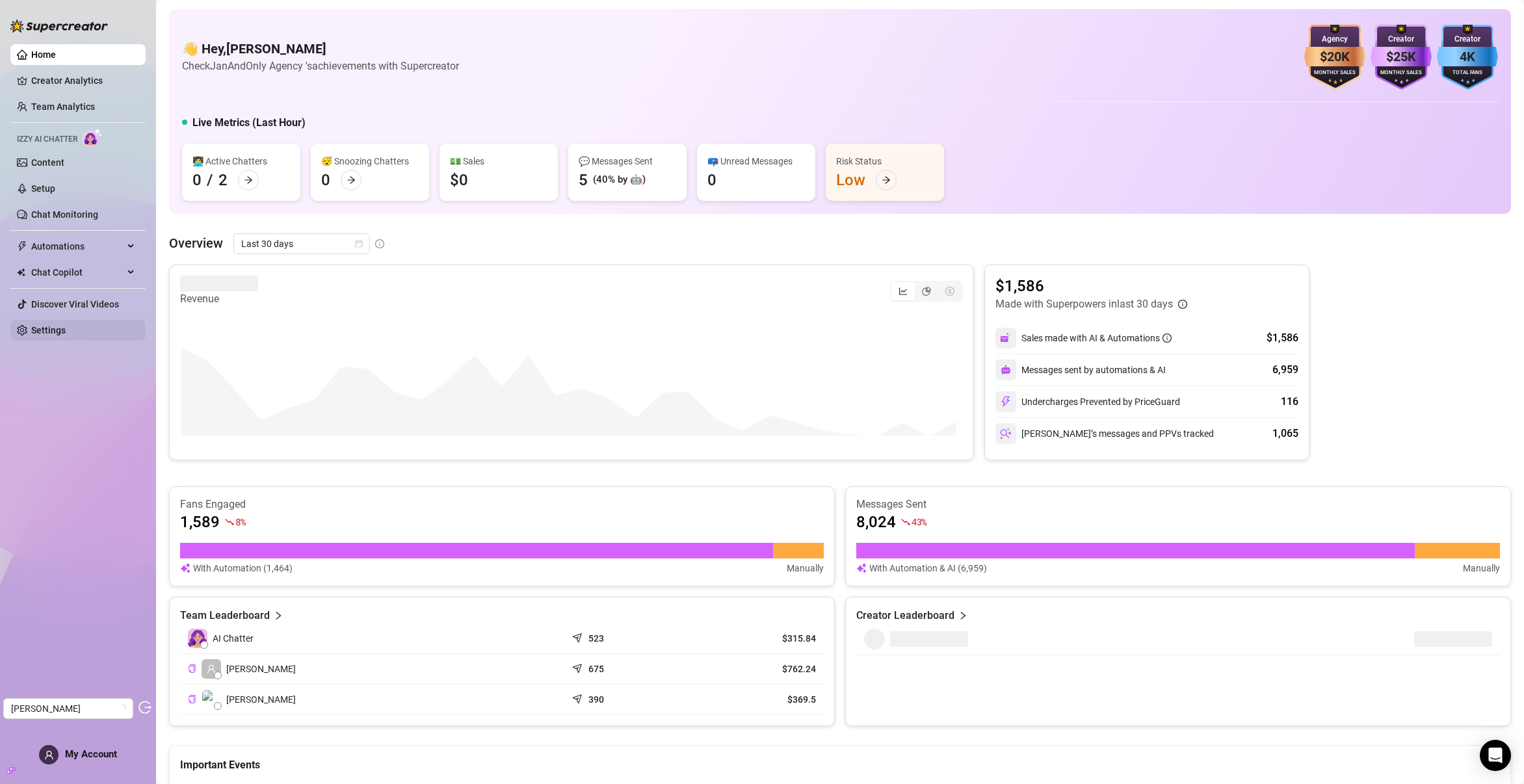
click at [41, 325] on link "Settings" at bounding box center [48, 330] width 34 height 11
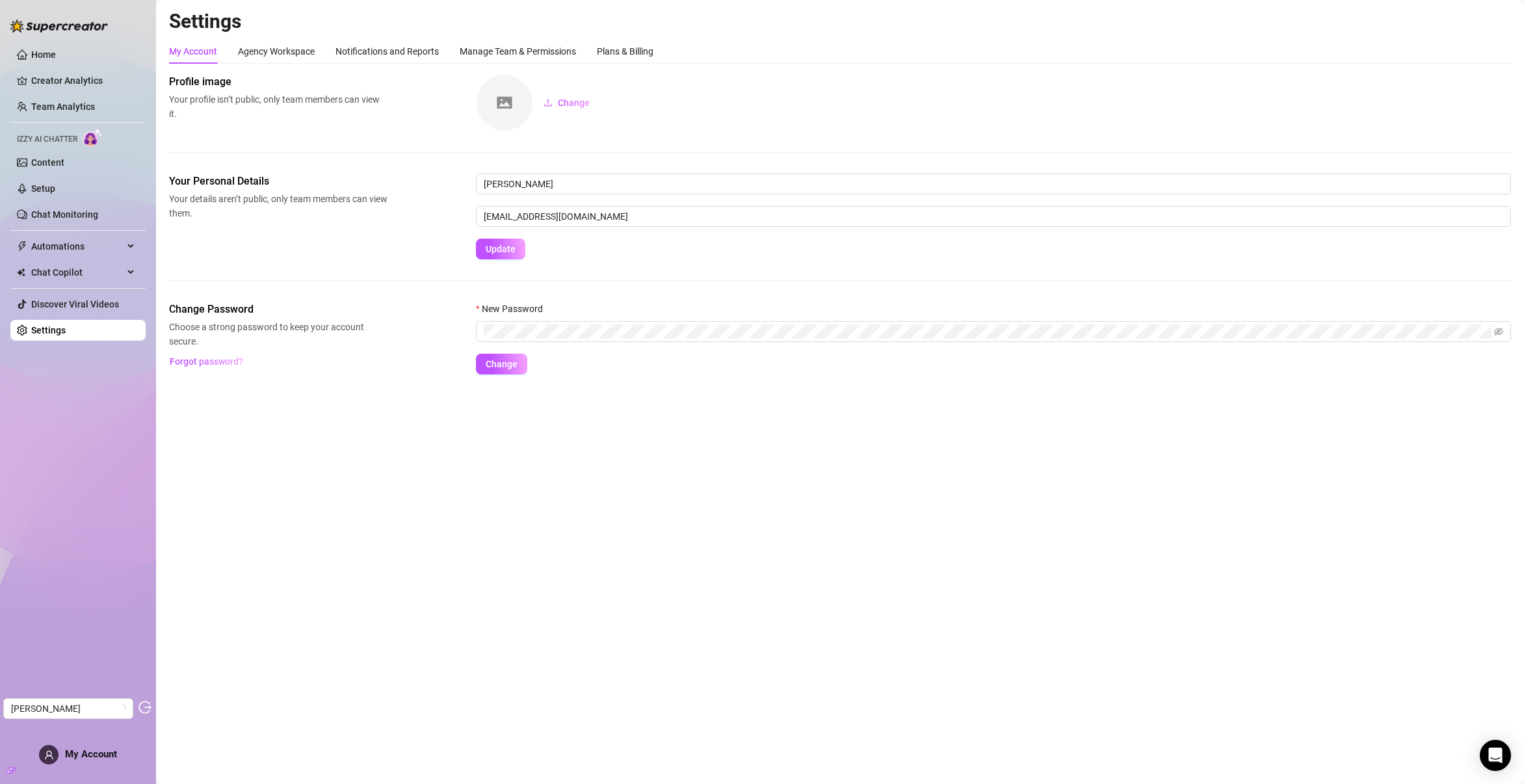
click at [596, 37] on div "Settings My Account Agency Workspace Notifications and Reports Manage Team & Pe…" at bounding box center [840, 199] width 1342 height 381
click at [620, 53] on div "Plans & Billing" at bounding box center [625, 51] width 56 height 14
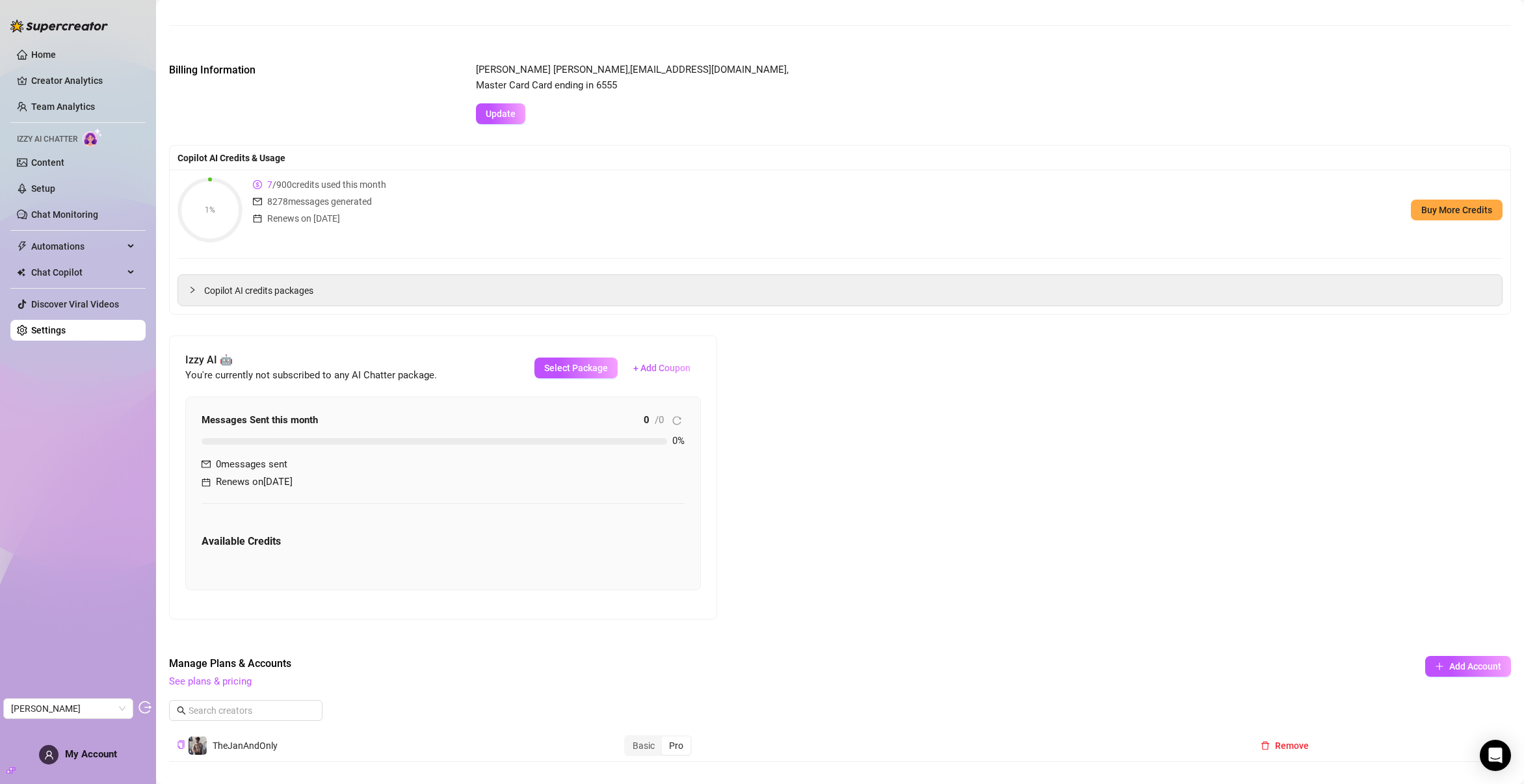
scroll to position [171, 0]
click at [85, 103] on link "Team Analytics" at bounding box center [63, 107] width 64 height 11
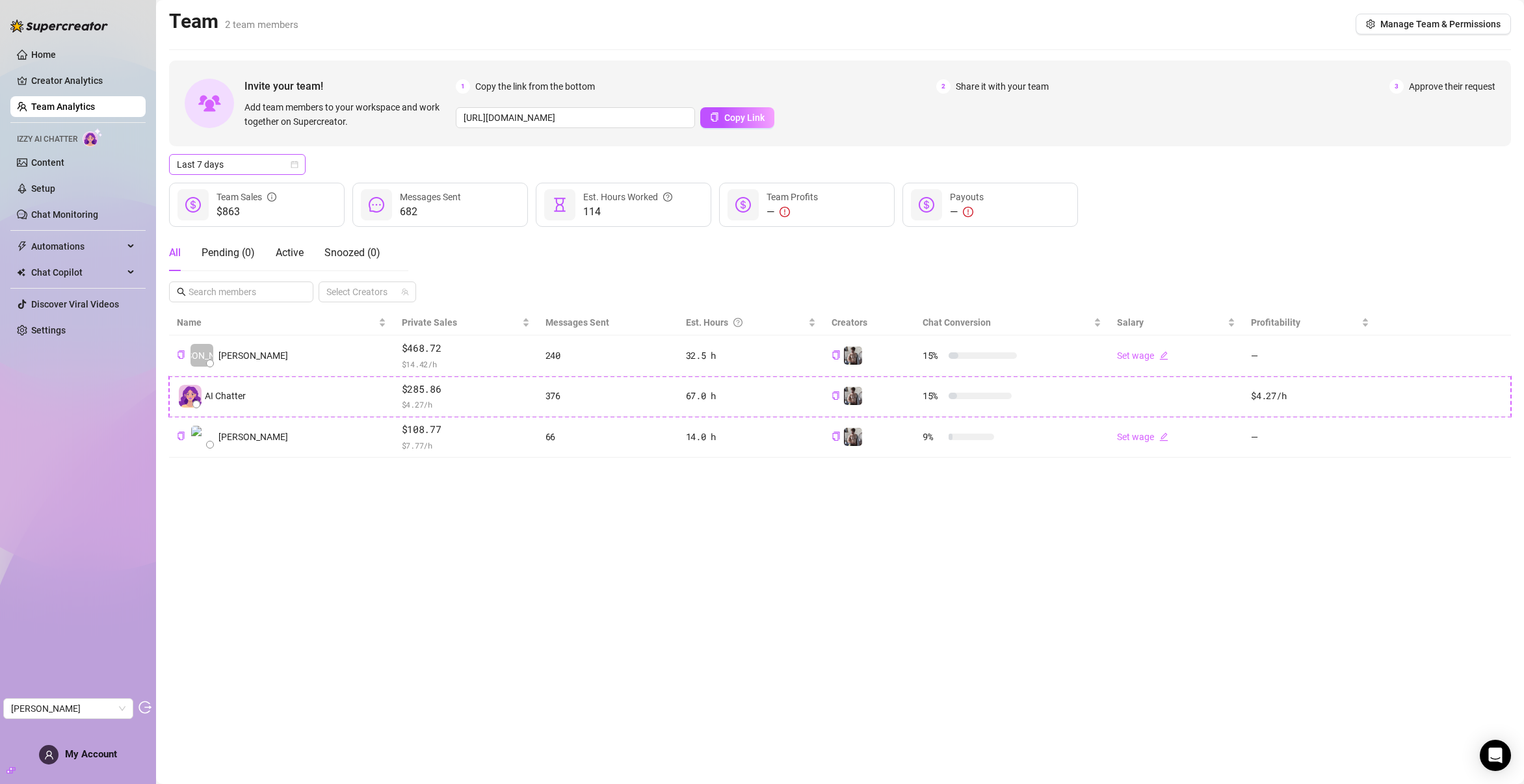
click at [292, 165] on icon "calendar" at bounding box center [294, 164] width 8 height 8
click at [253, 270] on div "Custom date" at bounding box center [237, 274] width 116 height 14
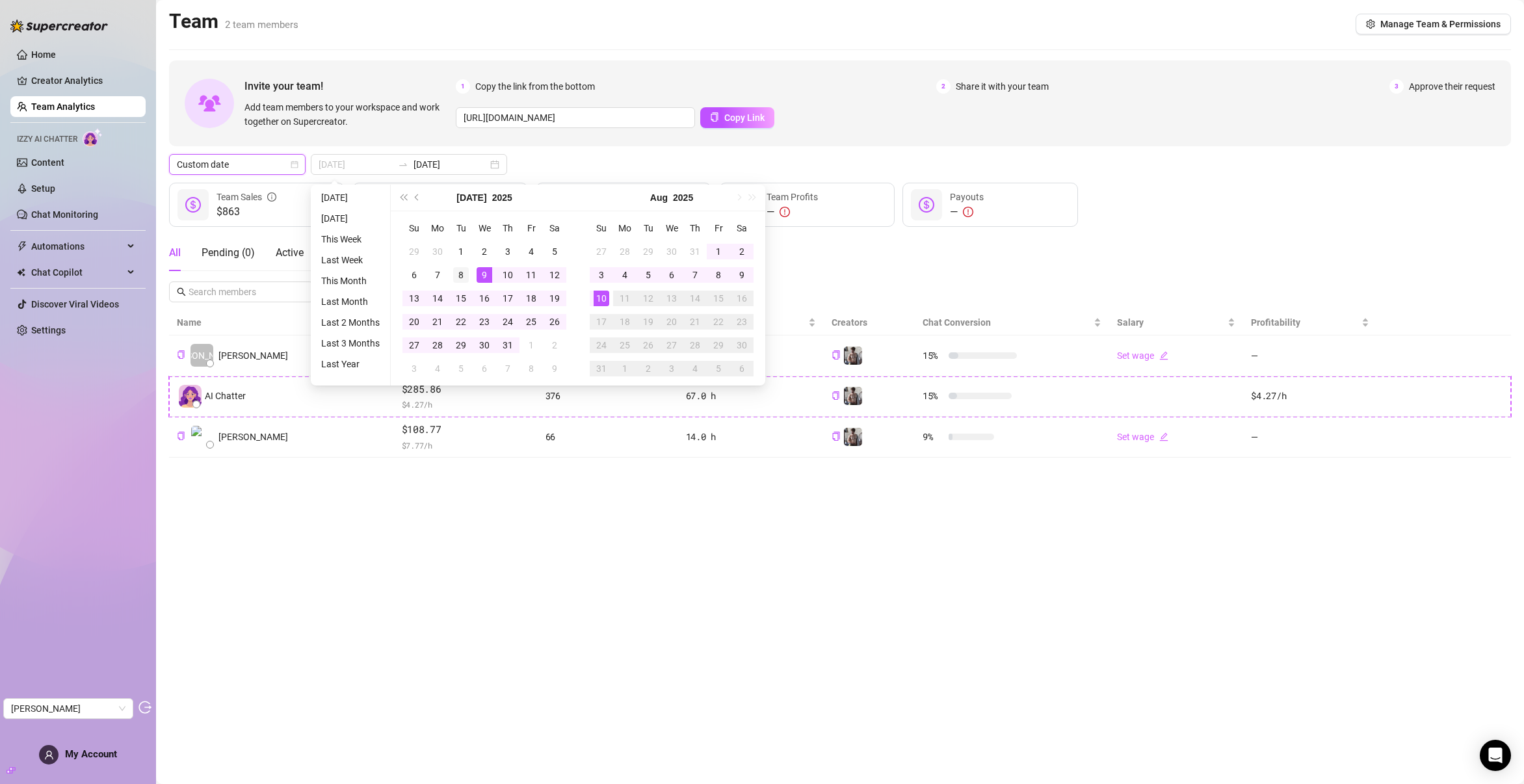
type input "[DATE]"
click at [463, 275] on div "8" at bounding box center [461, 275] width 16 height 16
type input "[DATE]"
click at [698, 275] on div "7" at bounding box center [695, 275] width 16 height 16
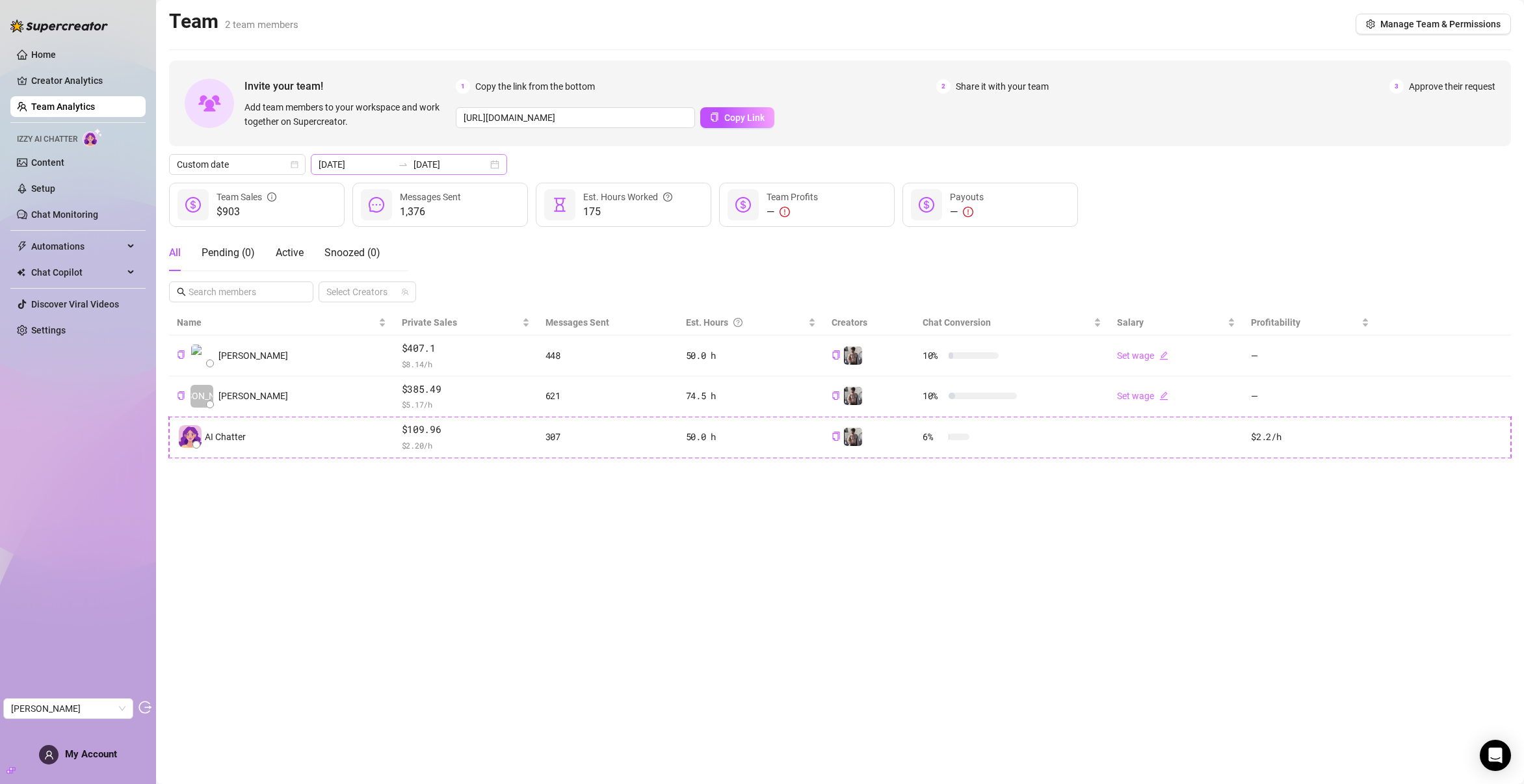
click at [469, 164] on div "[DATE] [DATE]" at bounding box center [409, 164] width 196 height 21
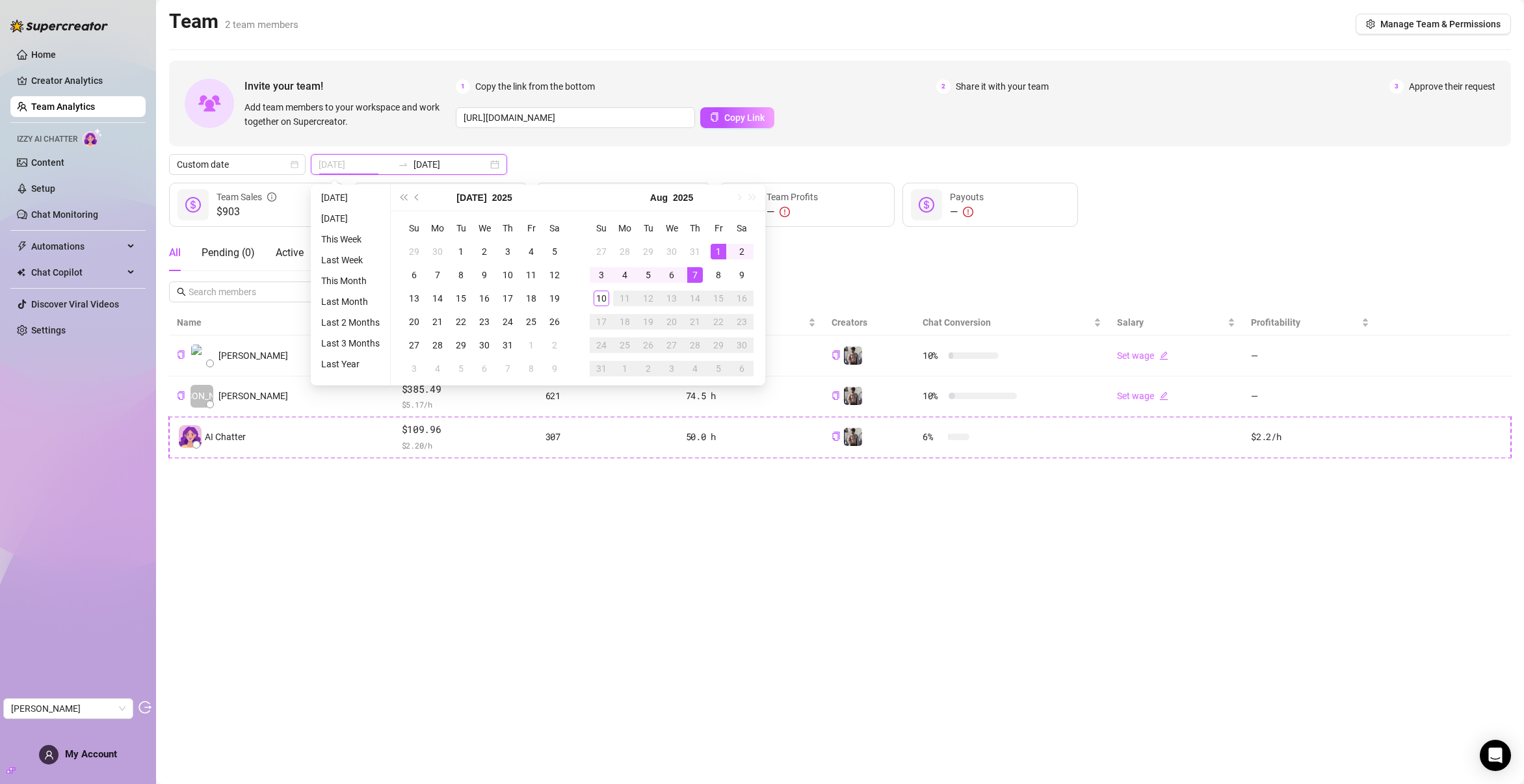
type input "[DATE]"
click at [719, 253] on div "1" at bounding box center [719, 252] width 16 height 16
type input "[DATE]"
click at [697, 275] on div "7" at bounding box center [695, 275] width 16 height 16
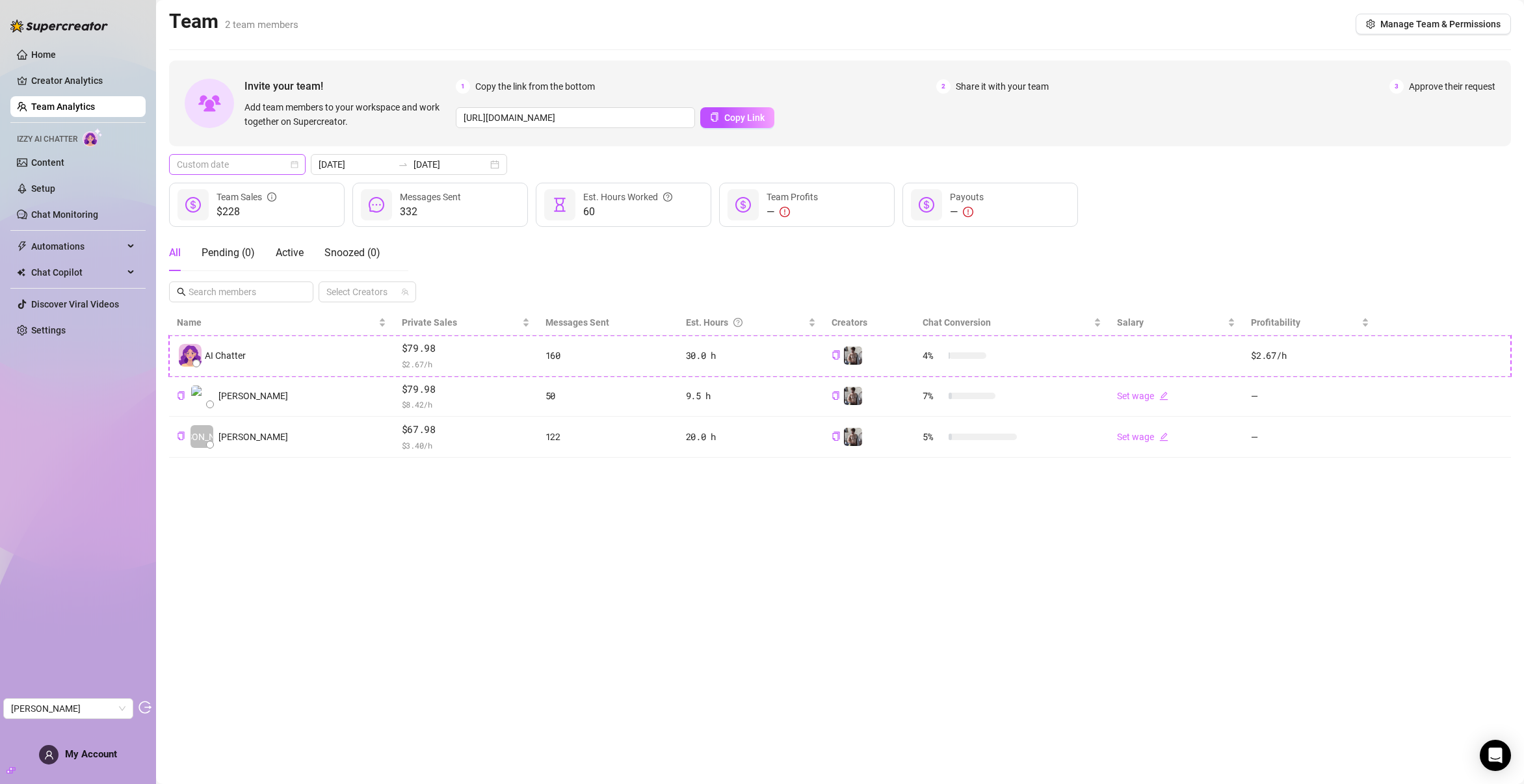
click at [300, 171] on div "Custom date" at bounding box center [238, 164] width 137 height 21
click at [233, 205] on div "Last 7 days" at bounding box center [237, 211] width 116 height 14
click at [299, 163] on div "Last 7 days" at bounding box center [238, 164] width 137 height 21
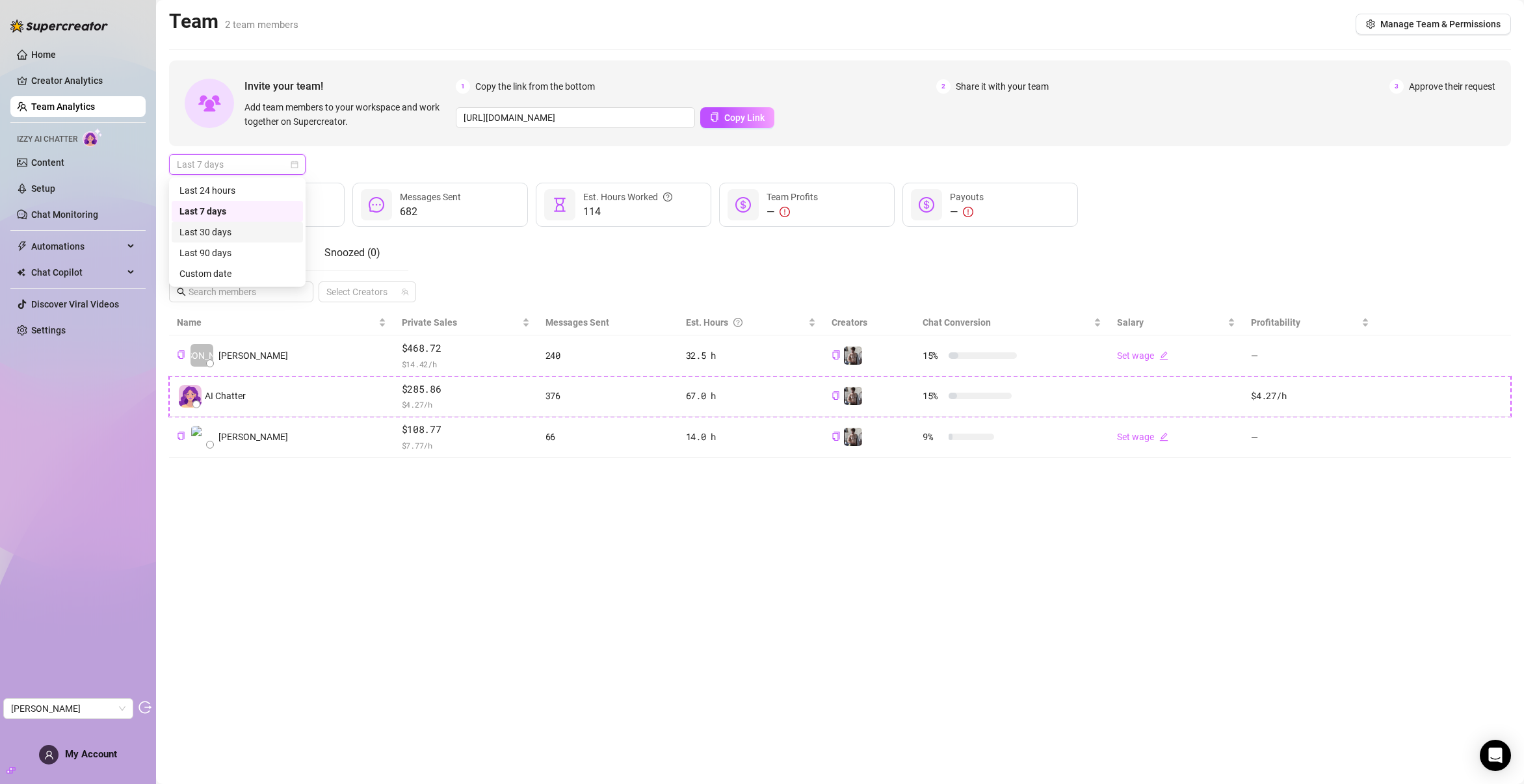
click at [229, 237] on div "Last 30 days" at bounding box center [237, 232] width 116 height 14
click at [292, 166] on icon "calendar" at bounding box center [294, 164] width 8 height 8
click at [250, 208] on div "Last 7 days" at bounding box center [237, 211] width 116 height 14
click at [300, 159] on div "Last 7 days" at bounding box center [238, 164] width 137 height 21
click at [258, 272] on div "Custom date" at bounding box center [237, 274] width 116 height 14
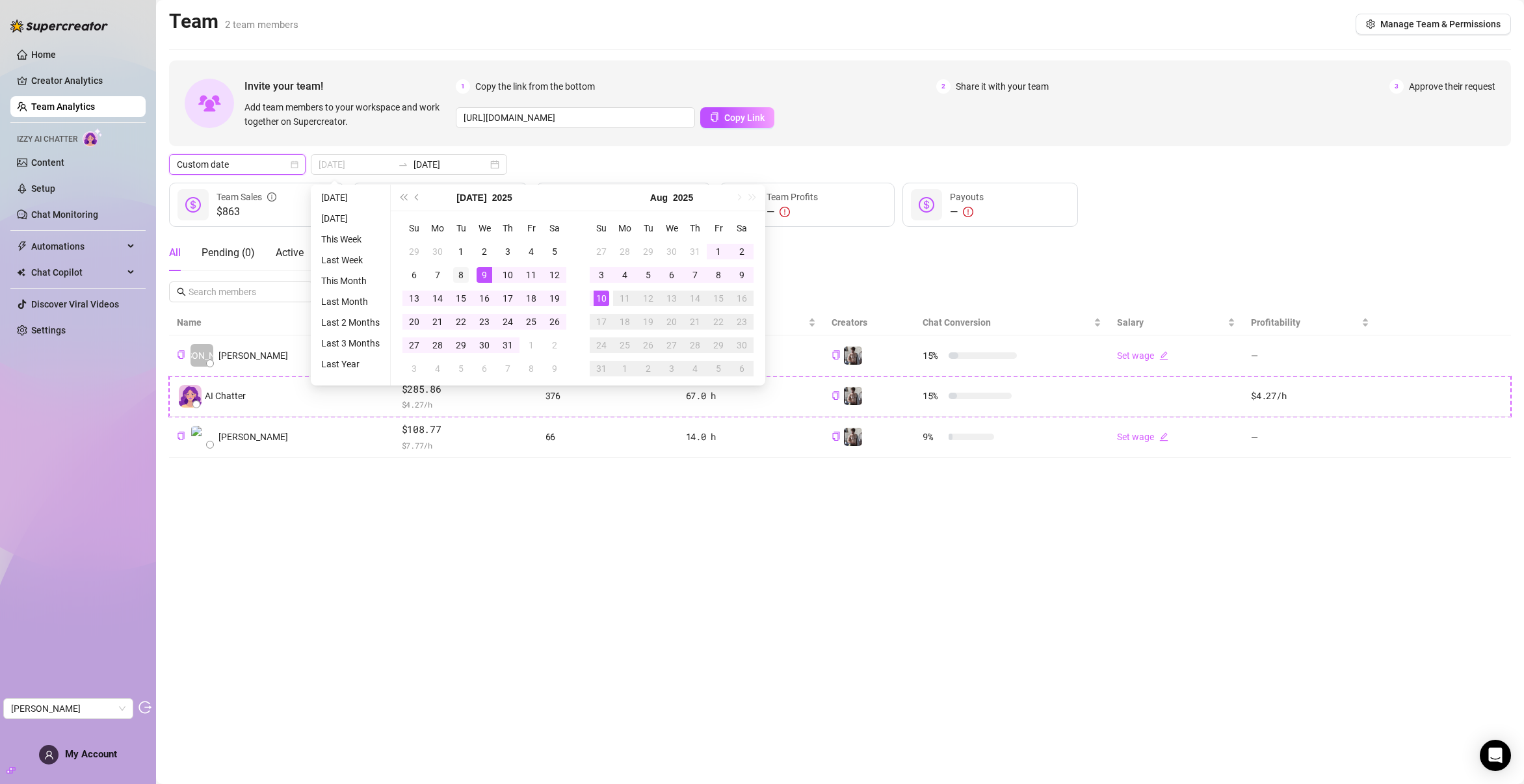
type input "2025-07-08"
click at [454, 274] on div "8" at bounding box center [461, 275] width 16 height 16
type input "2025-08-09"
click at [741, 276] on div "9" at bounding box center [742, 275] width 16 height 16
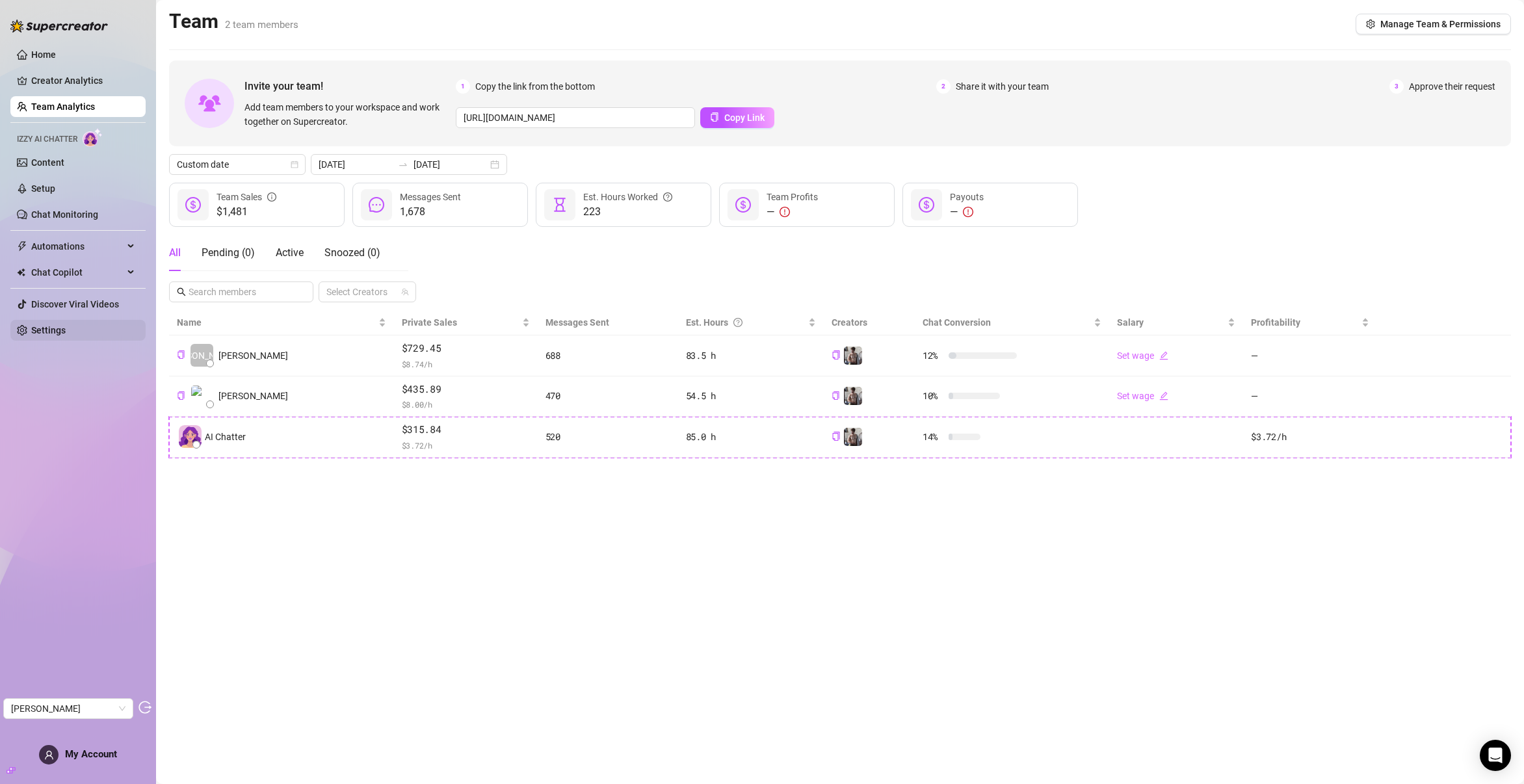
click at [55, 325] on link "Settings" at bounding box center [48, 330] width 34 height 11
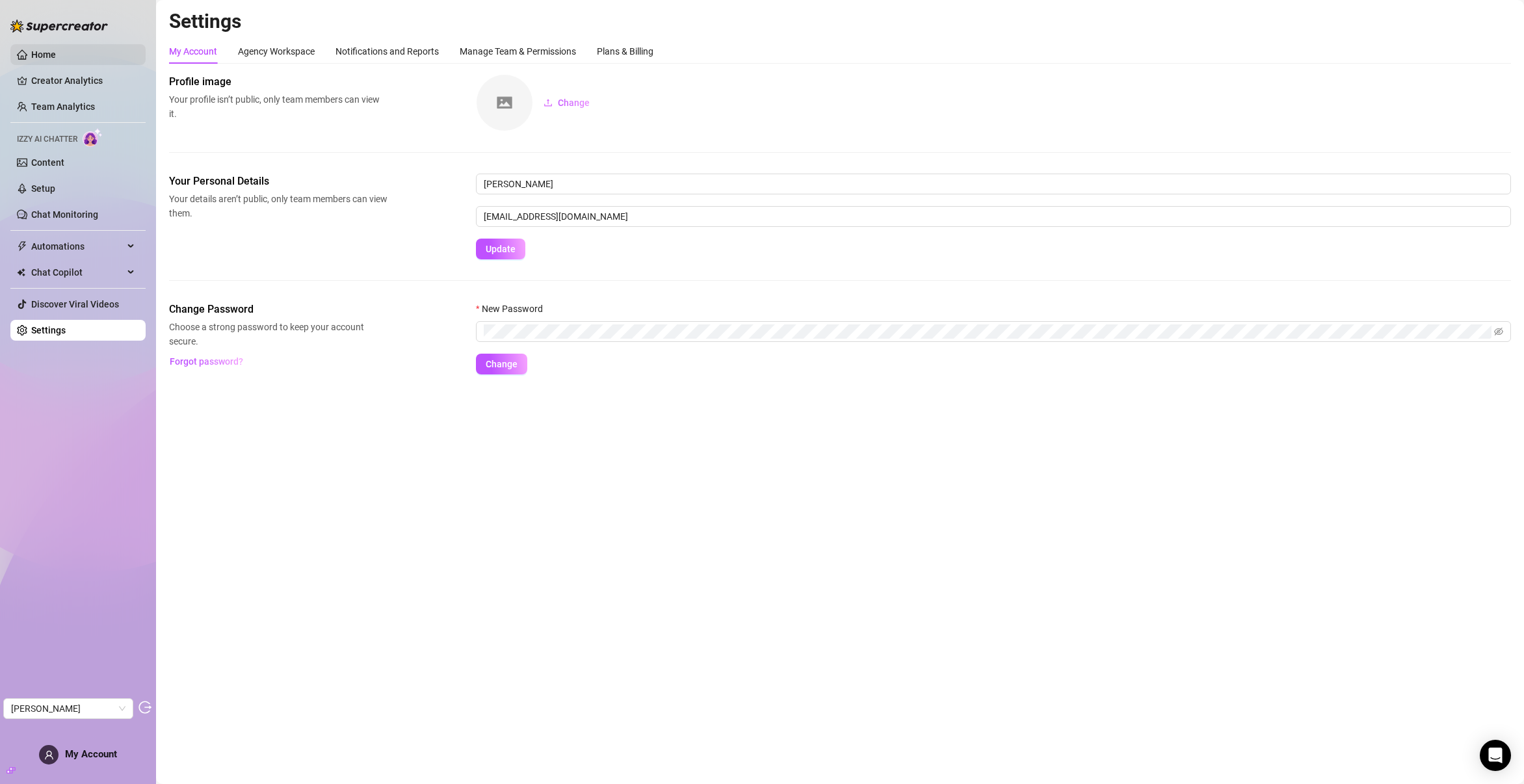
click at [56, 54] on link "Home" at bounding box center [43, 54] width 25 height 11
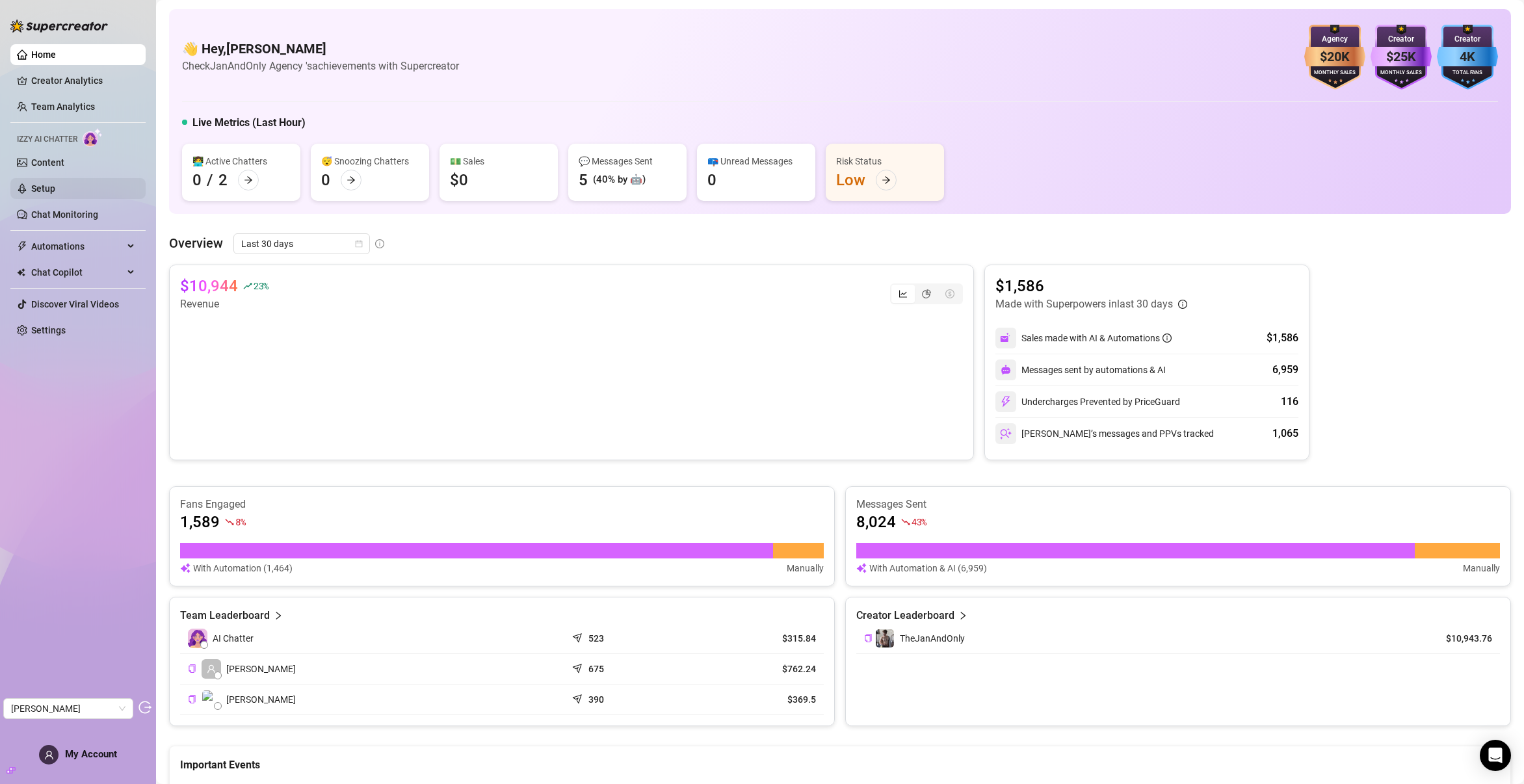
click at [52, 186] on link "Setup" at bounding box center [43, 189] width 24 height 11
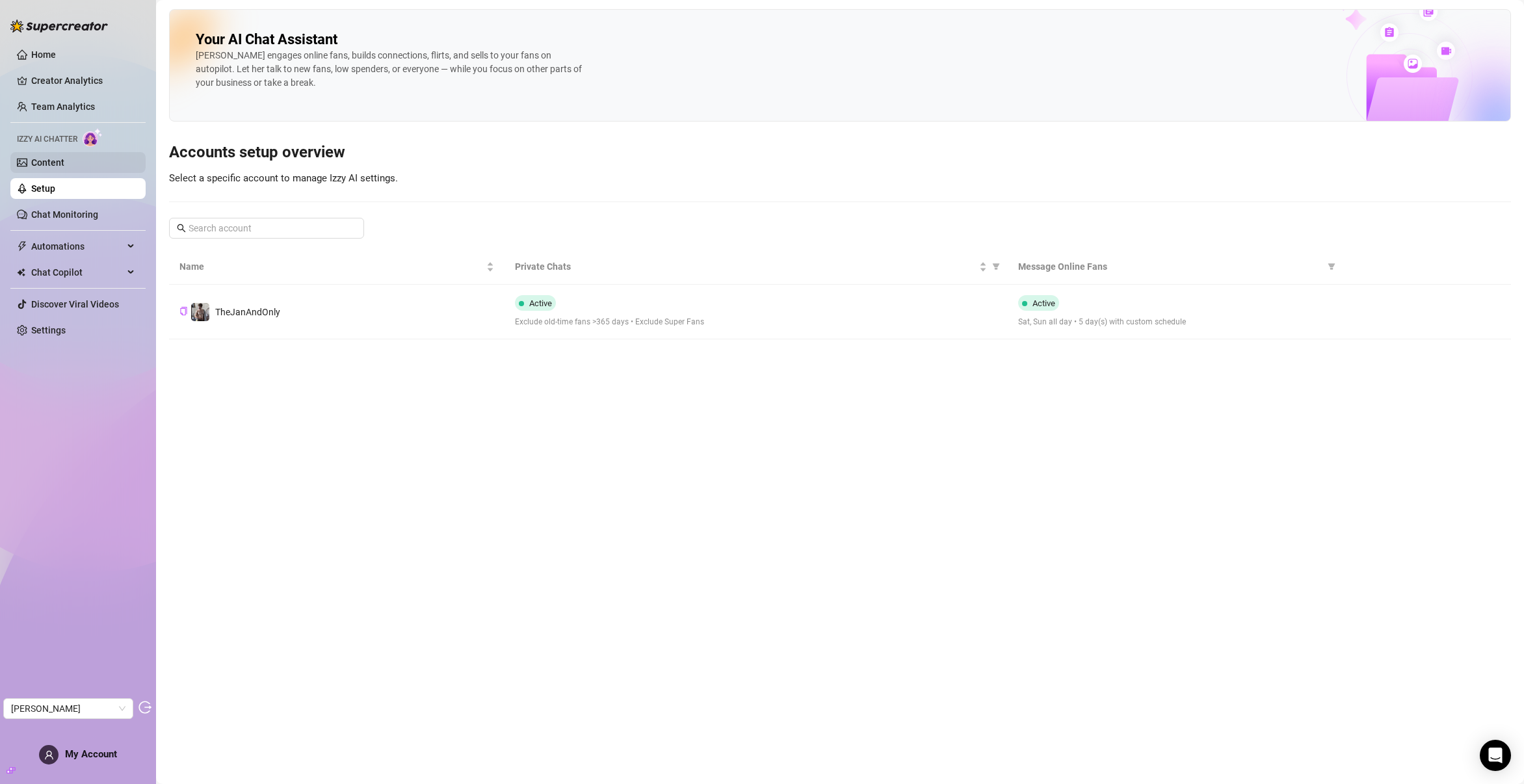
click at [55, 168] on link "Content" at bounding box center [48, 162] width 33 height 11
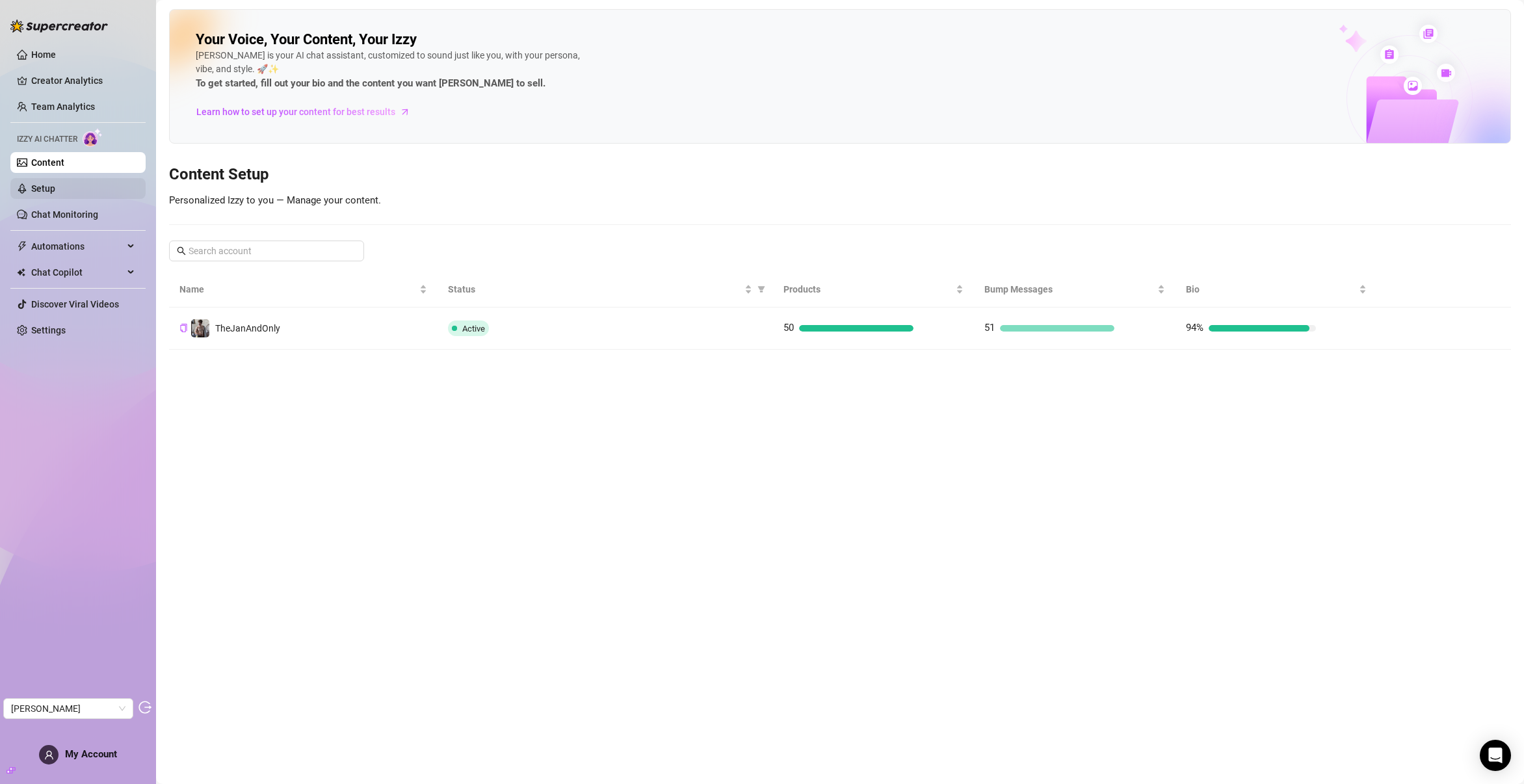
click at [48, 189] on link "Setup" at bounding box center [43, 189] width 24 height 11
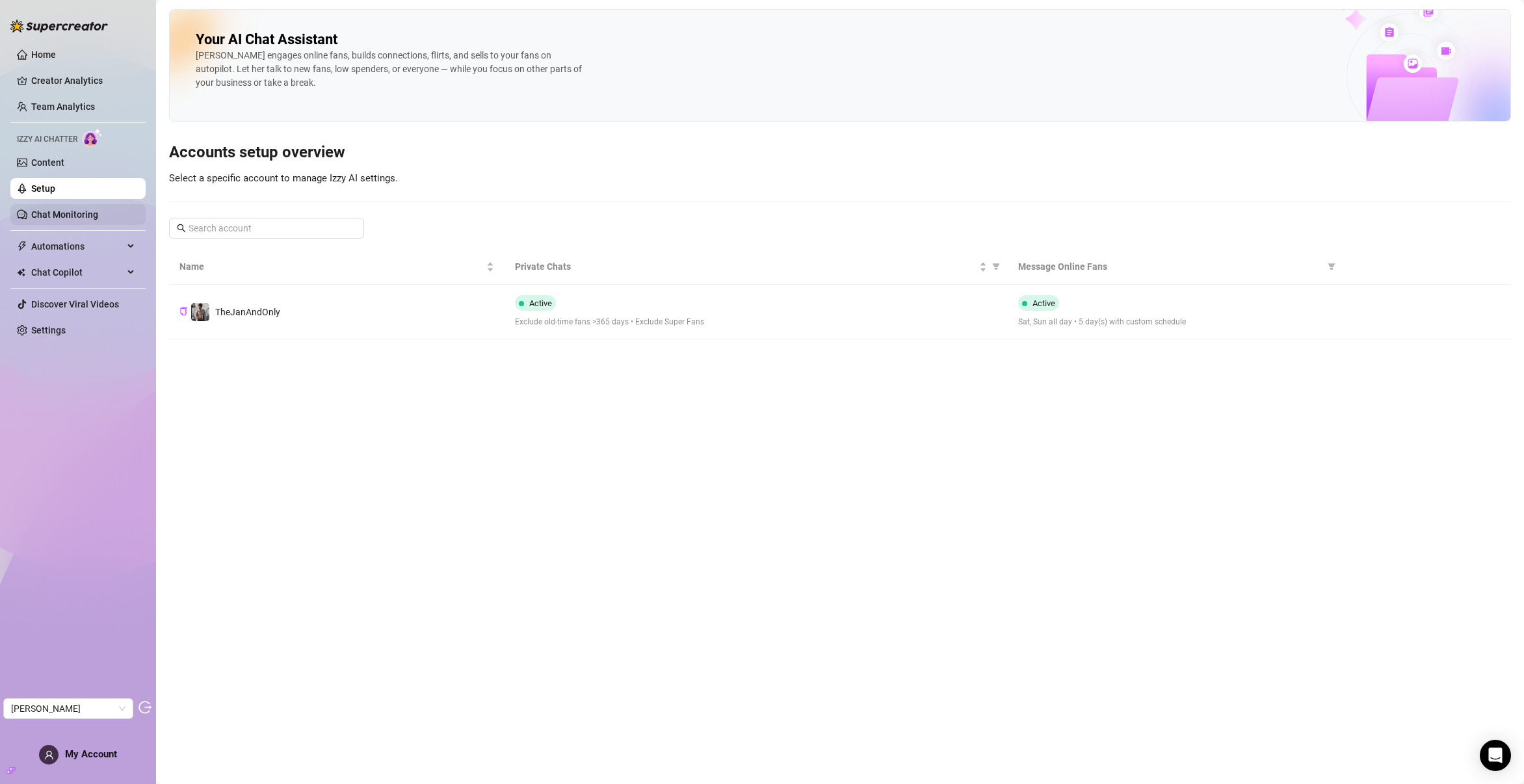
click at [51, 217] on link "Chat Monitoring" at bounding box center [65, 214] width 67 height 11
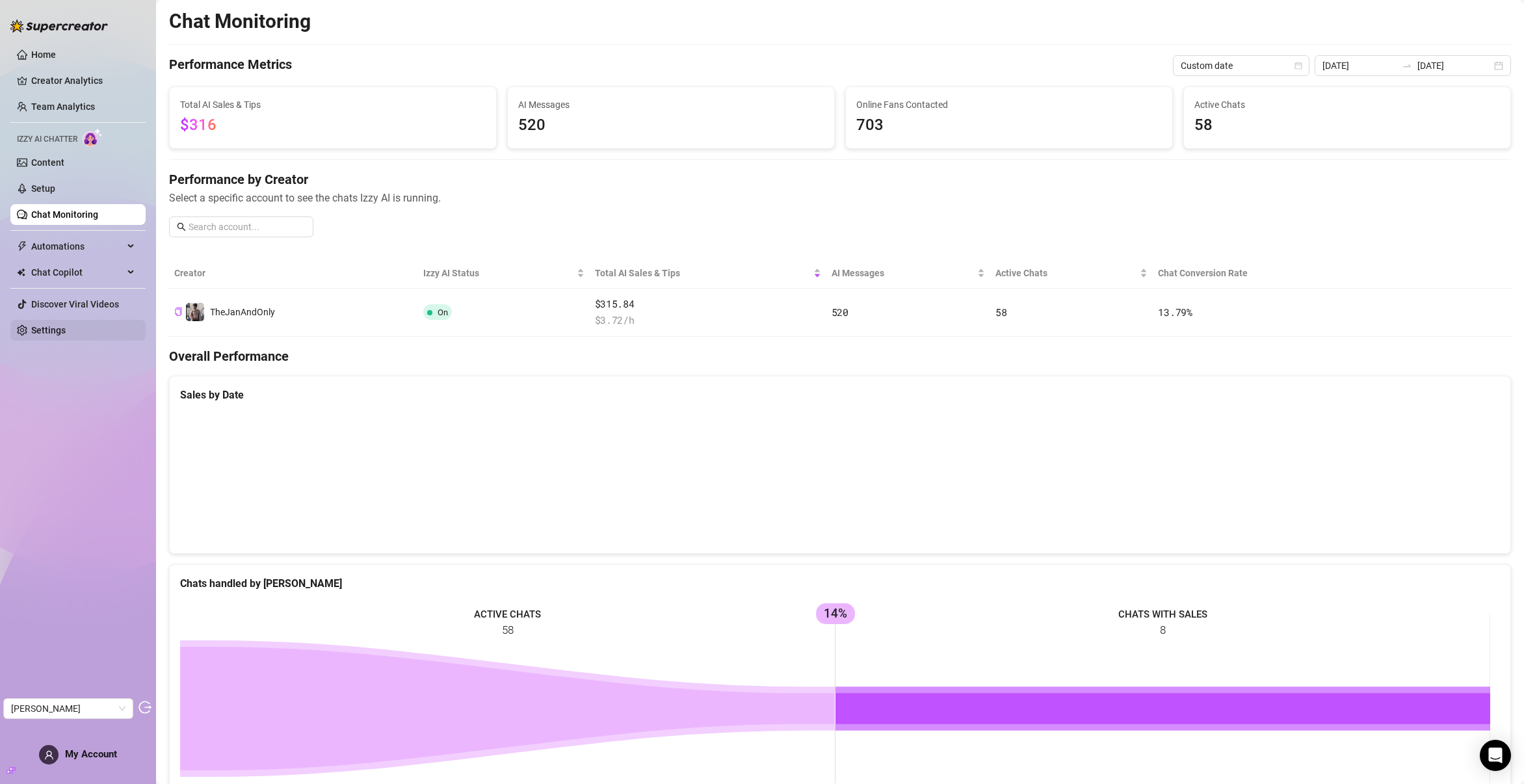
click at [65, 325] on link "Settings" at bounding box center [48, 330] width 34 height 11
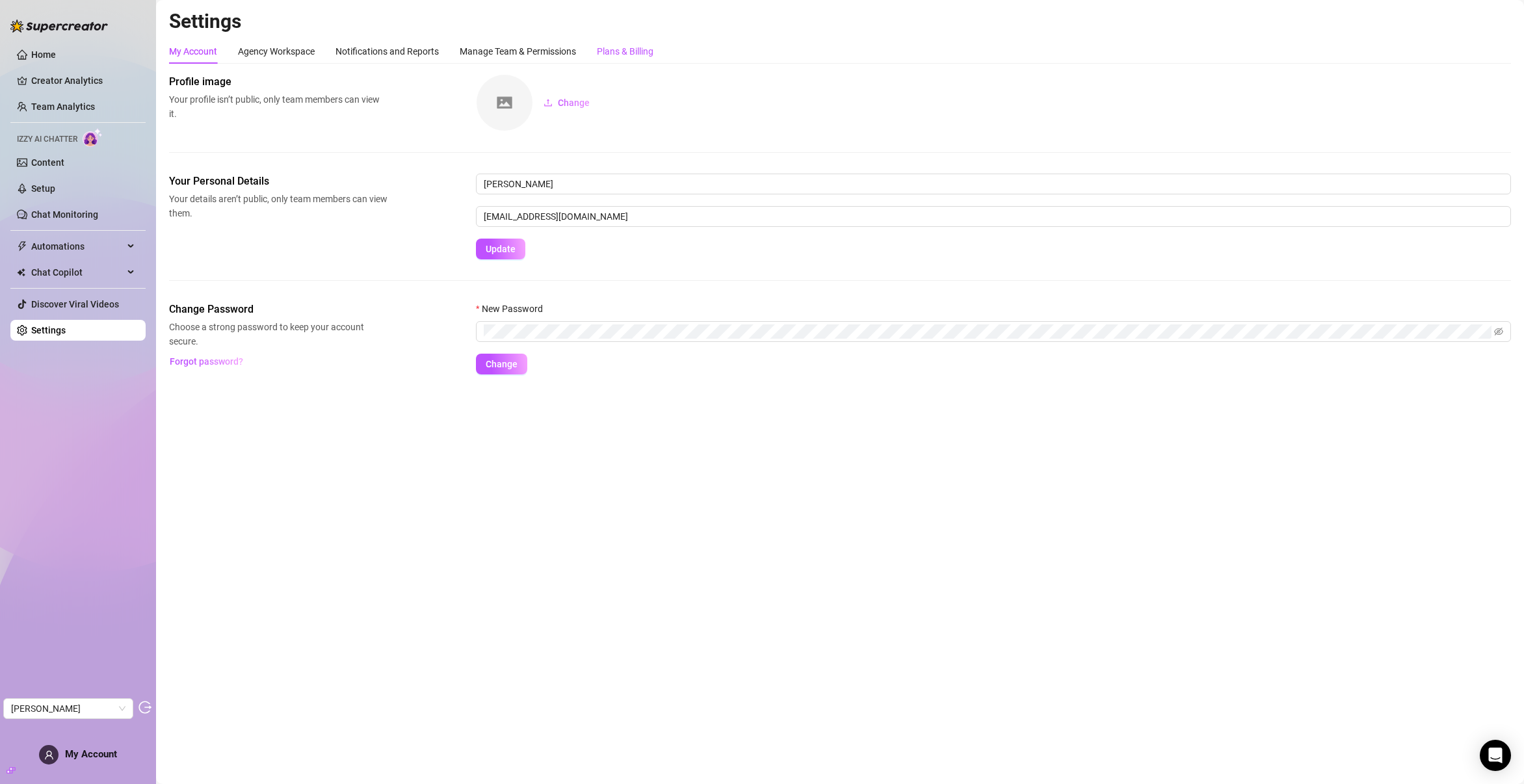
click at [613, 56] on div "Plans & Billing" at bounding box center [625, 51] width 56 height 14
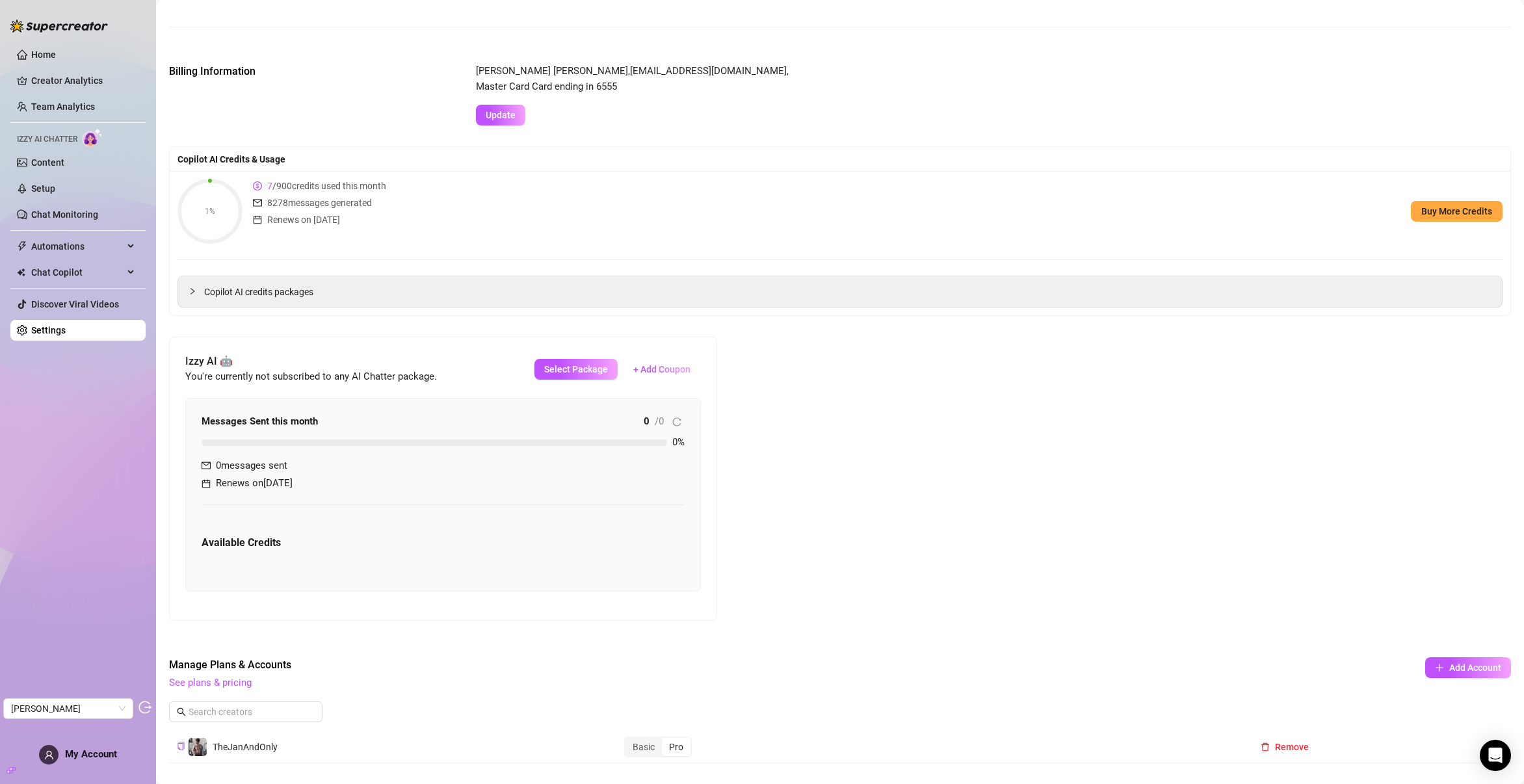
scroll to position [177, 0]
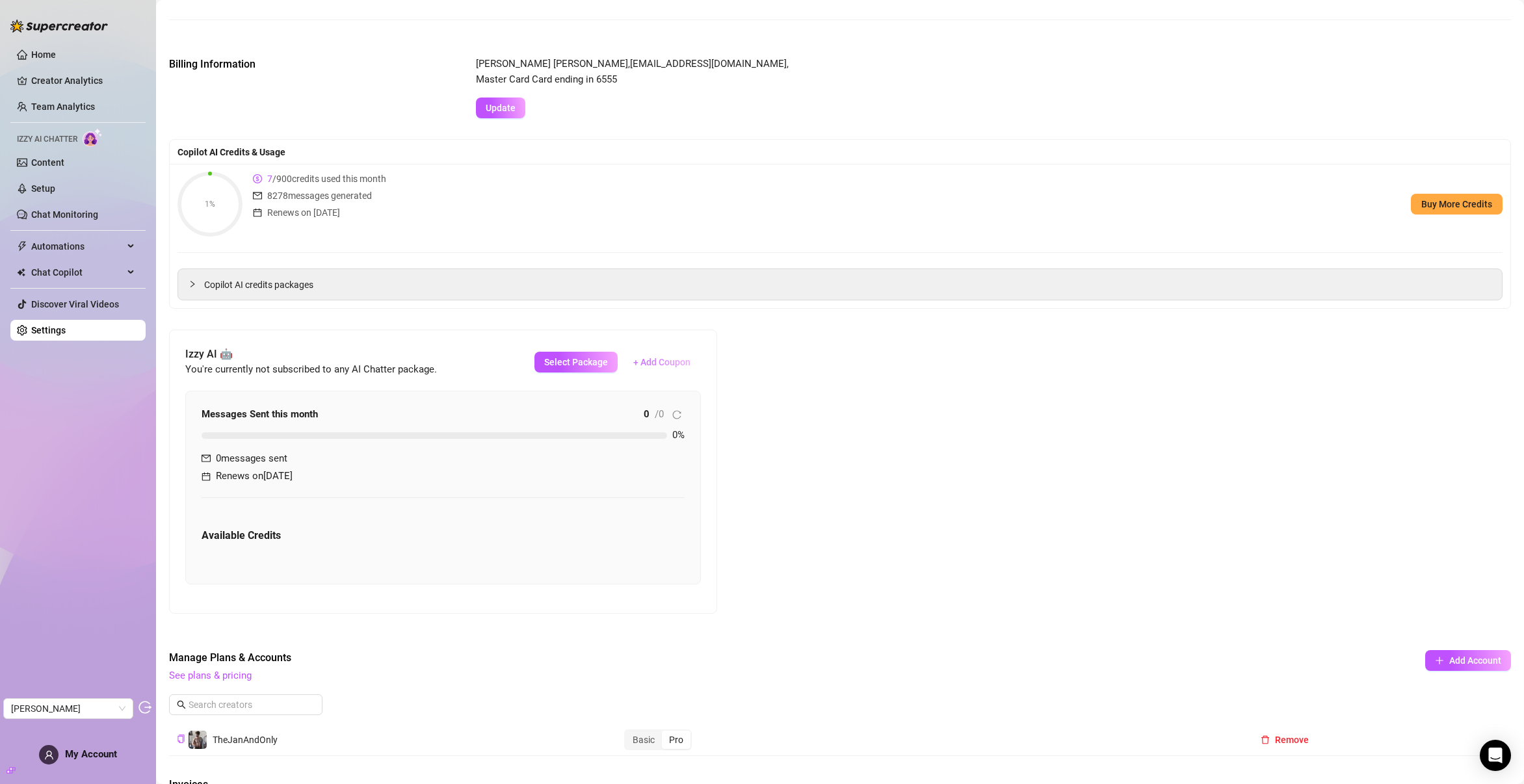
click at [664, 357] on span "+ Add Coupon" at bounding box center [662, 362] width 57 height 11
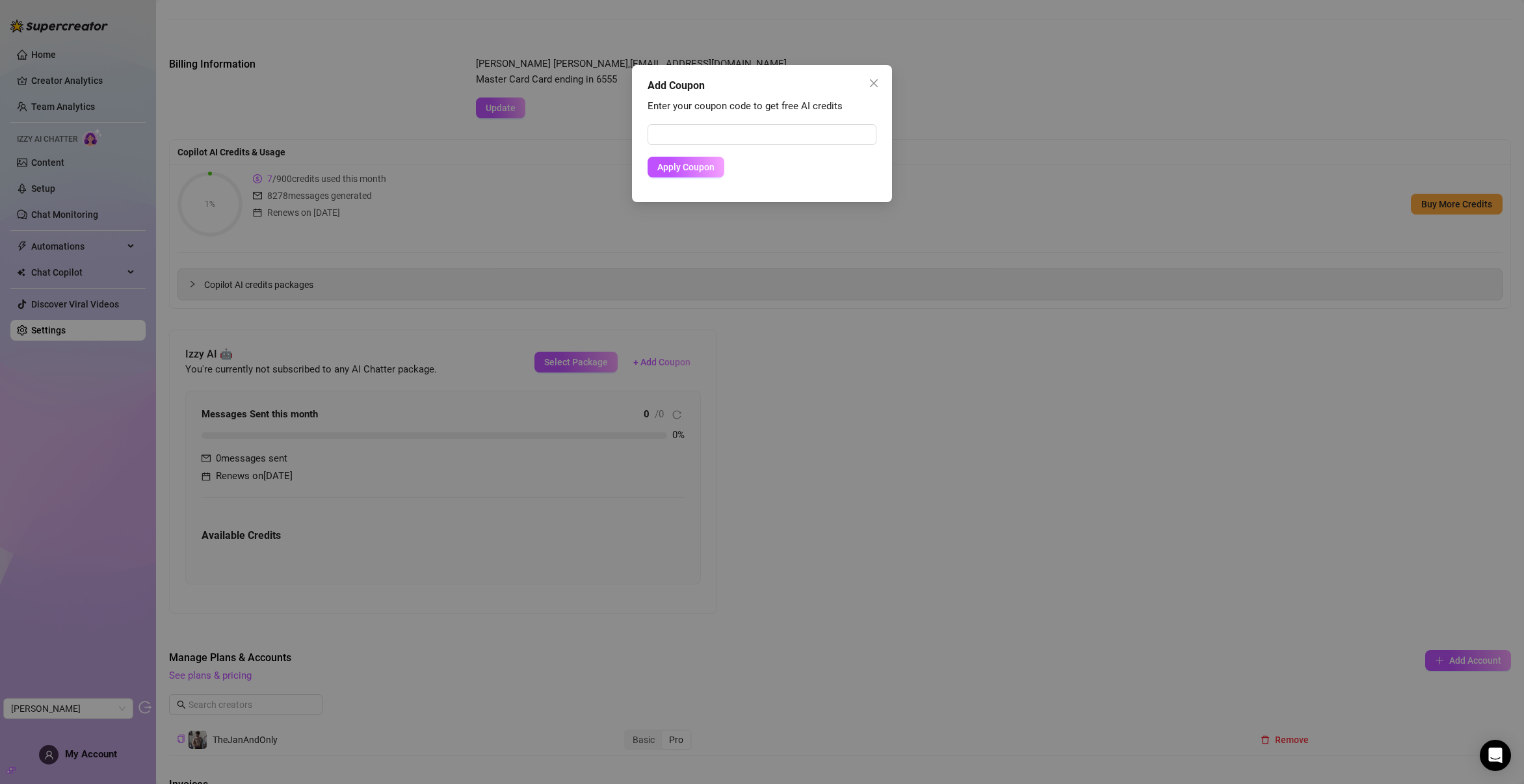
click at [679, 145] on form "Apply Coupon" at bounding box center [762, 151] width 229 height 53
click at [672, 136] on input "text" at bounding box center [762, 134] width 229 height 21
paste input "A359182000RS0J2J0E57"
type input "A359182000RS0J2J0E57"
click at [679, 159] on button "Apply Coupon" at bounding box center [686, 166] width 77 height 21
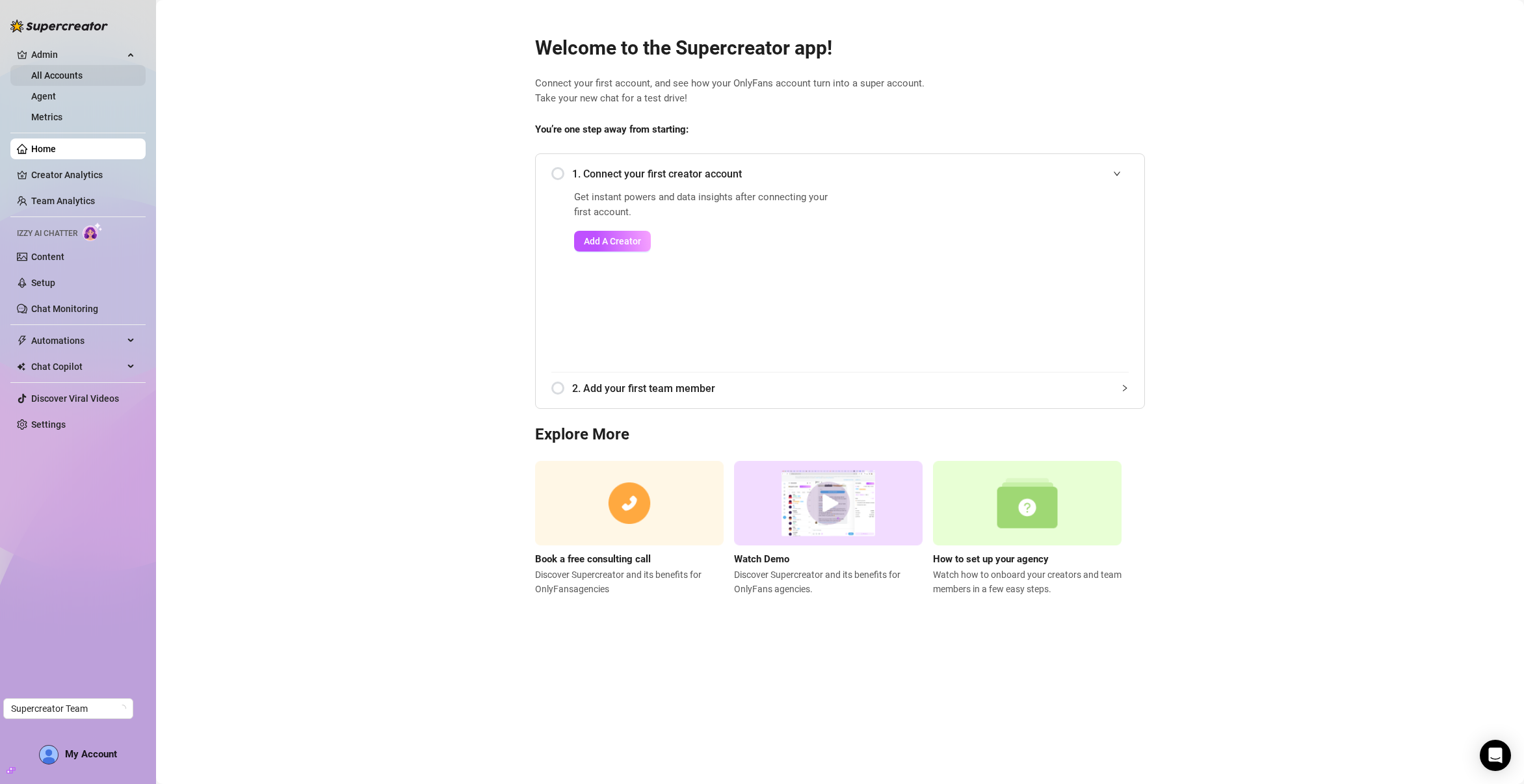
click at [57, 80] on link "All Accounts" at bounding box center [57, 75] width 51 height 11
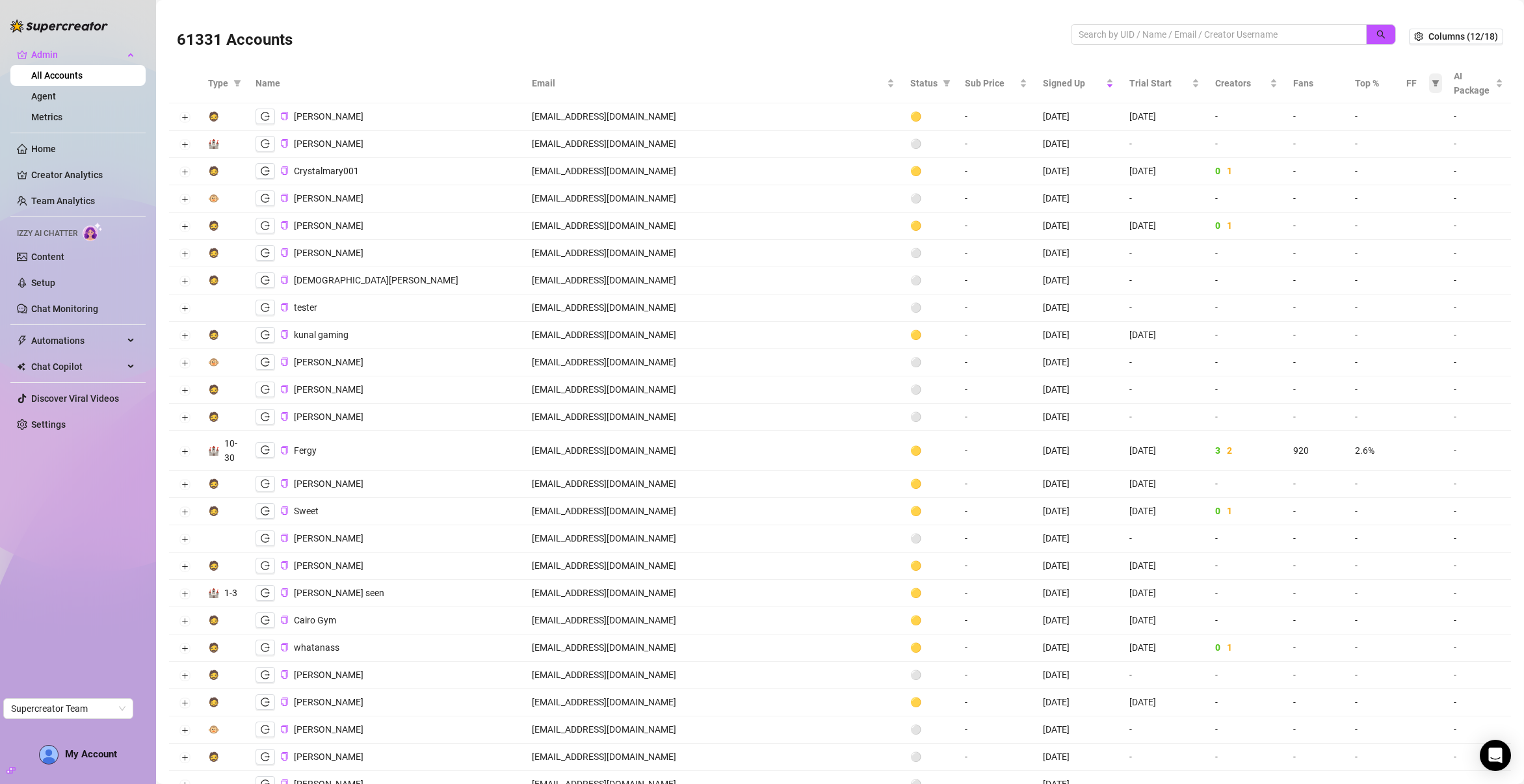
click at [1431, 83] on span at bounding box center [1435, 83] width 13 height 19
click at [1253, 105] on li "aiChatterReady: Yes" at bounding box center [1341, 108] width 177 height 21
checkbox input "true"
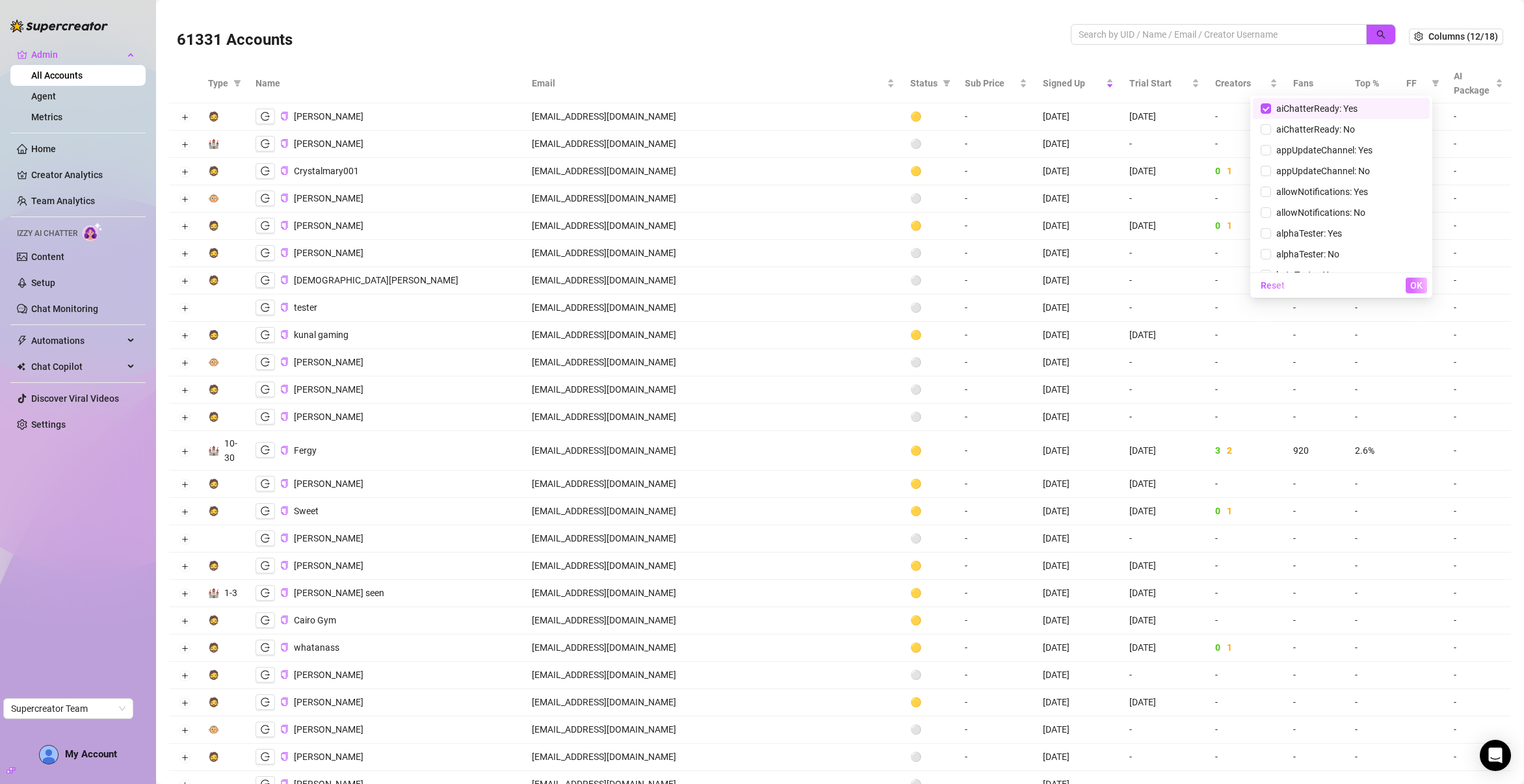
click at [1410, 280] on span "OK" at bounding box center [1416, 285] width 12 height 11
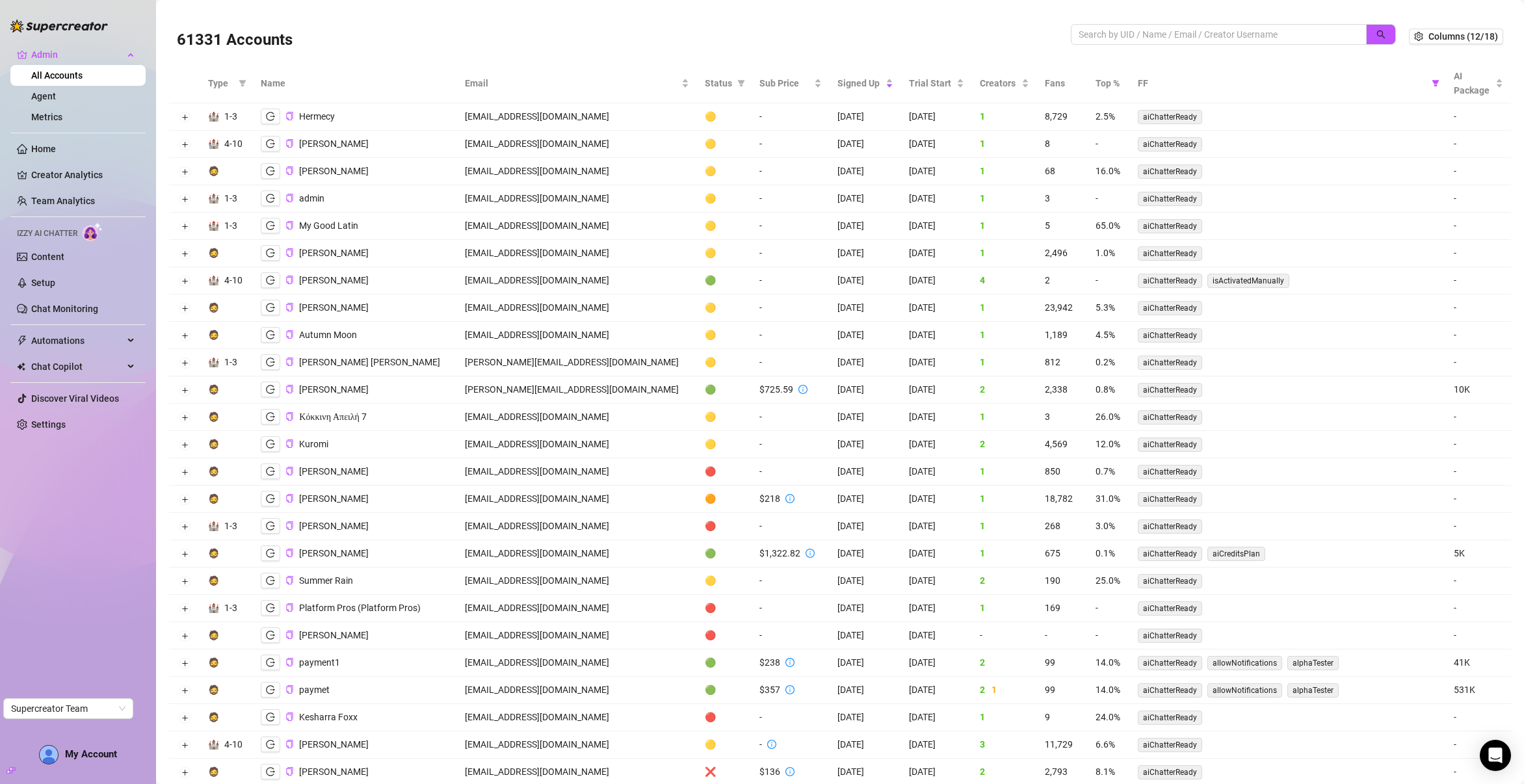
click at [704, 87] on th "Status" at bounding box center [724, 84] width 55 height 40
click at [737, 84] on icon "filter" at bounding box center [741, 83] width 8 height 8
click at [672, 144] on span "🟢 Active" at bounding box center [655, 150] width 77 height 14
checkbox input "true"
click at [682, 217] on span "OK" at bounding box center [687, 218] width 12 height 11
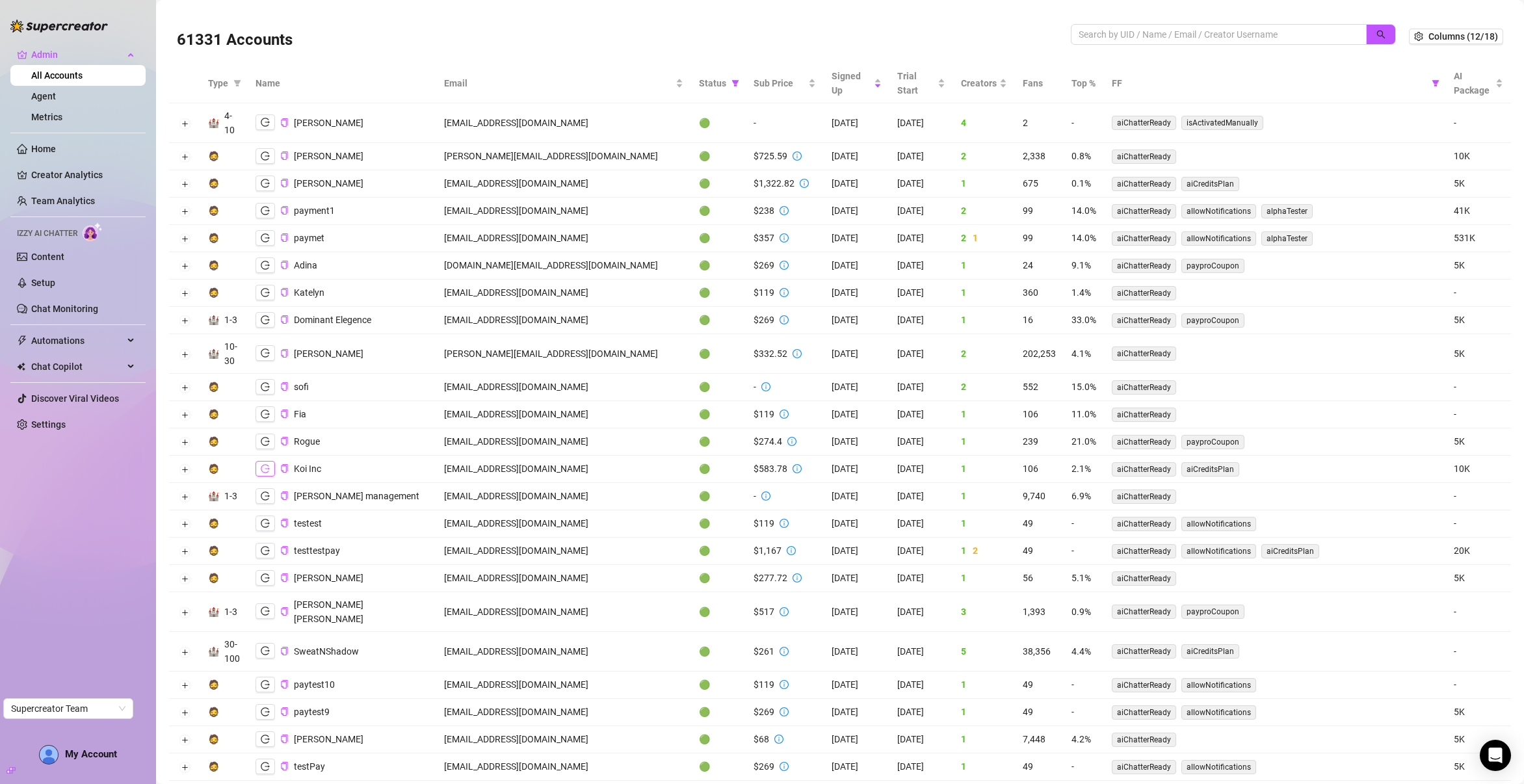
click at [265, 472] on icon "logout" at bounding box center [265, 468] width 9 height 9
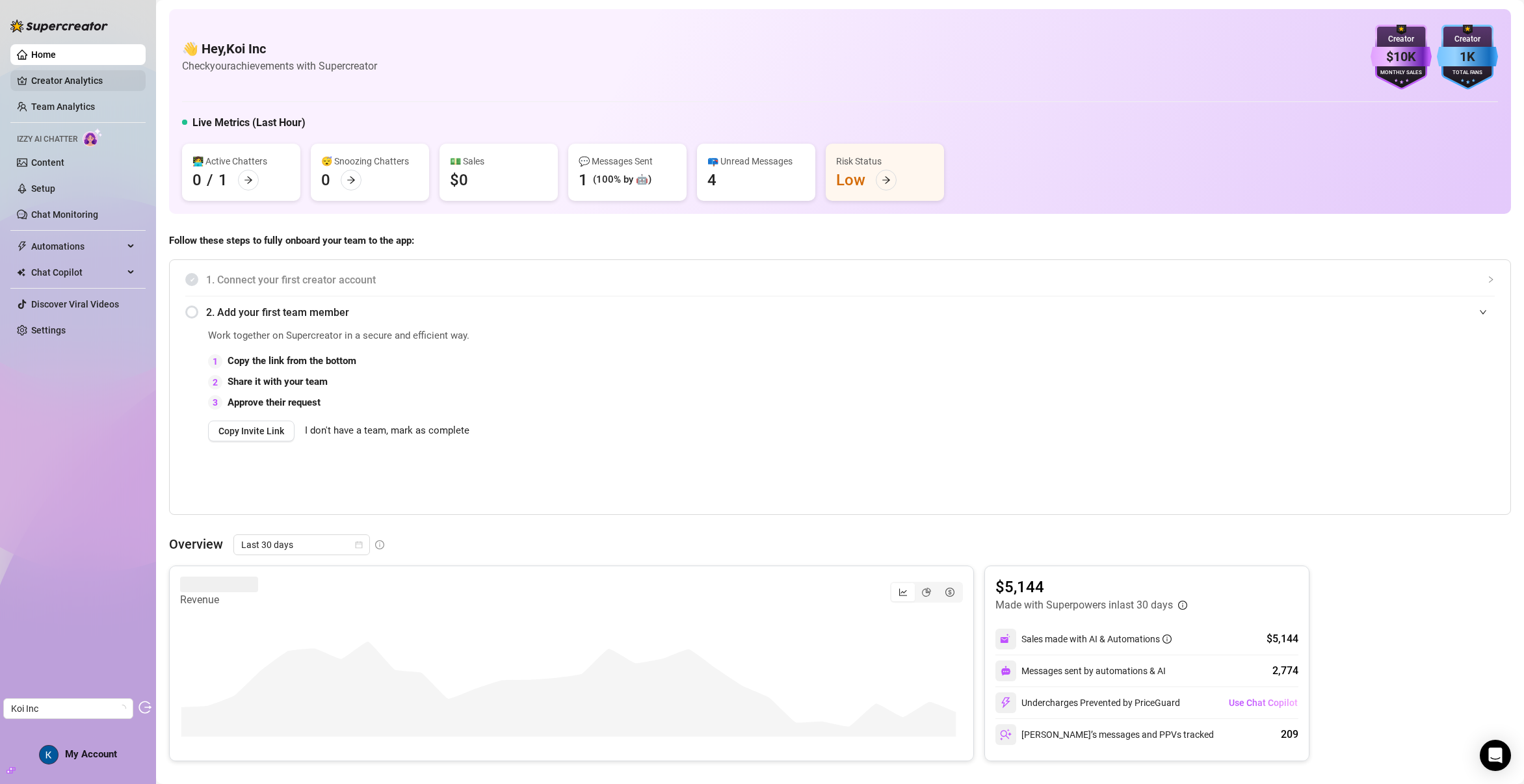
click at [51, 84] on link "Creator Analytics" at bounding box center [83, 80] width 104 height 21
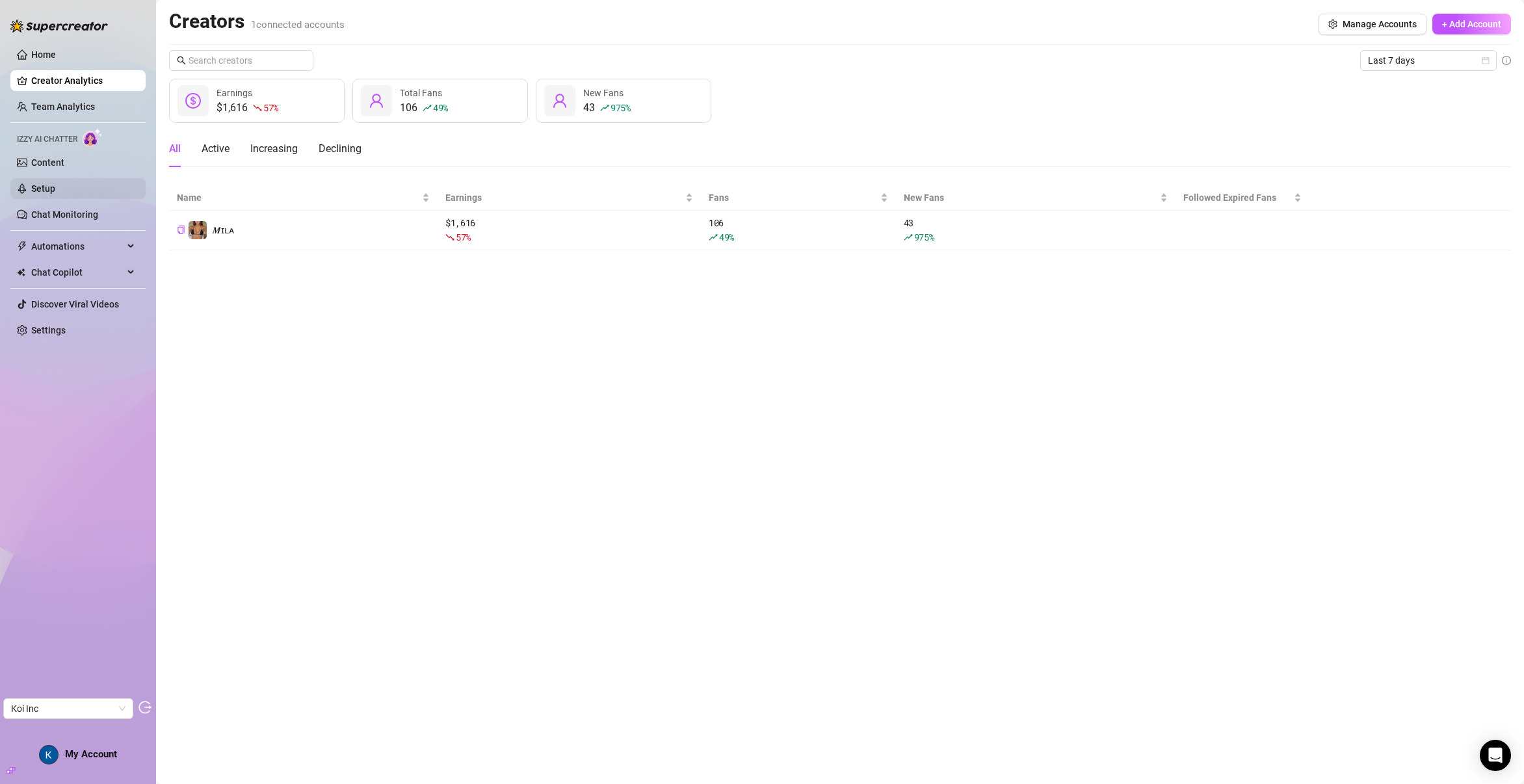
click at [55, 189] on link "Setup" at bounding box center [43, 189] width 24 height 11
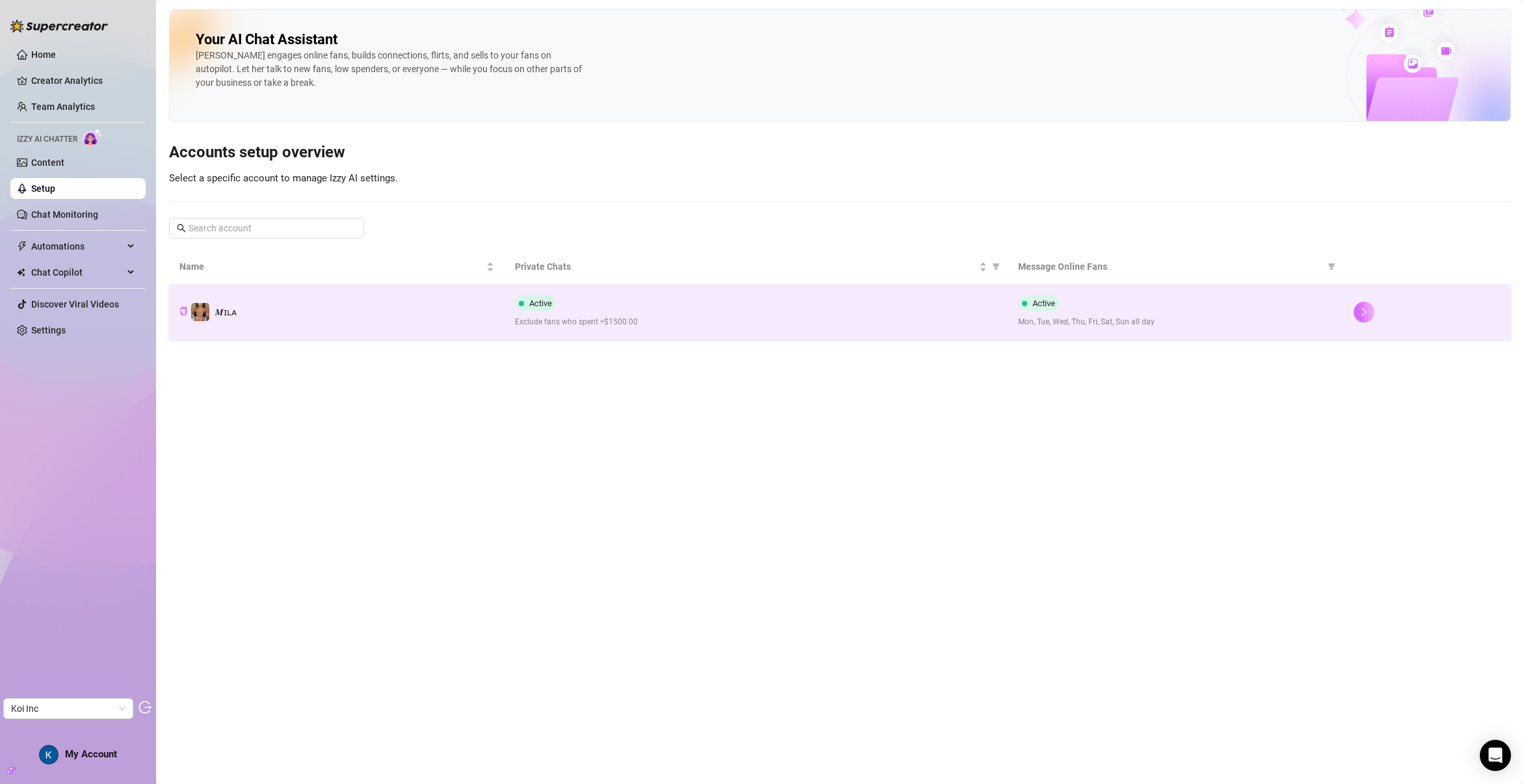
click at [1359, 305] on button "button" at bounding box center [1363, 312] width 21 height 21
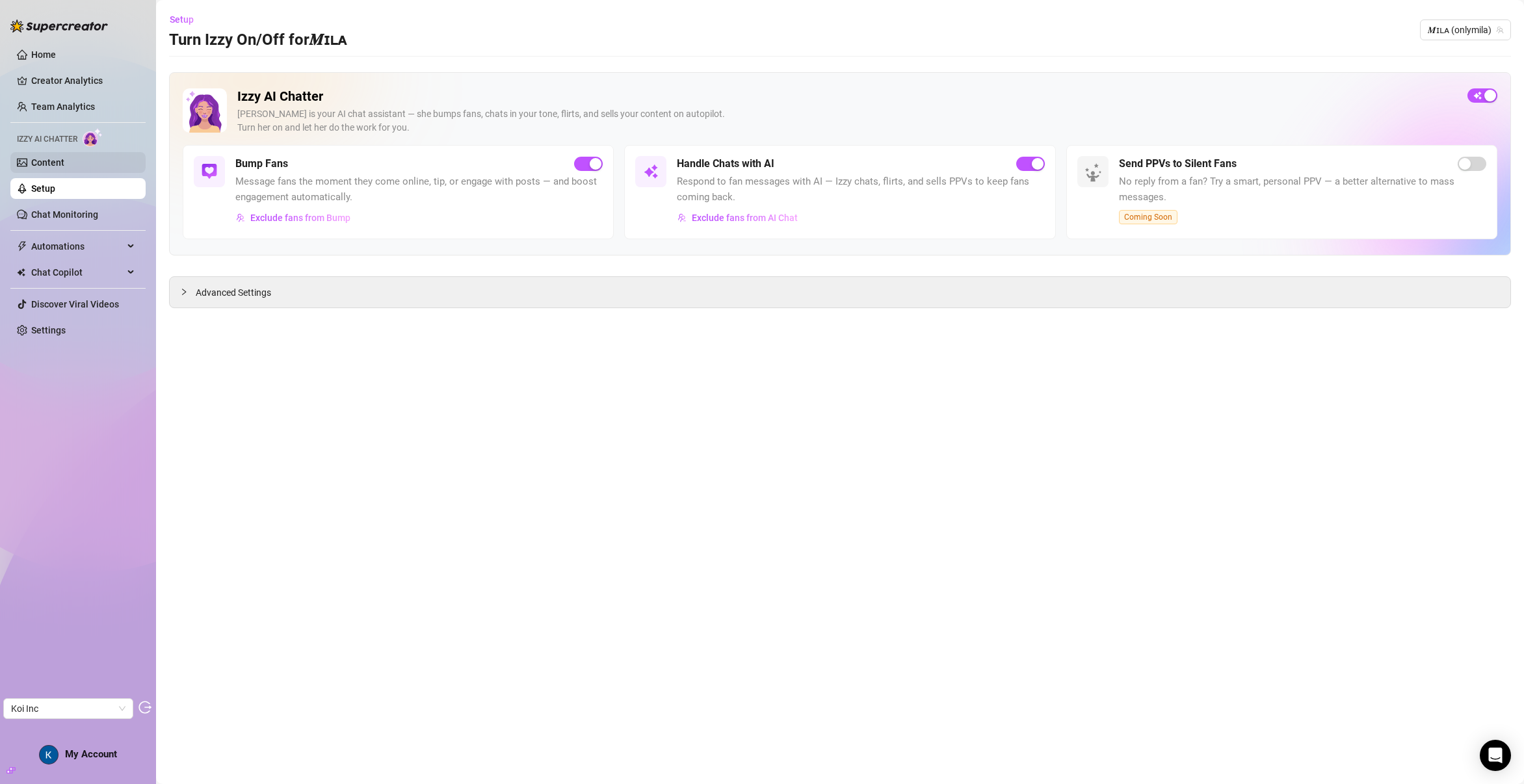
click at [64, 166] on link "Content" at bounding box center [48, 162] width 33 height 11
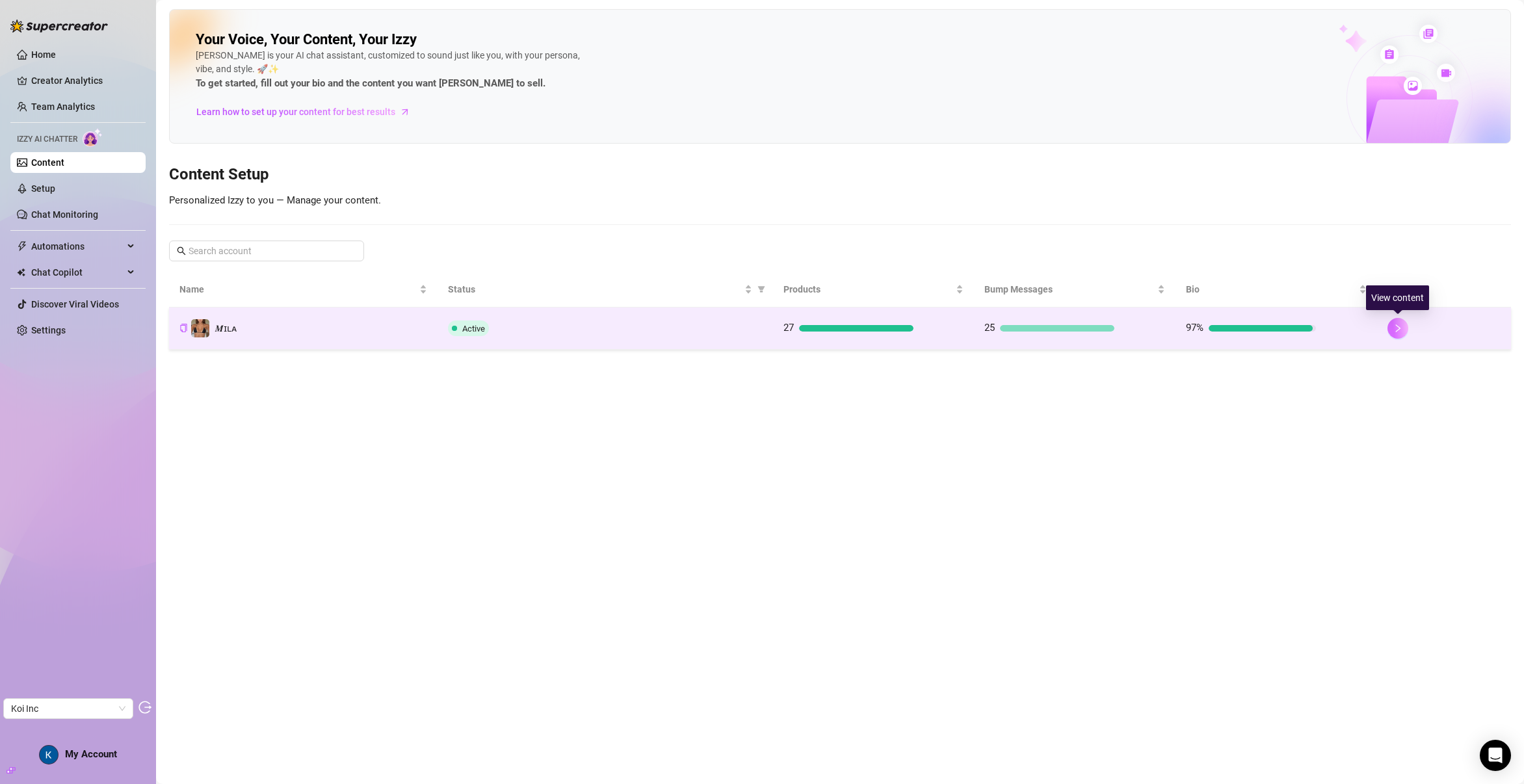
click at [1390, 335] on button "button" at bounding box center [1397, 328] width 21 height 21
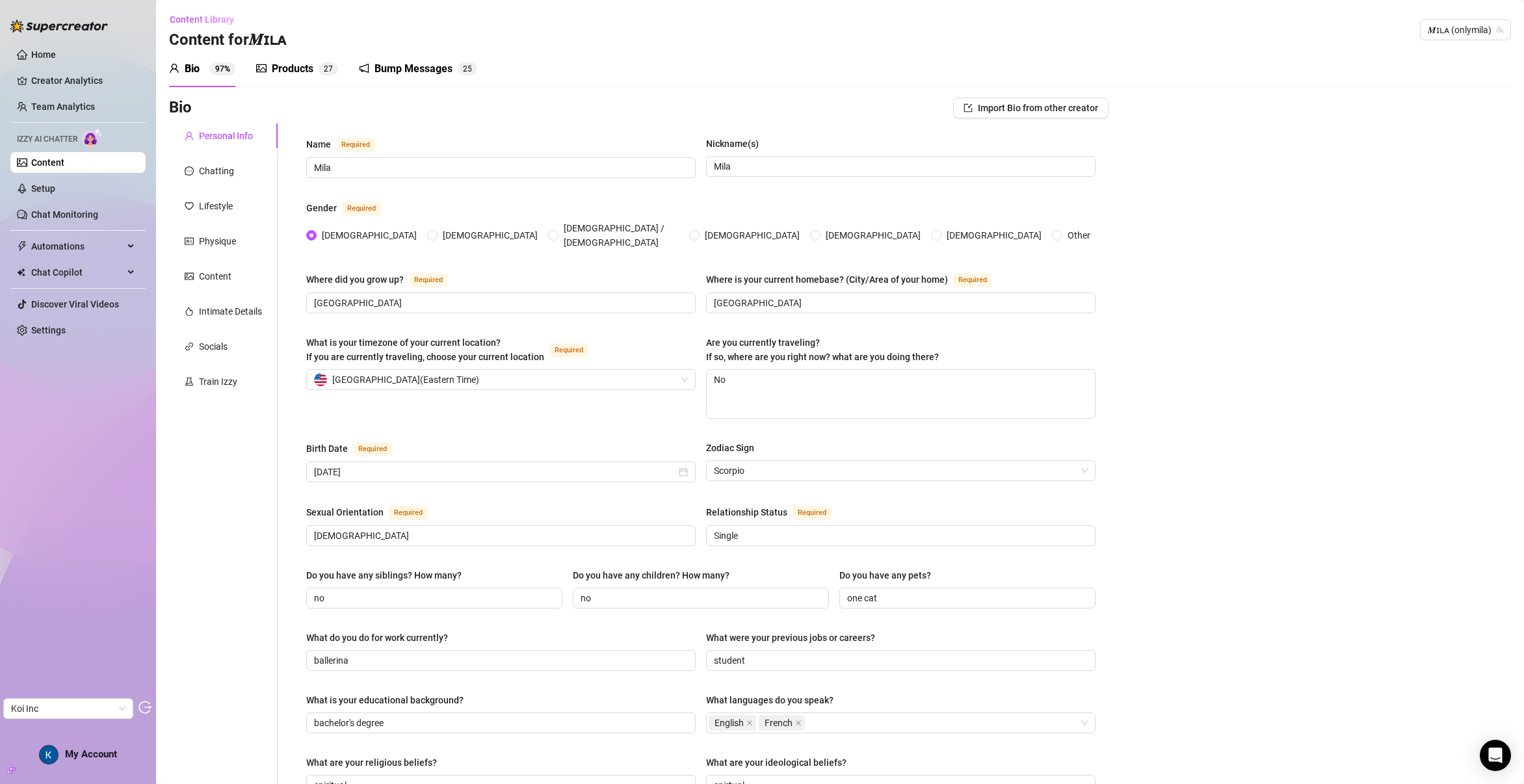
click at [405, 73] on div "Bump Messages" at bounding box center [413, 69] width 78 height 16
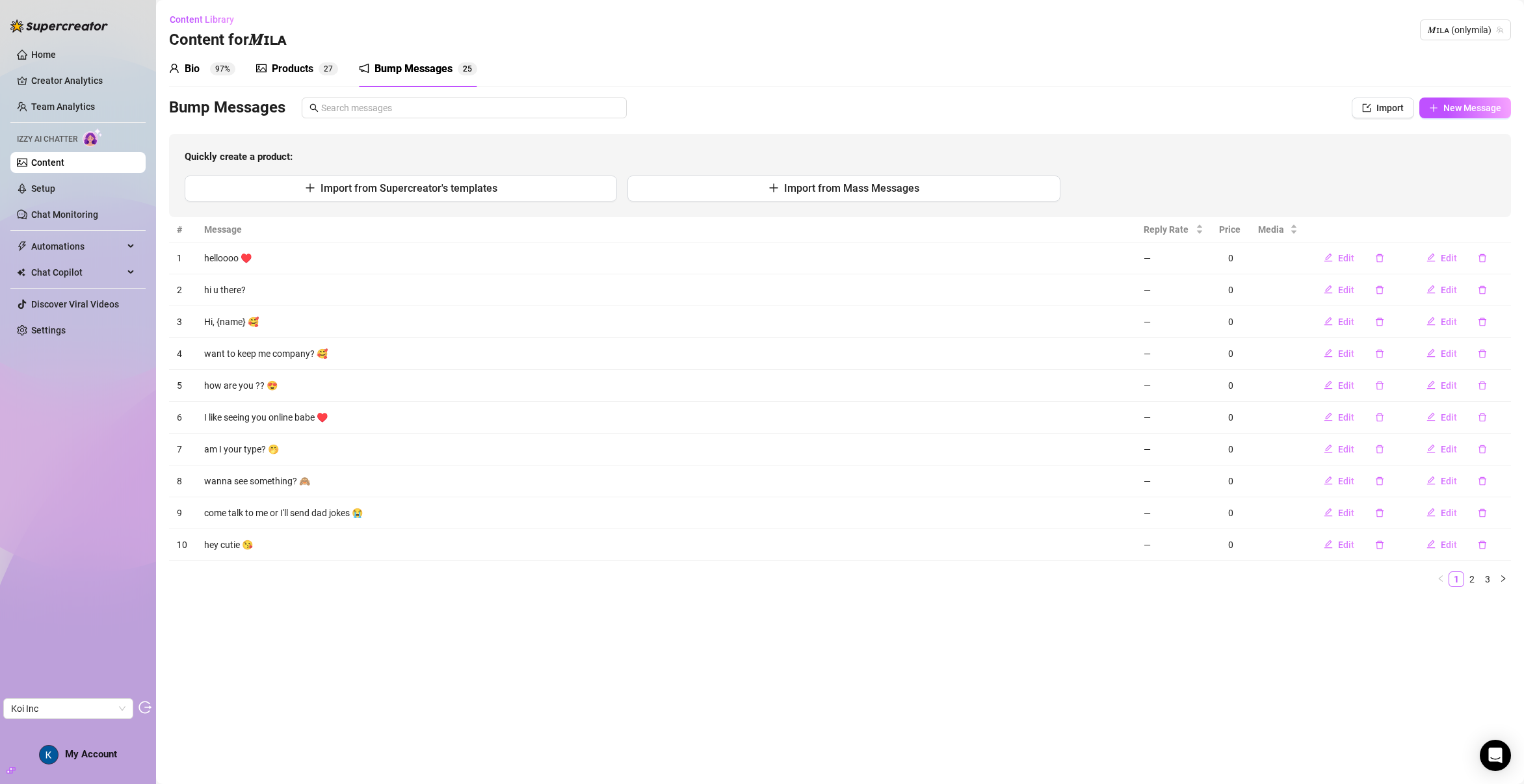
click at [276, 67] on div "Products" at bounding box center [292, 69] width 41 height 16
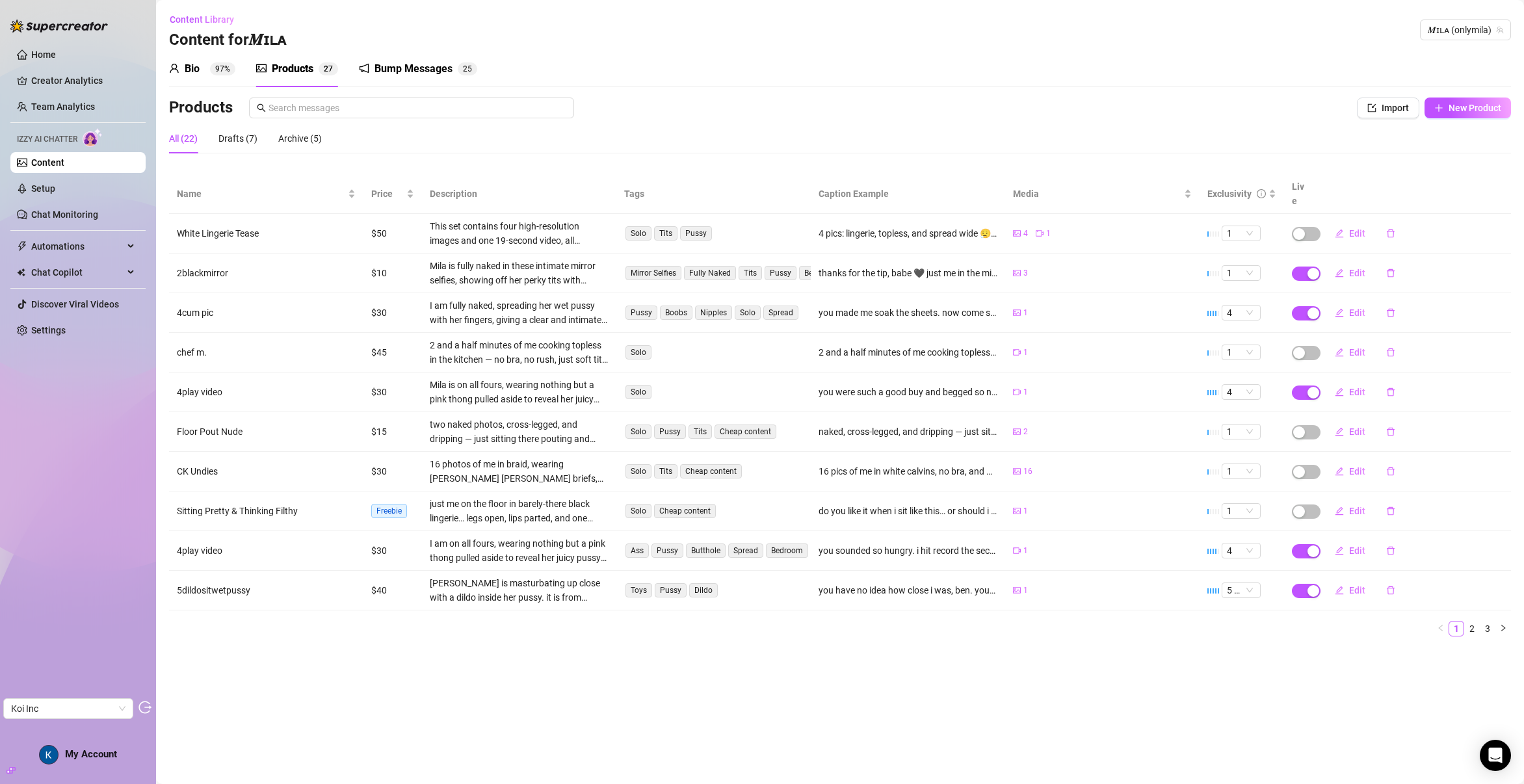
click at [196, 65] on div "Bio" at bounding box center [191, 69] width 15 height 16
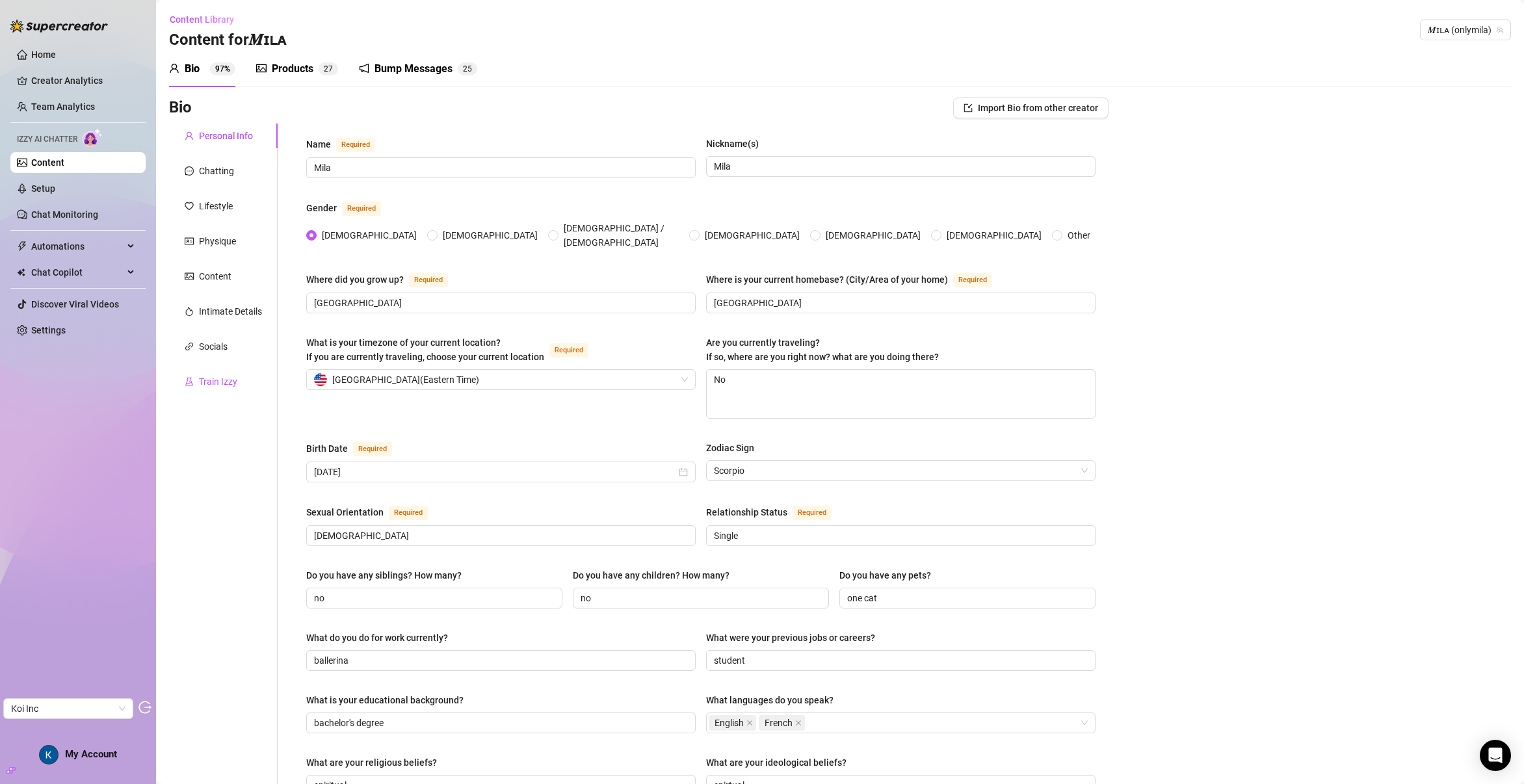
click at [215, 376] on div "Train Izzy" at bounding box center [218, 381] width 38 height 14
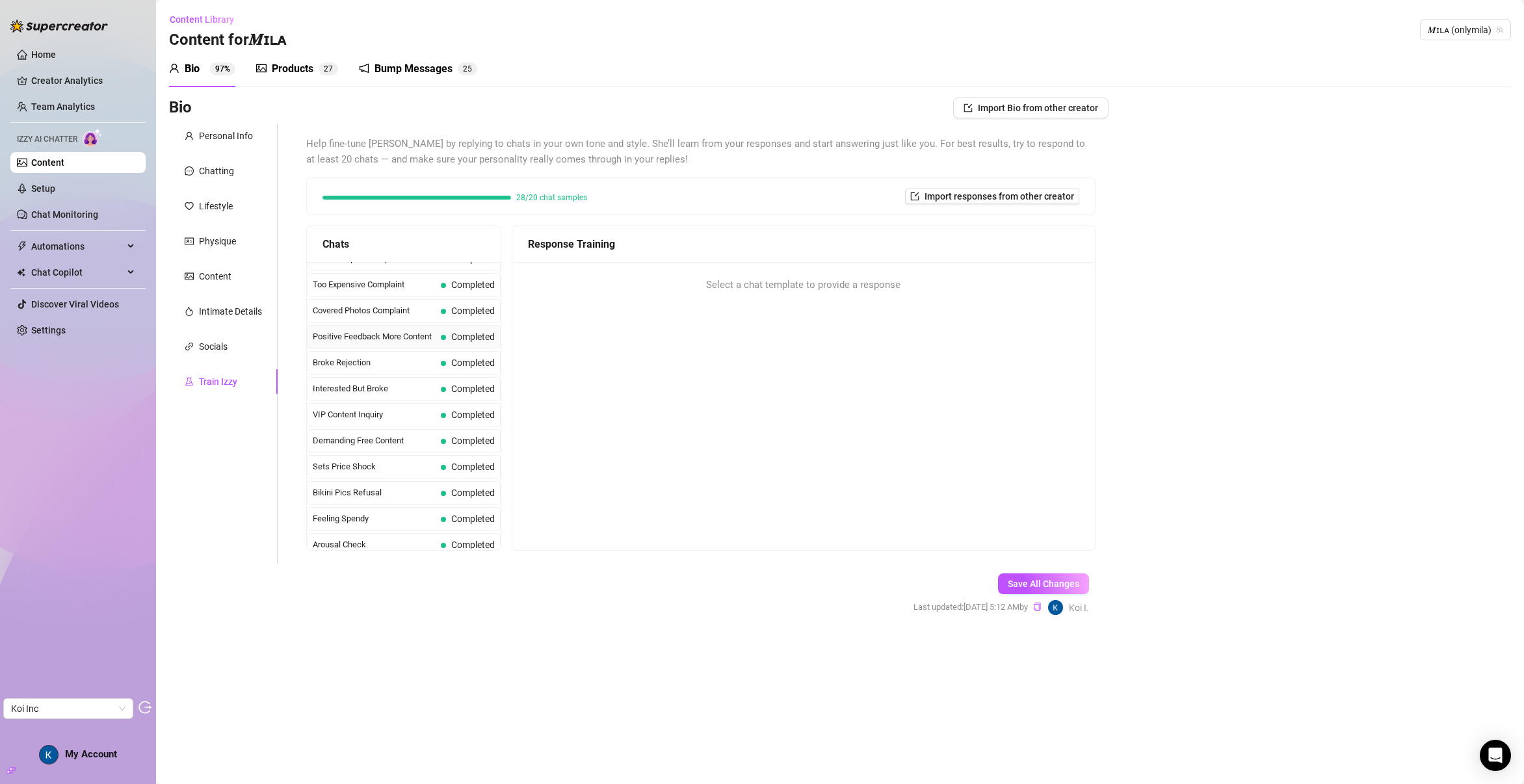
scroll to position [214, 0]
click at [376, 448] on span "Bikini Pics Refusal" at bounding box center [374, 450] width 123 height 13
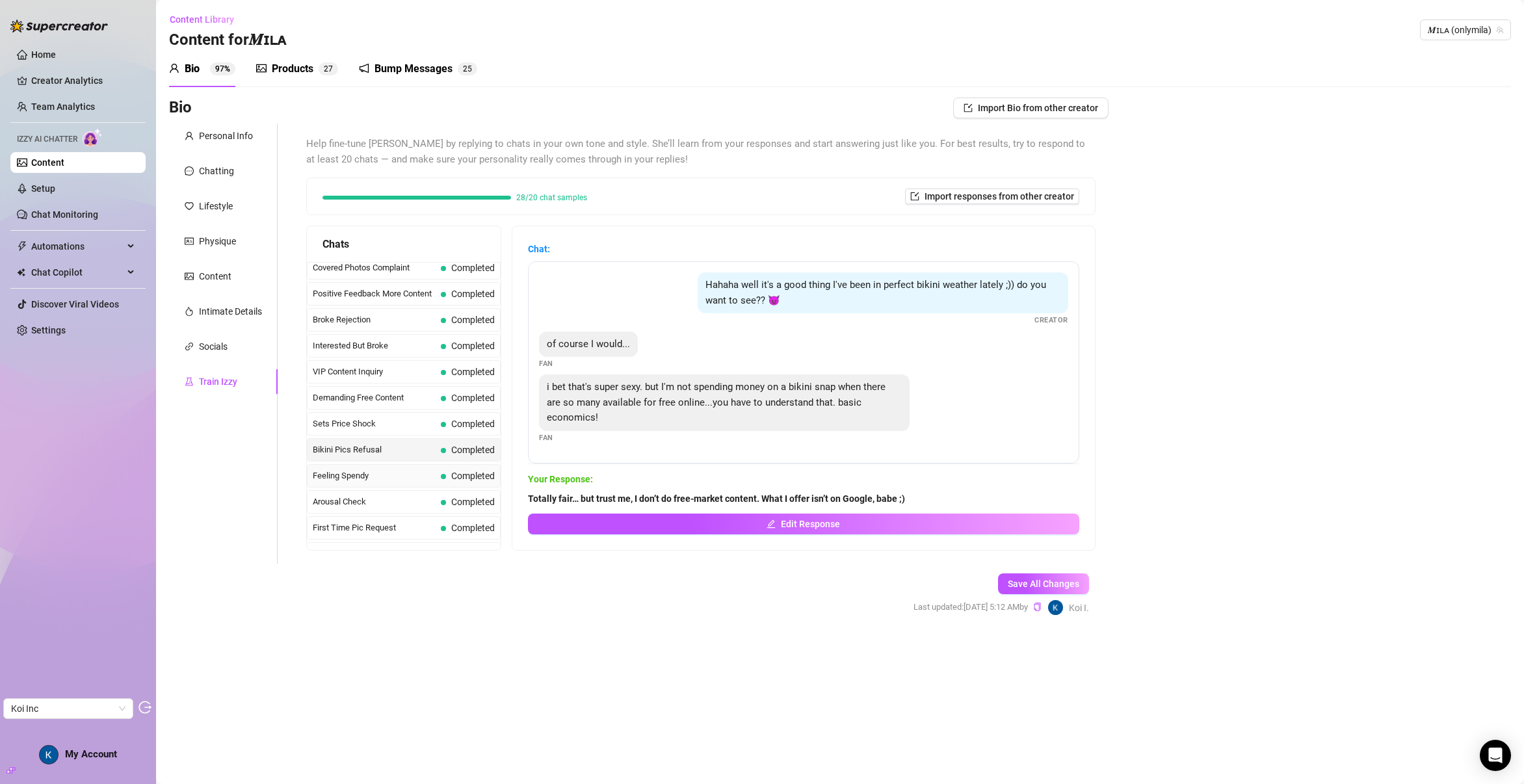
click at [345, 472] on span "Feeling Spendy" at bounding box center [374, 476] width 123 height 13
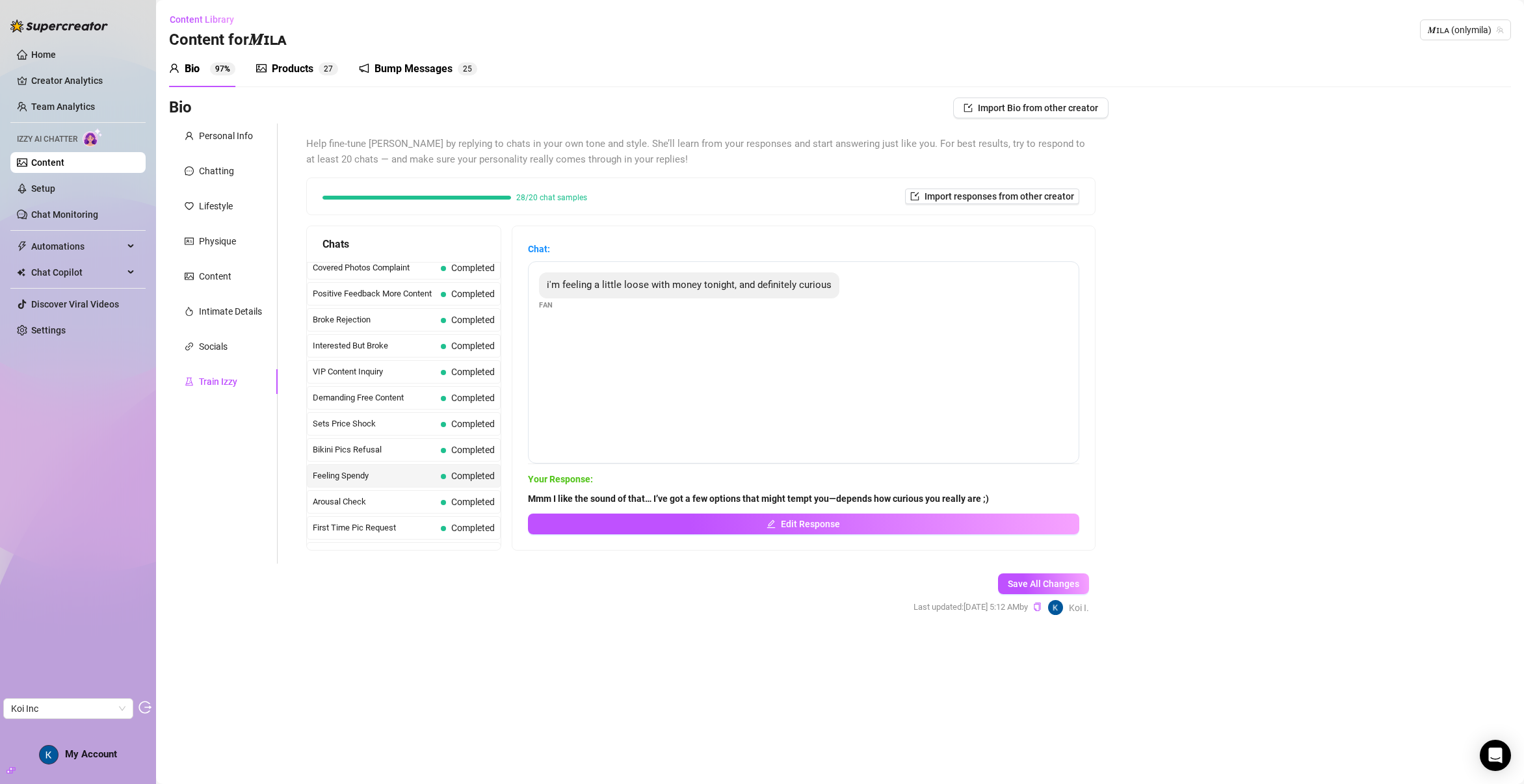
click at [373, 385] on div "Last Money Nipples Inquiry Completed Waiting For Payday Completed Not Pushy Fut…" at bounding box center [403, 775] width 194 height 1453
click at [369, 393] on span "Demanding Free Content" at bounding box center [374, 398] width 123 height 13
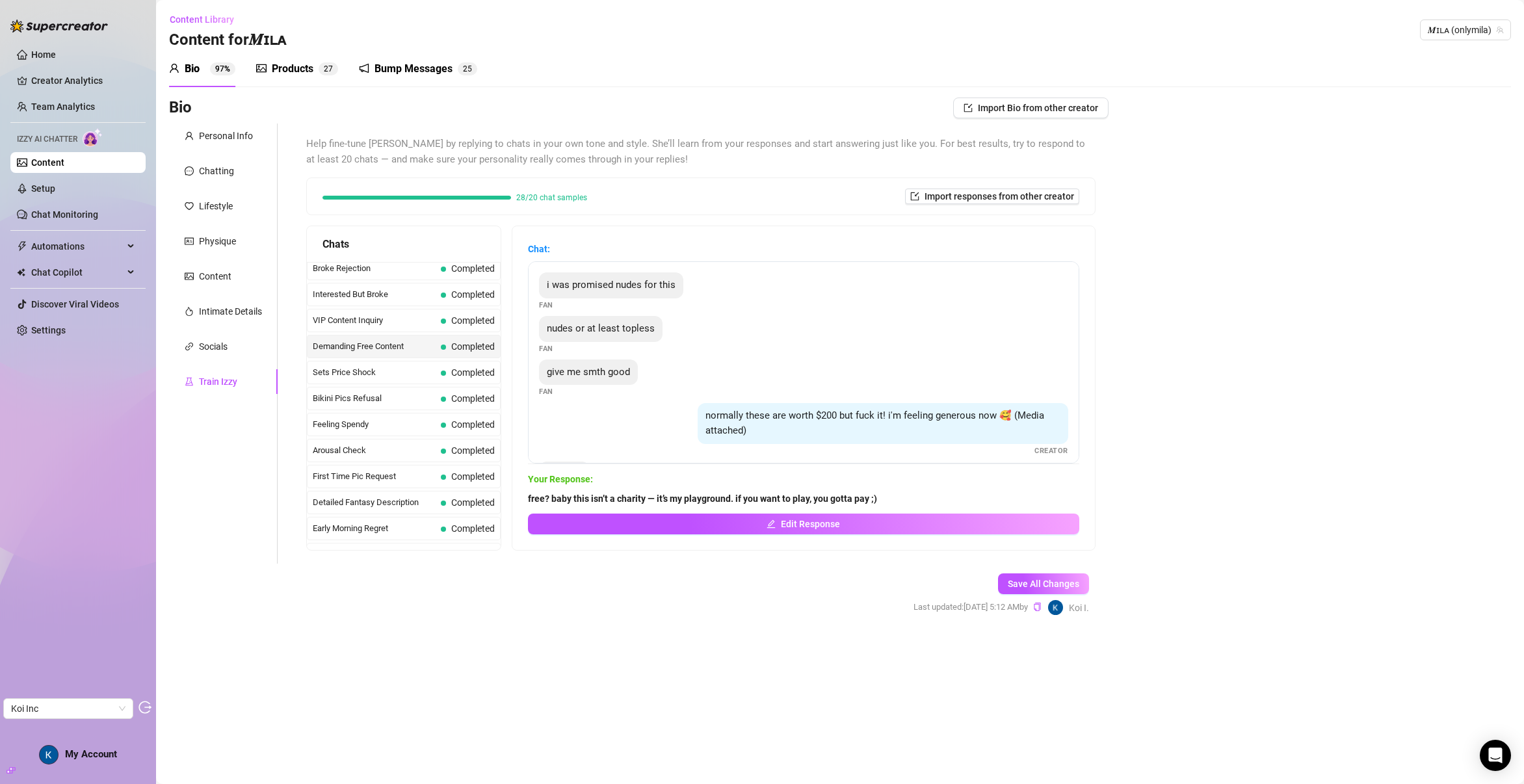
scroll to position [267, 0]
click at [396, 452] on span "Arousal Check" at bounding box center [374, 449] width 123 height 13
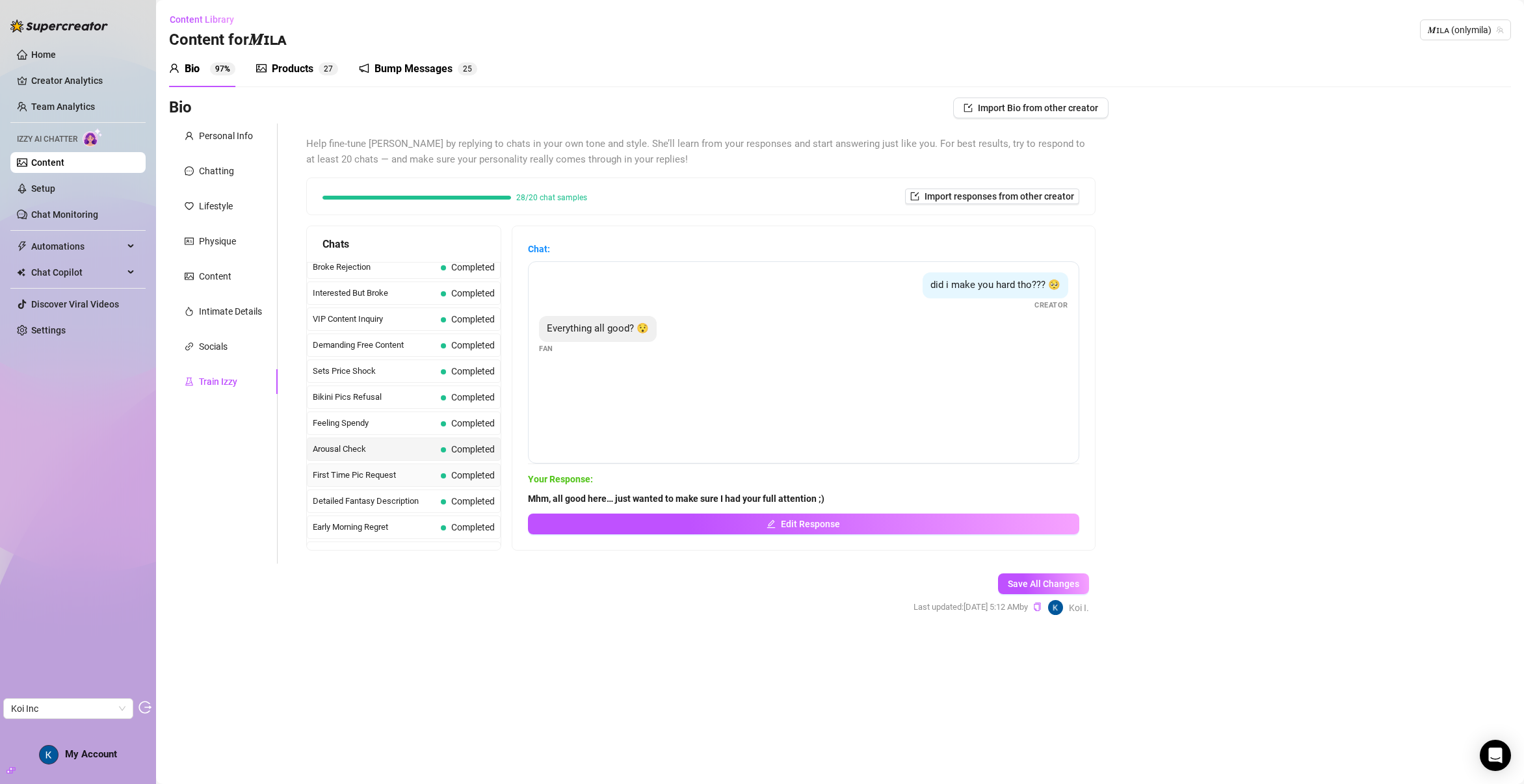
click at [398, 480] on span "First Time Pic Request" at bounding box center [374, 475] width 123 height 13
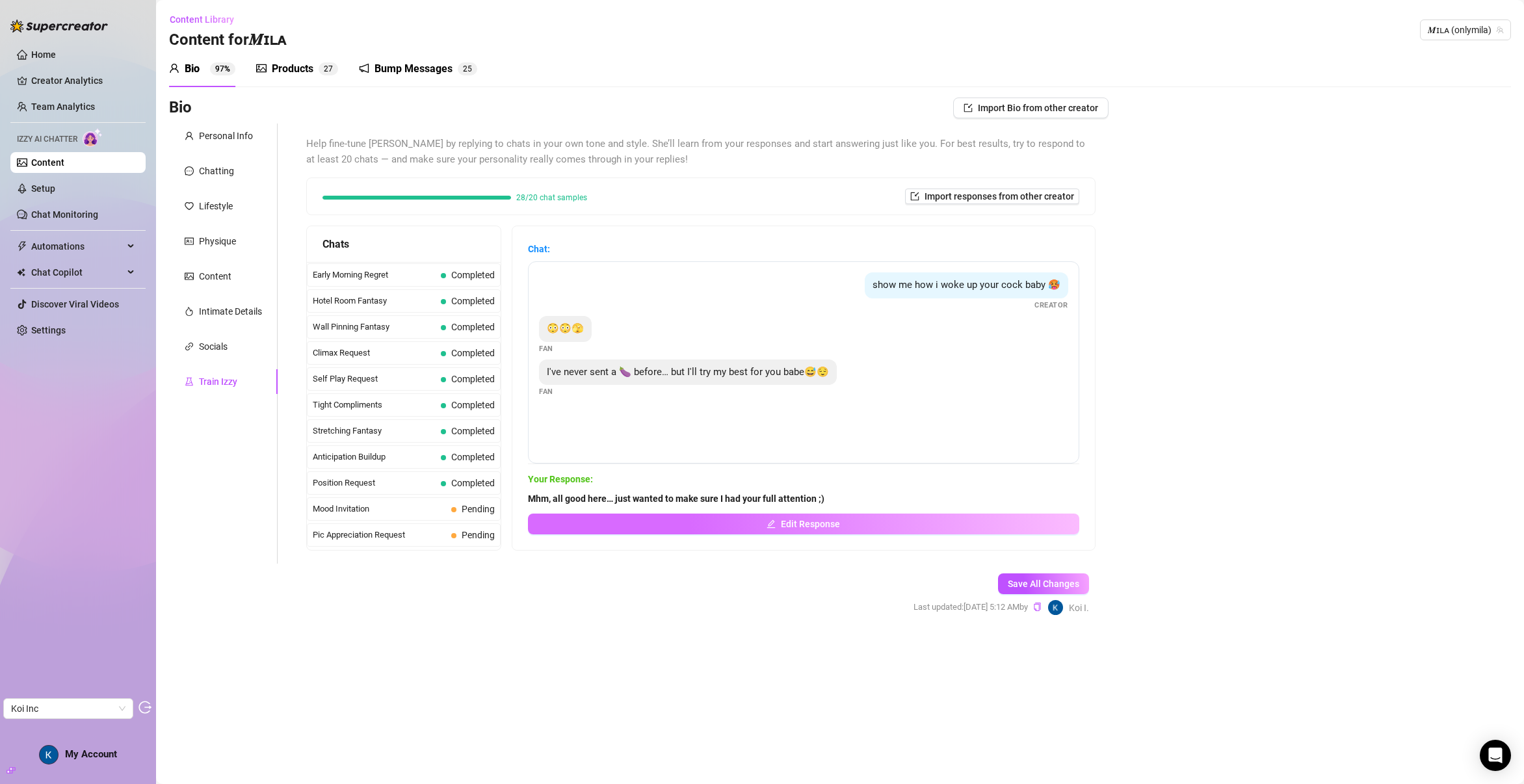
scroll to position [531, 0]
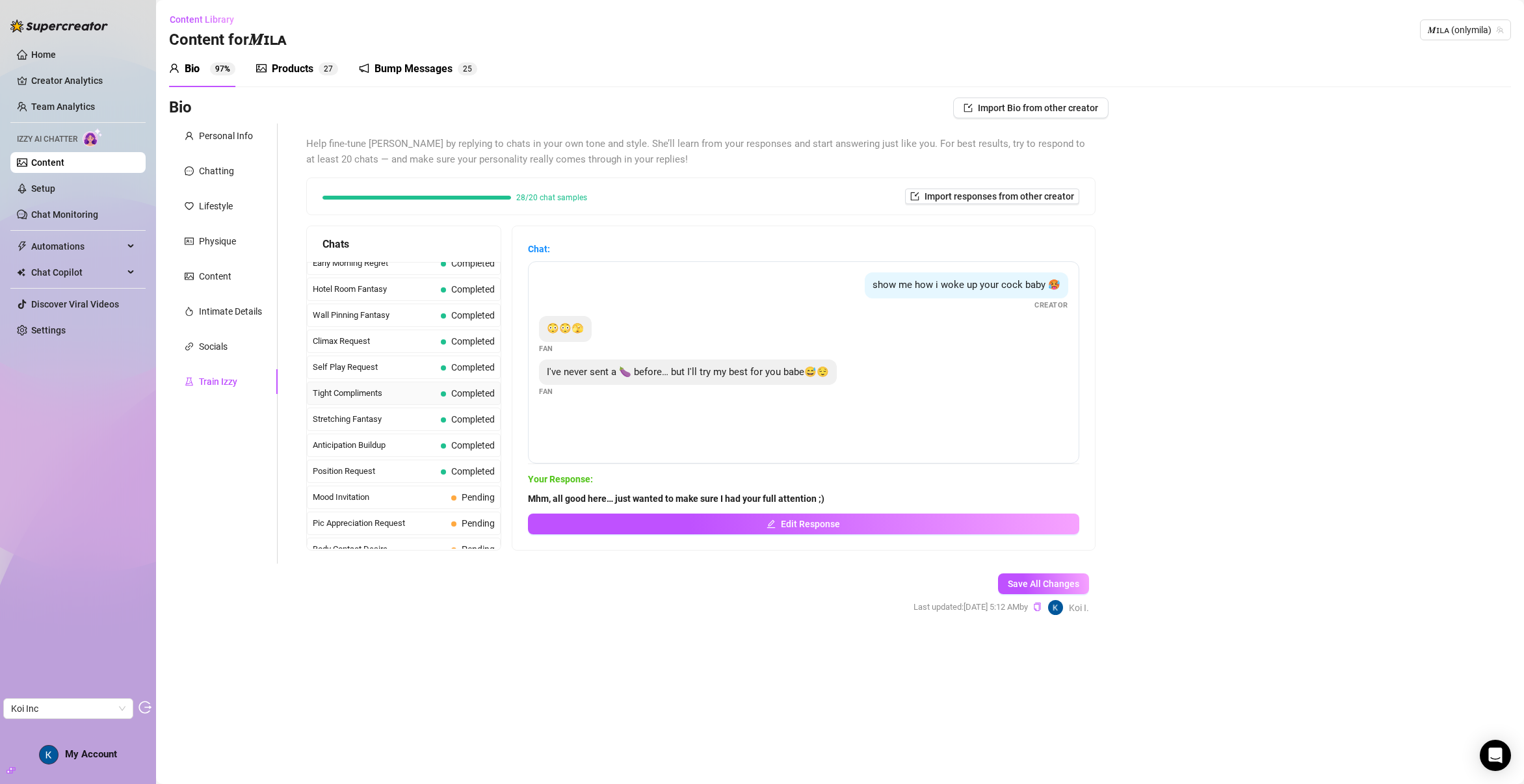
click at [346, 396] on span "Tight Compliments" at bounding box center [374, 393] width 123 height 13
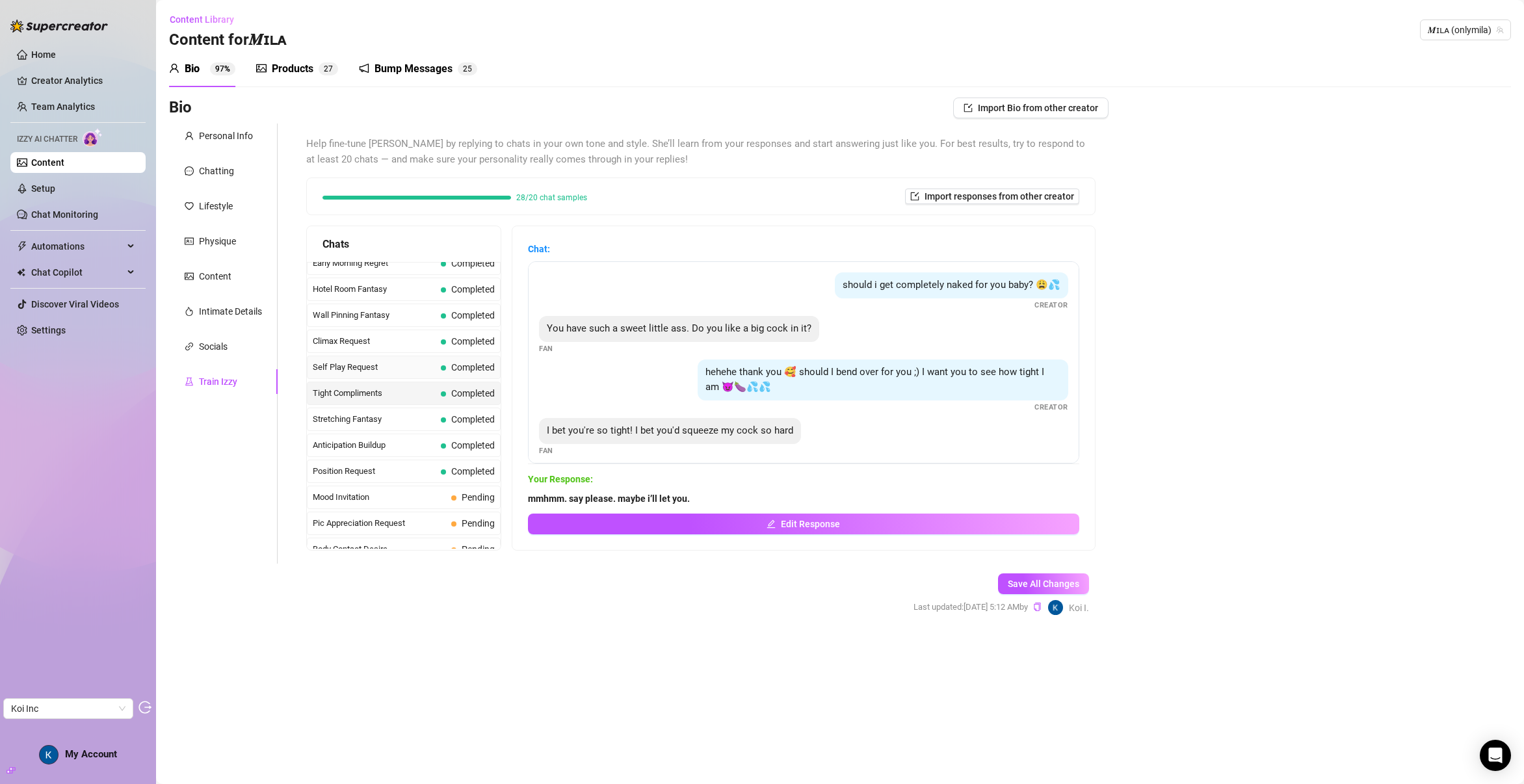
click at [345, 371] on span "Self Play Request" at bounding box center [374, 367] width 123 height 13
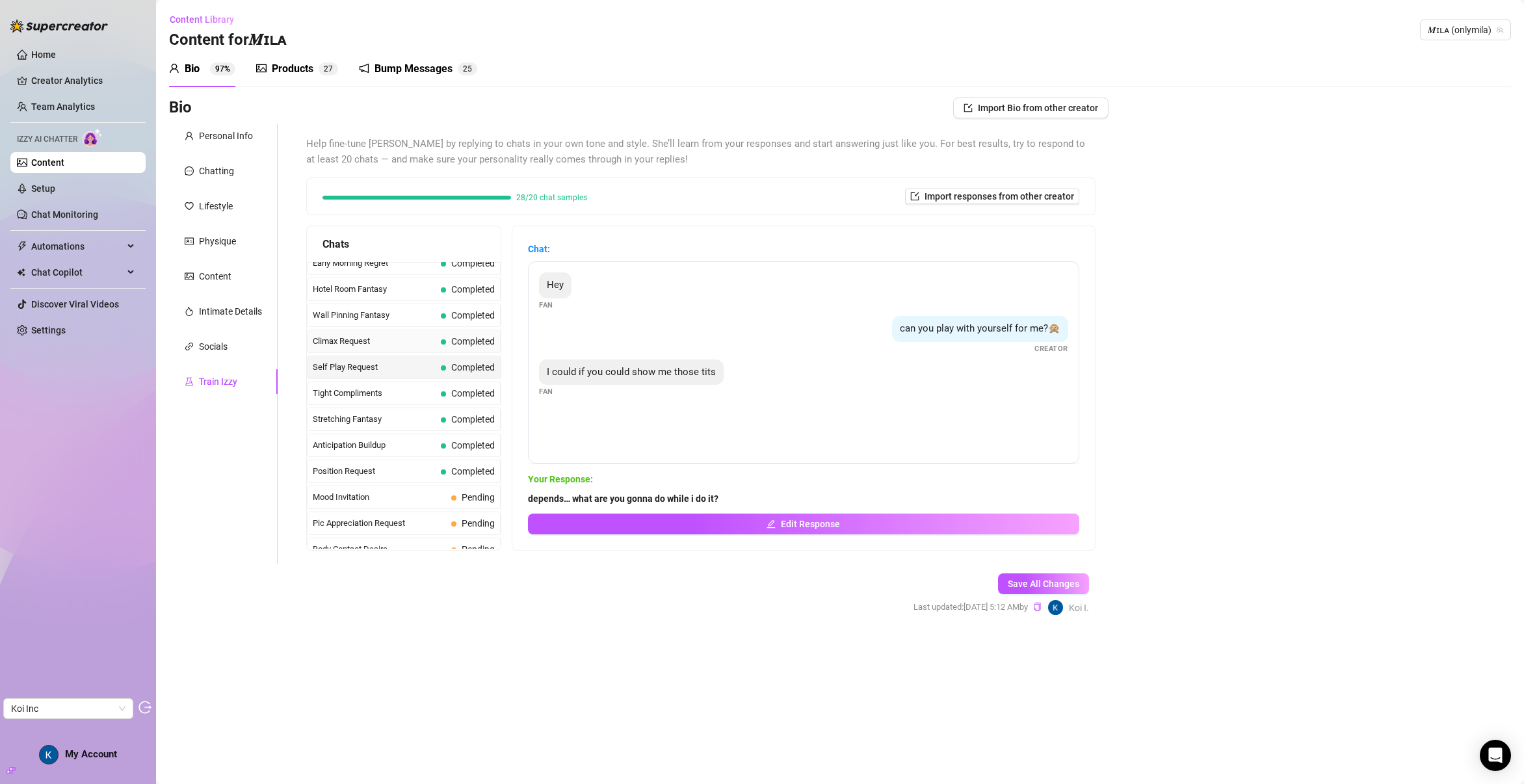
click at [347, 342] on span "Climax Request" at bounding box center [374, 341] width 123 height 13
click at [35, 236] on span "Automations" at bounding box center [78, 246] width 92 height 21
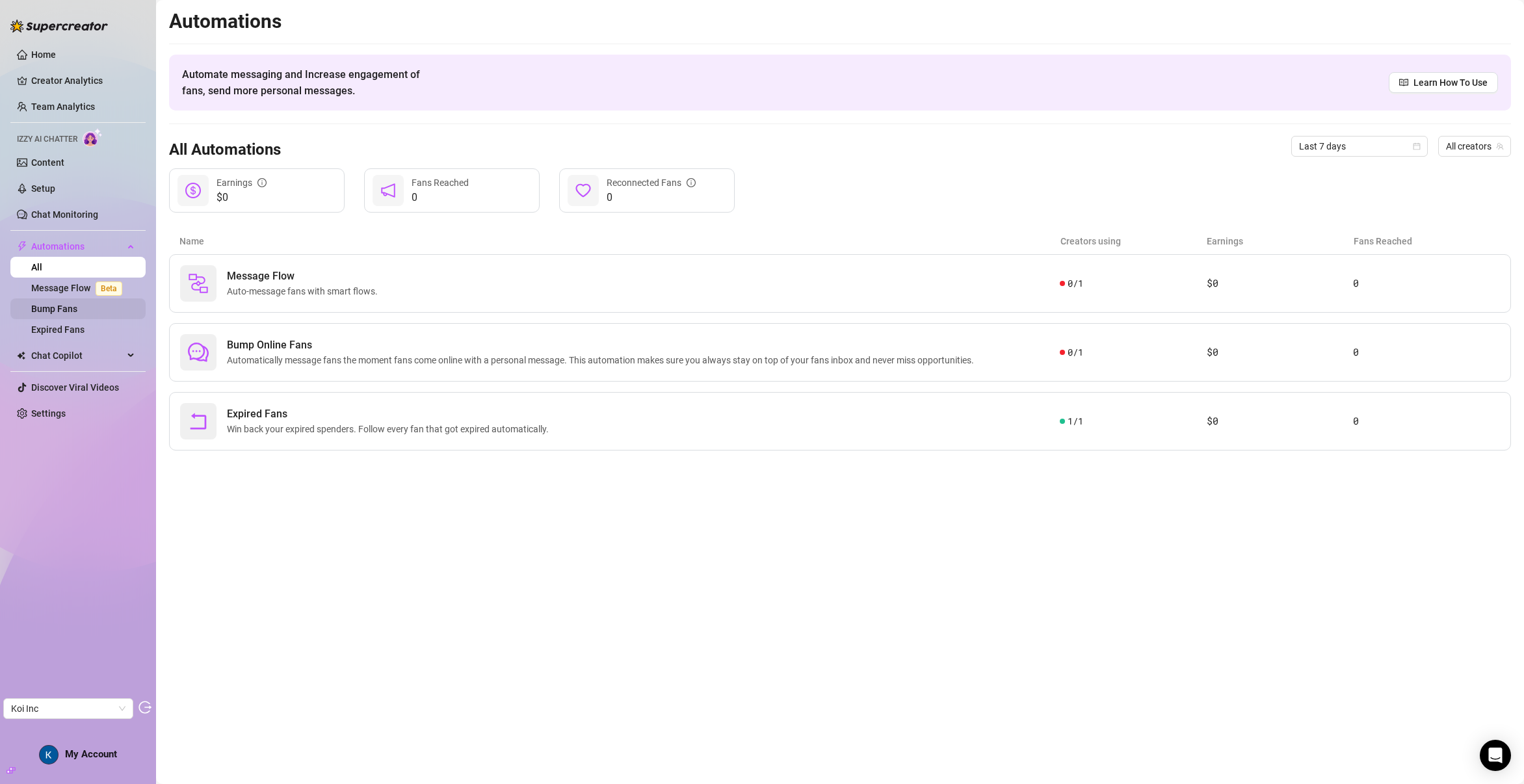
click at [60, 305] on link "Bump Fans" at bounding box center [54, 309] width 46 height 11
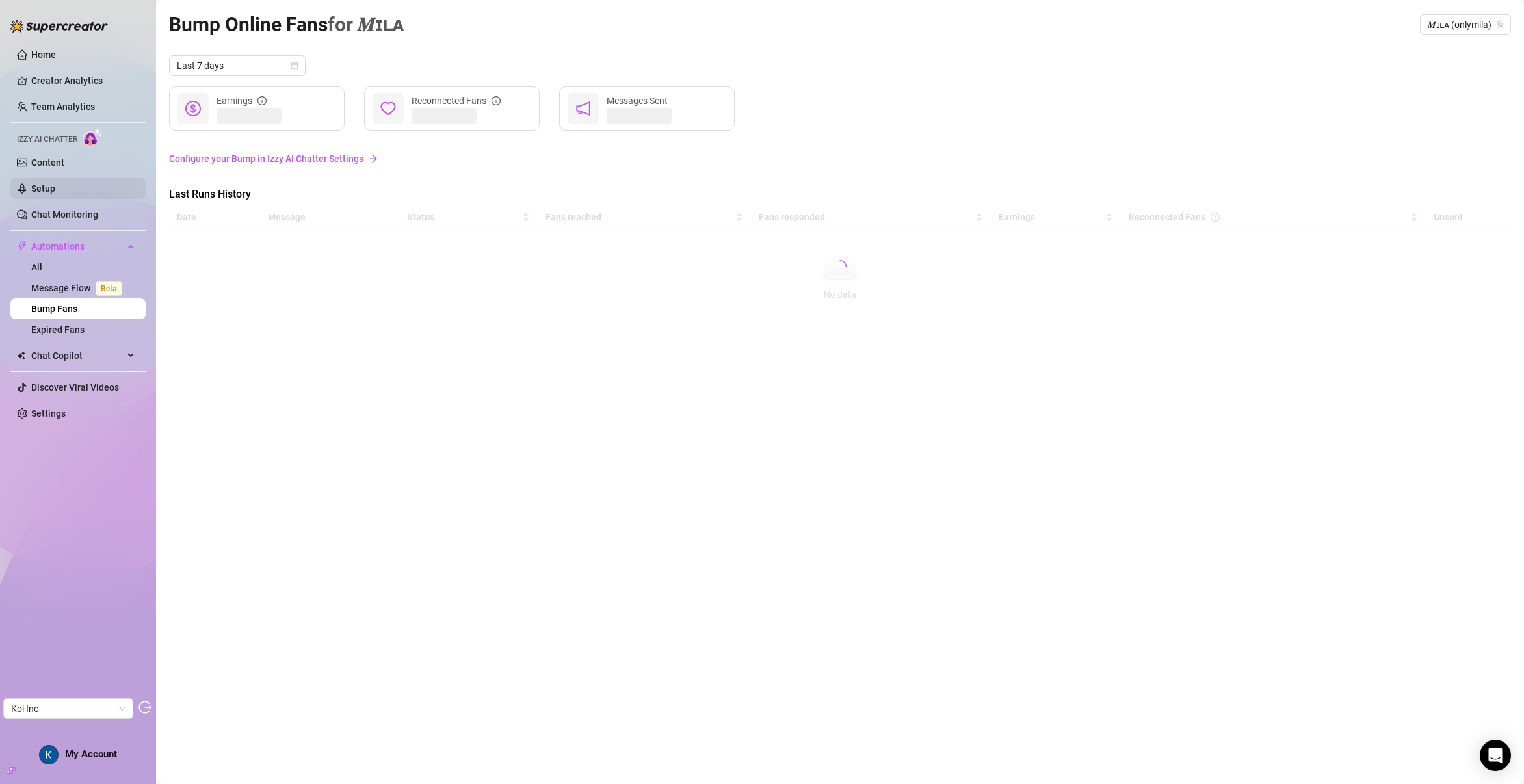
click at [40, 184] on link "Setup" at bounding box center [43, 189] width 24 height 11
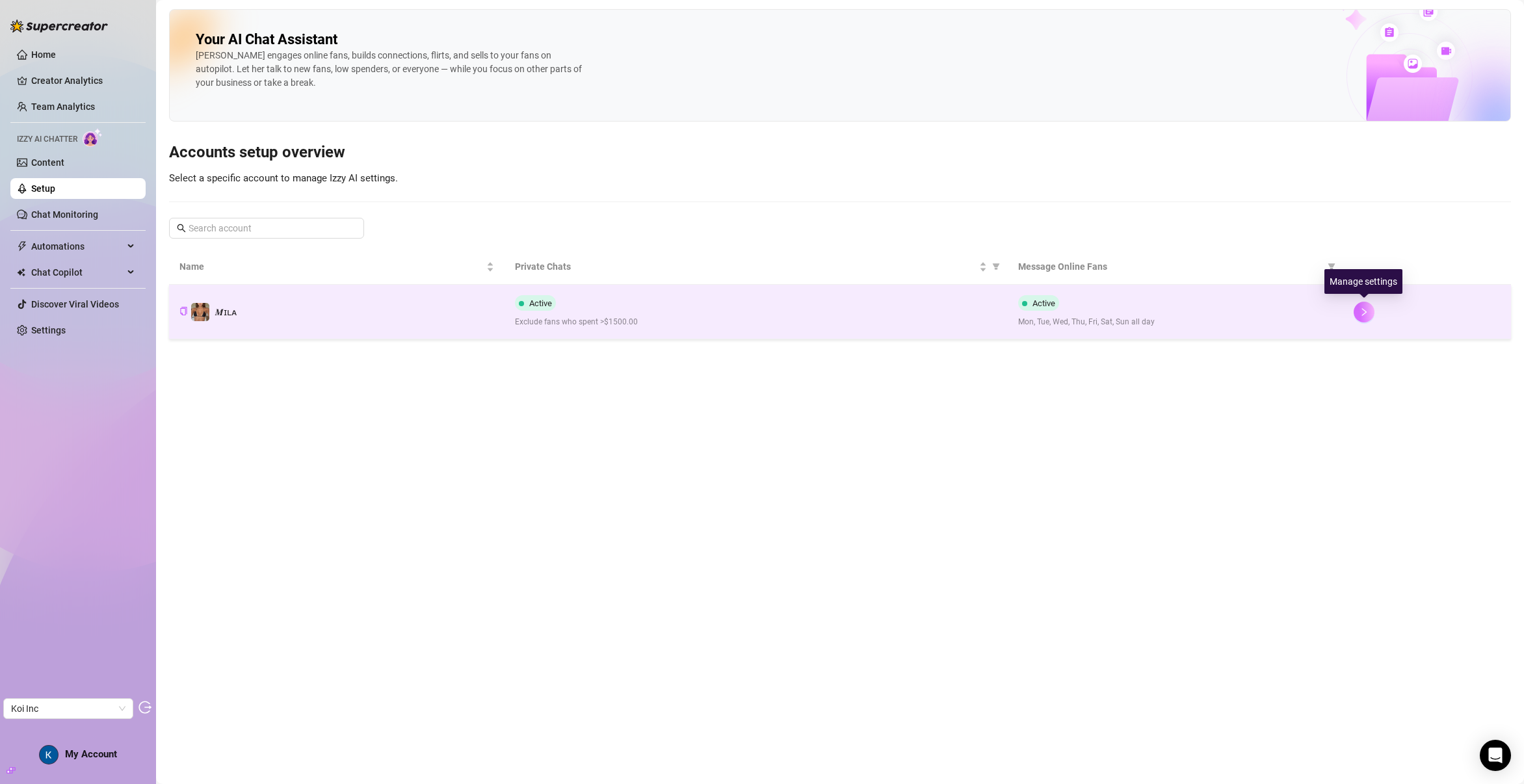
click at [1358, 305] on button "button" at bounding box center [1363, 312] width 21 height 21
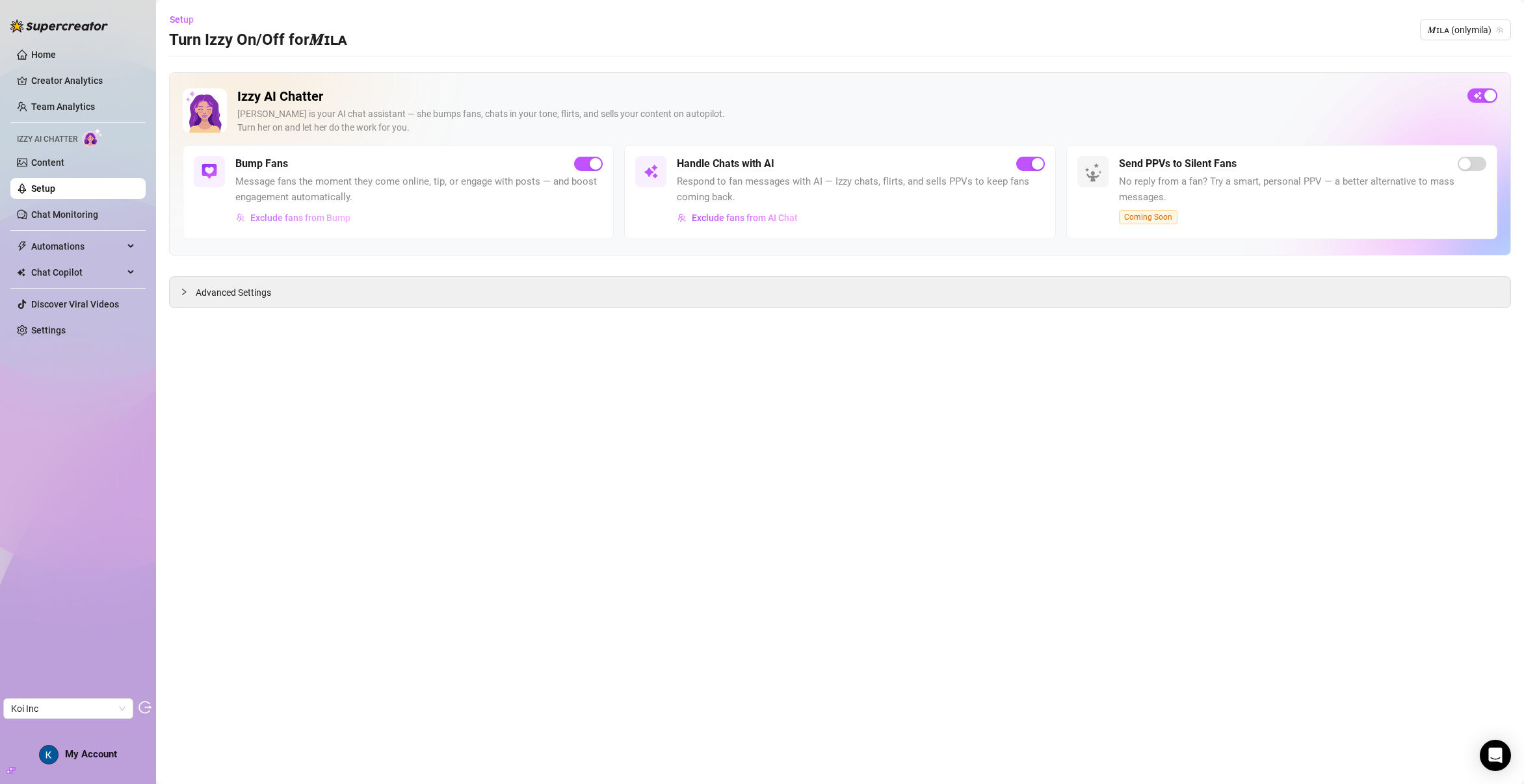
click at [306, 216] on span "Exclude fans from Bump" at bounding box center [300, 218] width 100 height 11
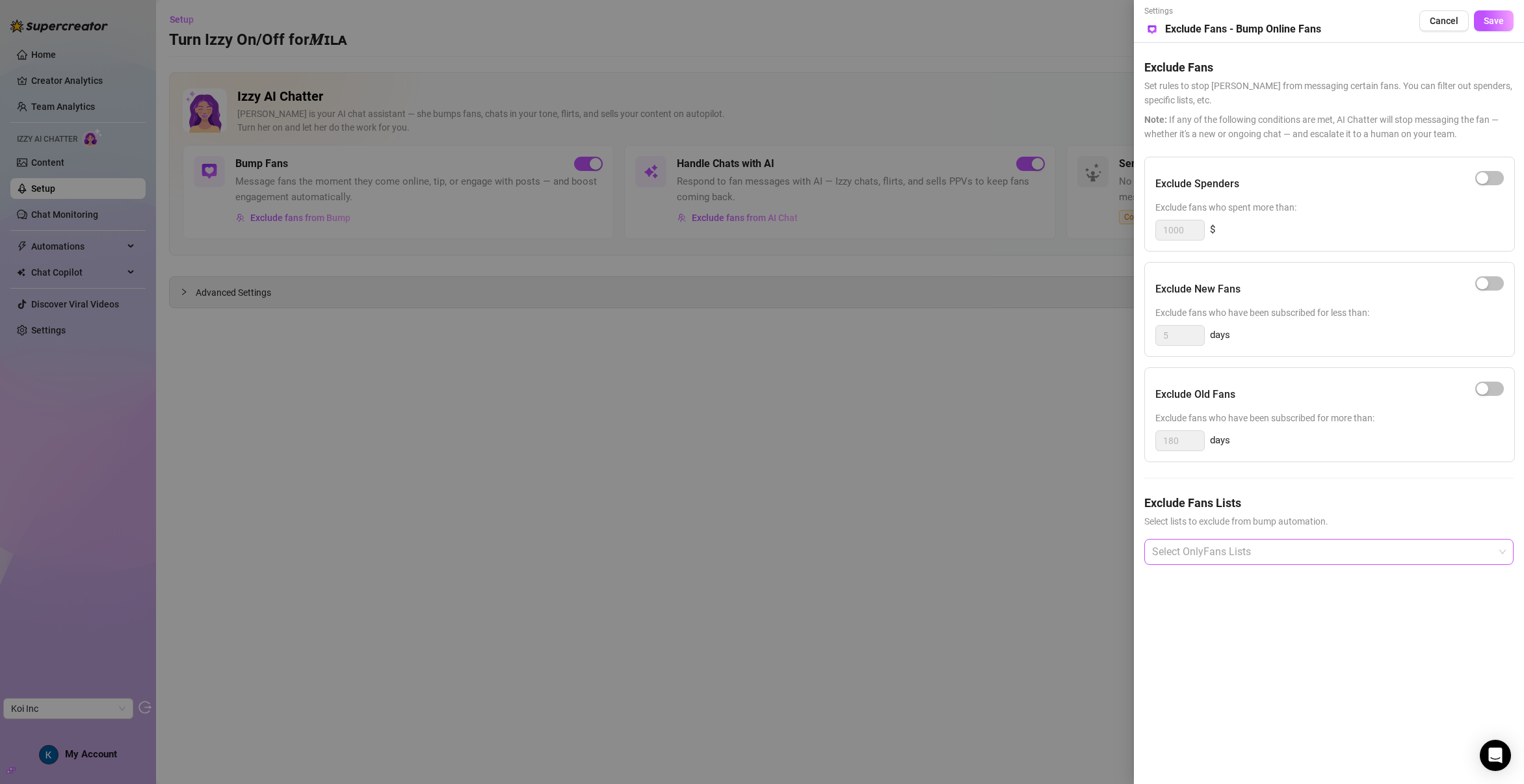
click at [1205, 551] on div at bounding box center [1322, 551] width 350 height 23
click at [1454, 16] on span "Cancel" at bounding box center [1444, 21] width 28 height 11
